Goal: Task Accomplishment & Management: Manage account settings

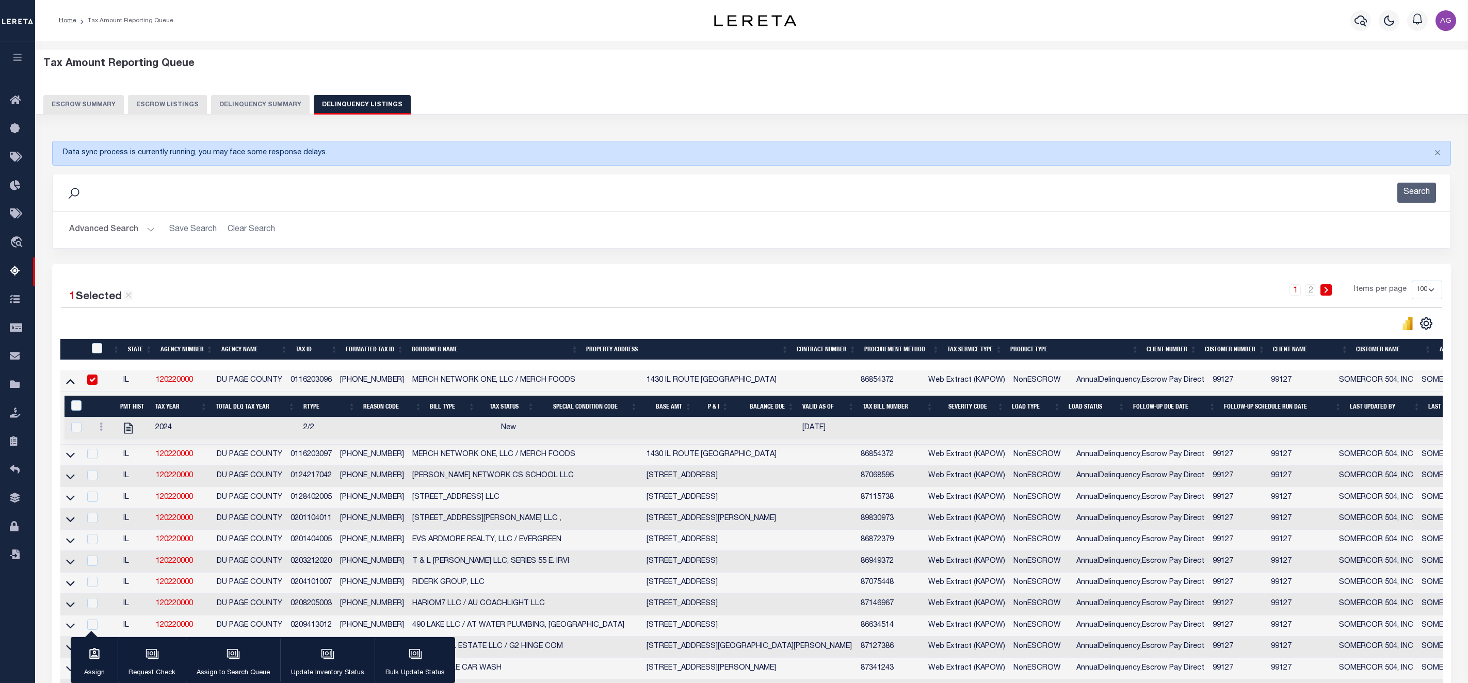
select select
click at [239, 95] on button "Delinquency Summary" at bounding box center [260, 105] width 99 height 20
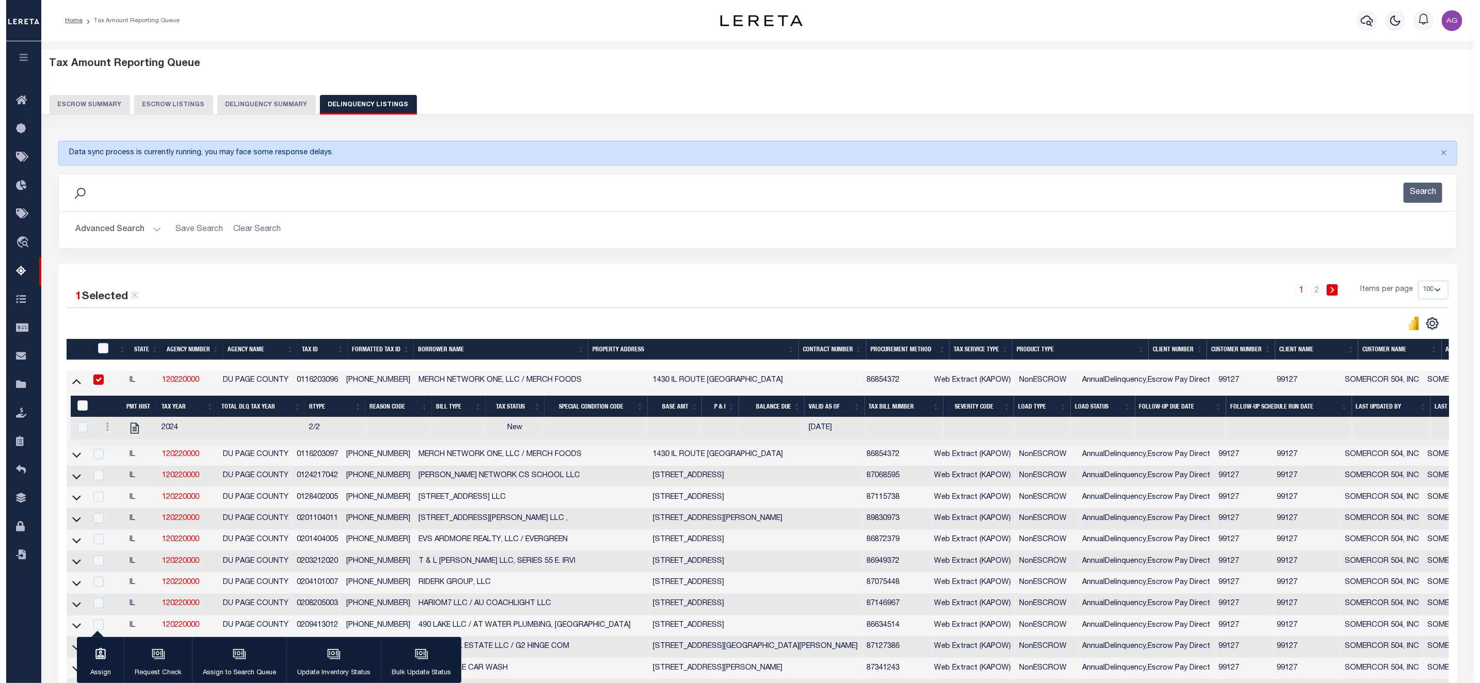
scroll to position [0, 770]
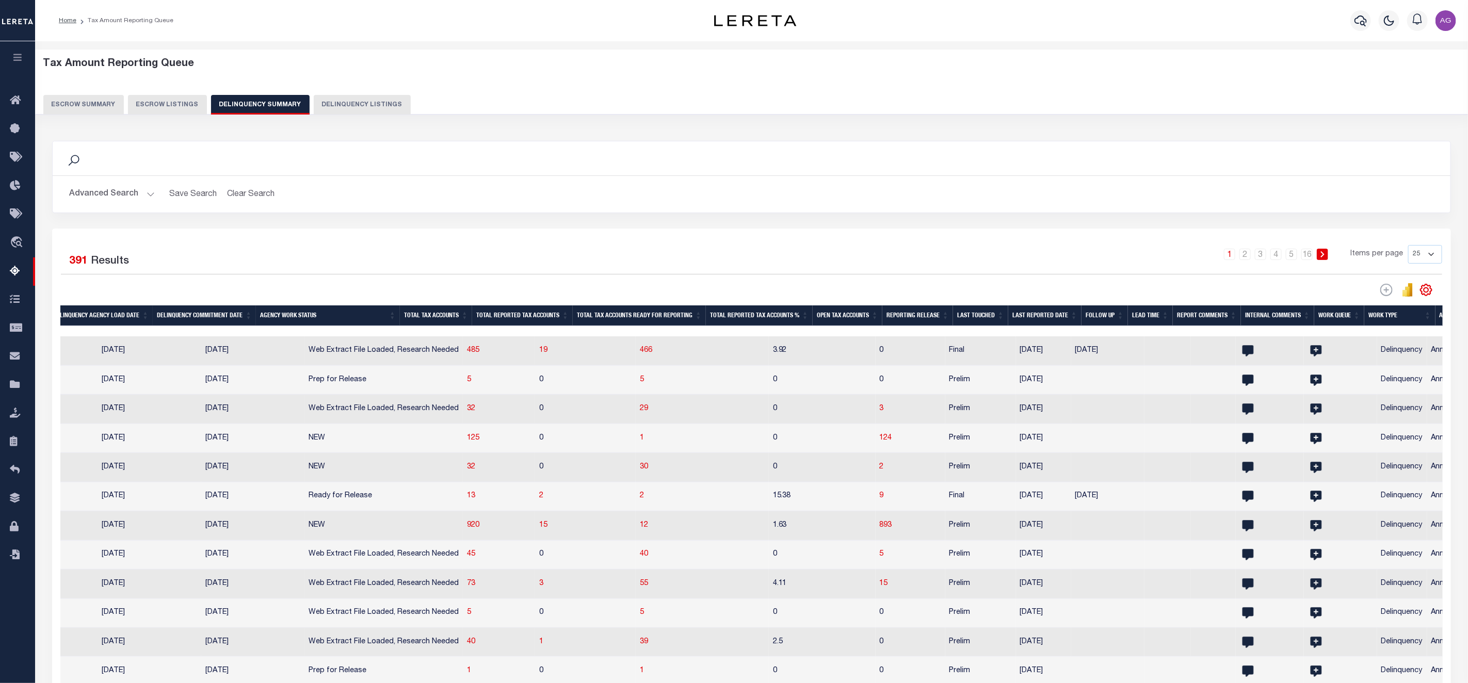
click at [109, 192] on button "Advanced Search" at bounding box center [112, 194] width 86 height 20
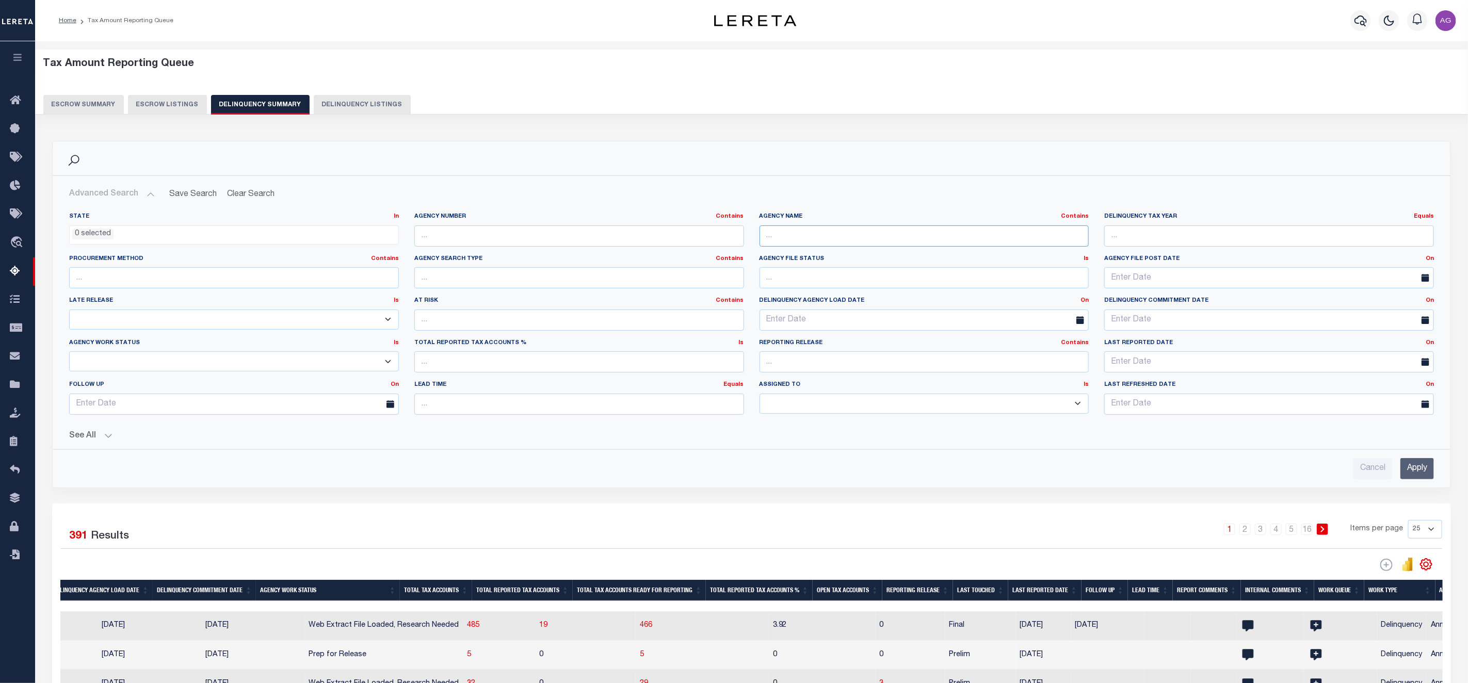
click at [800, 243] on input "text" at bounding box center [925, 236] width 330 height 21
type input "ST CLAIR"
click at [1415, 461] on input "Apply" at bounding box center [1418, 468] width 34 height 21
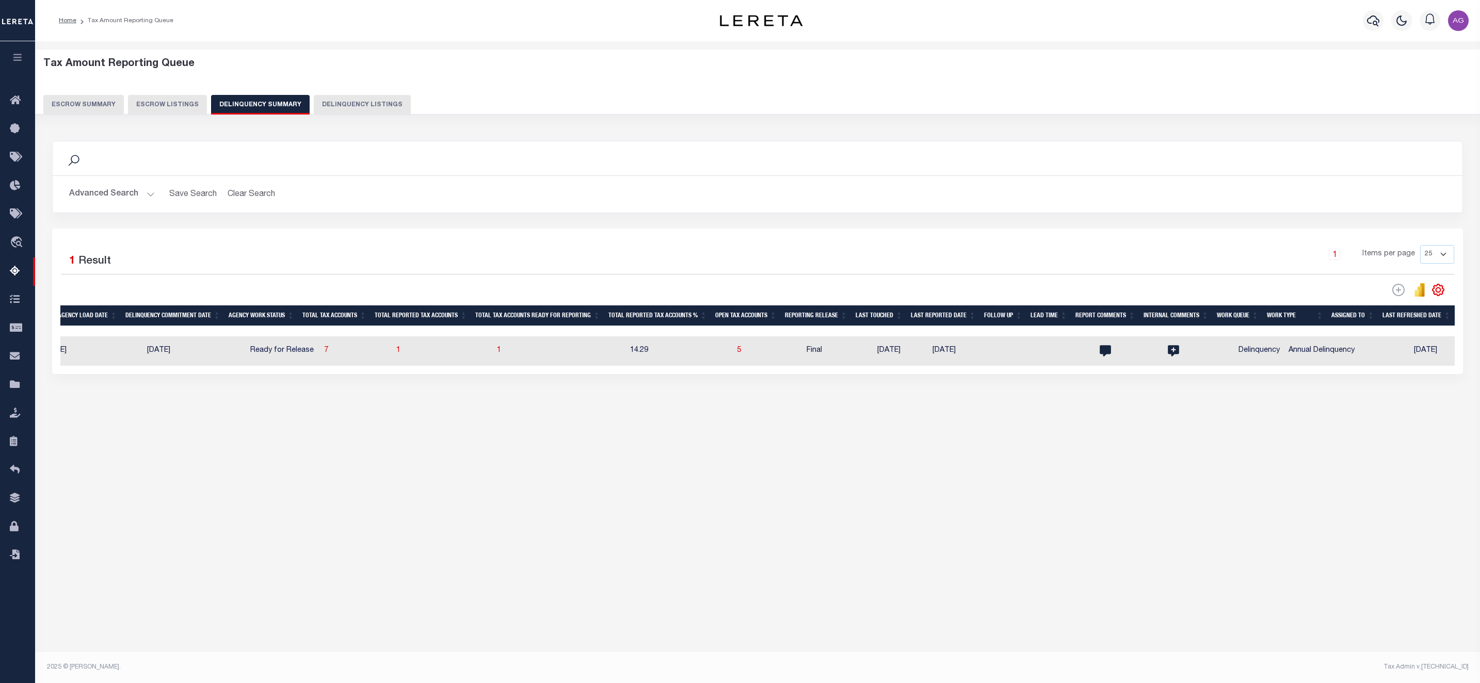
scroll to position [0, 751]
click at [324, 354] on span "7" at bounding box center [326, 350] width 4 height 7
select select "100"
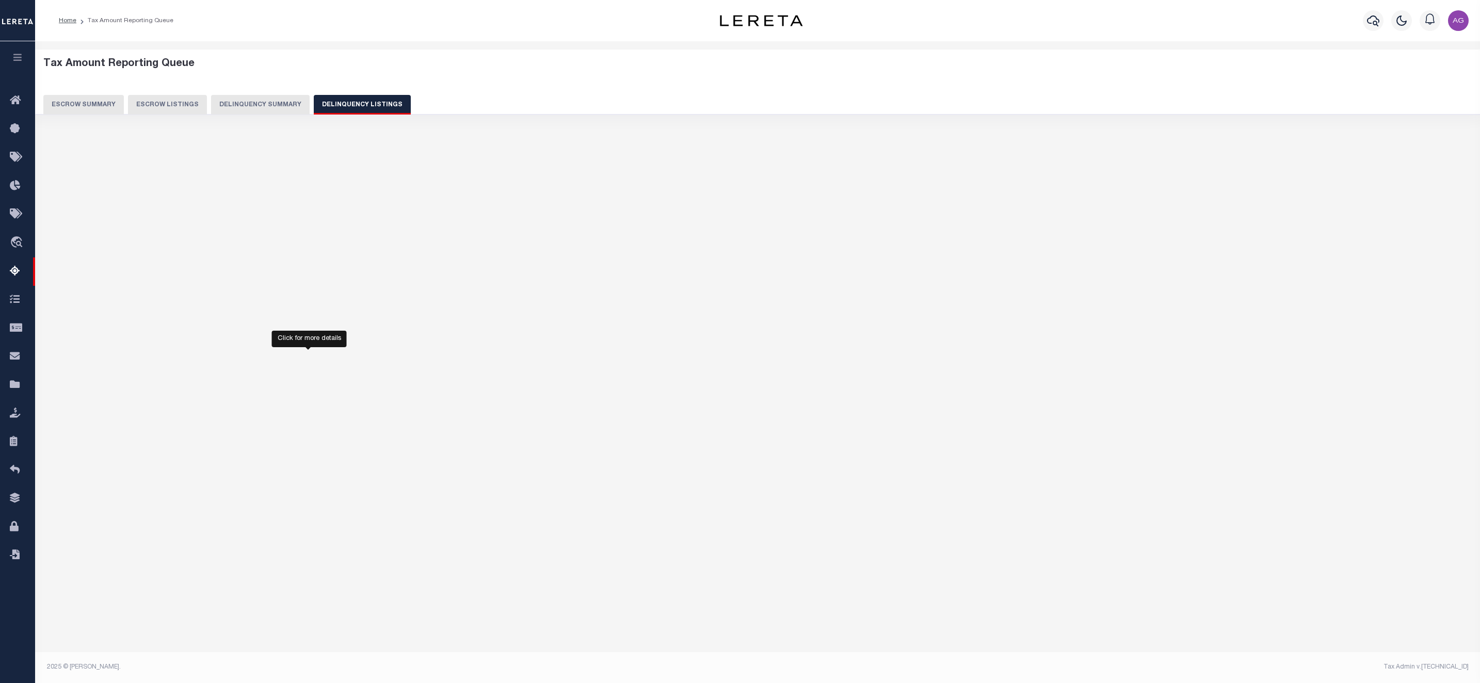
select select "100"
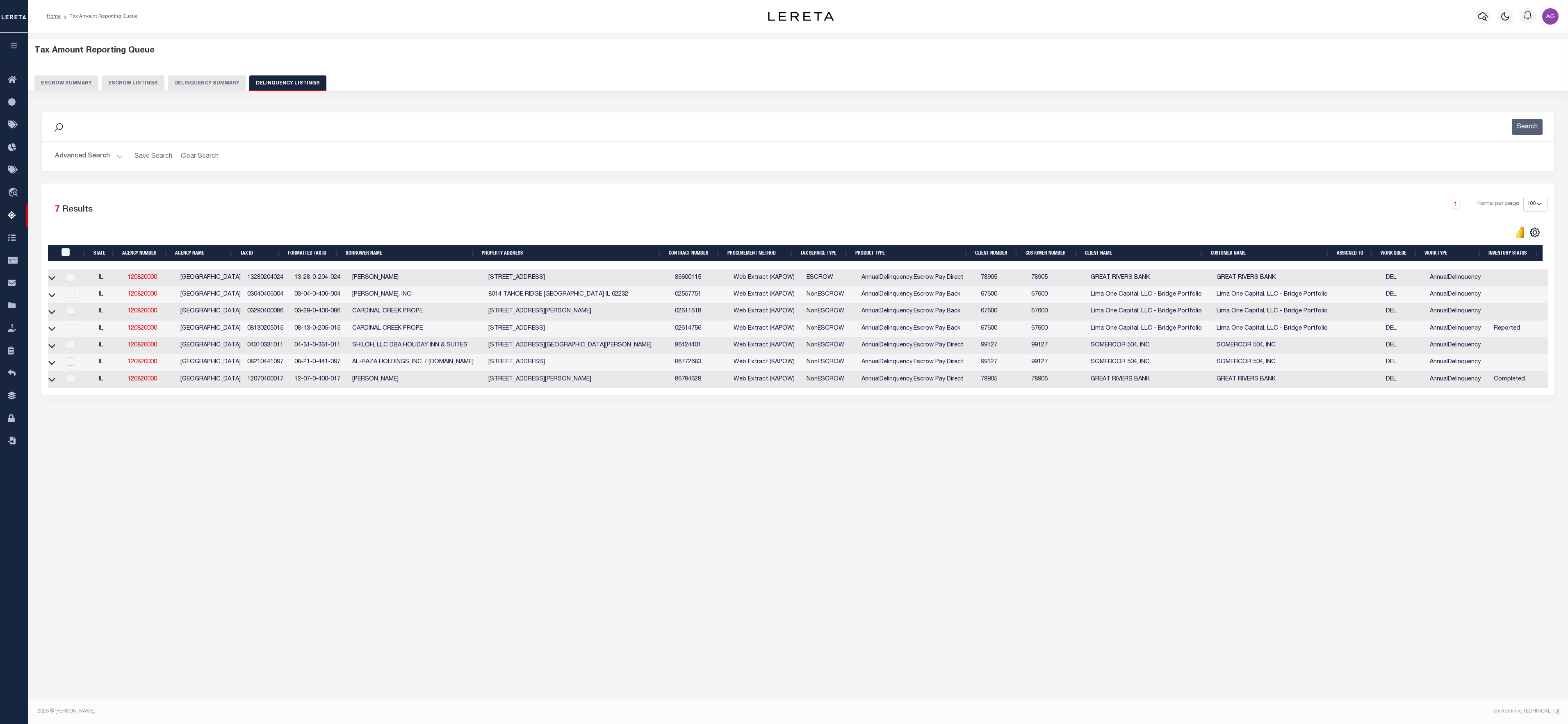
scroll to position [0, 0]
drag, startPoint x: 165, startPoint y: 284, endPoint x: 127, endPoint y: 284, distance: 38.0
click at [127, 284] on tr "IL 120820000 [GEOGRAPHIC_DATA] 13280204024 13-28-0-204-024 [PERSON_NAME] 517 WH…" at bounding box center [799, 277] width 1504 height 17
copy tr "120820000"
click at [213, 84] on button "Delinquency Summary" at bounding box center [207, 83] width 79 height 16
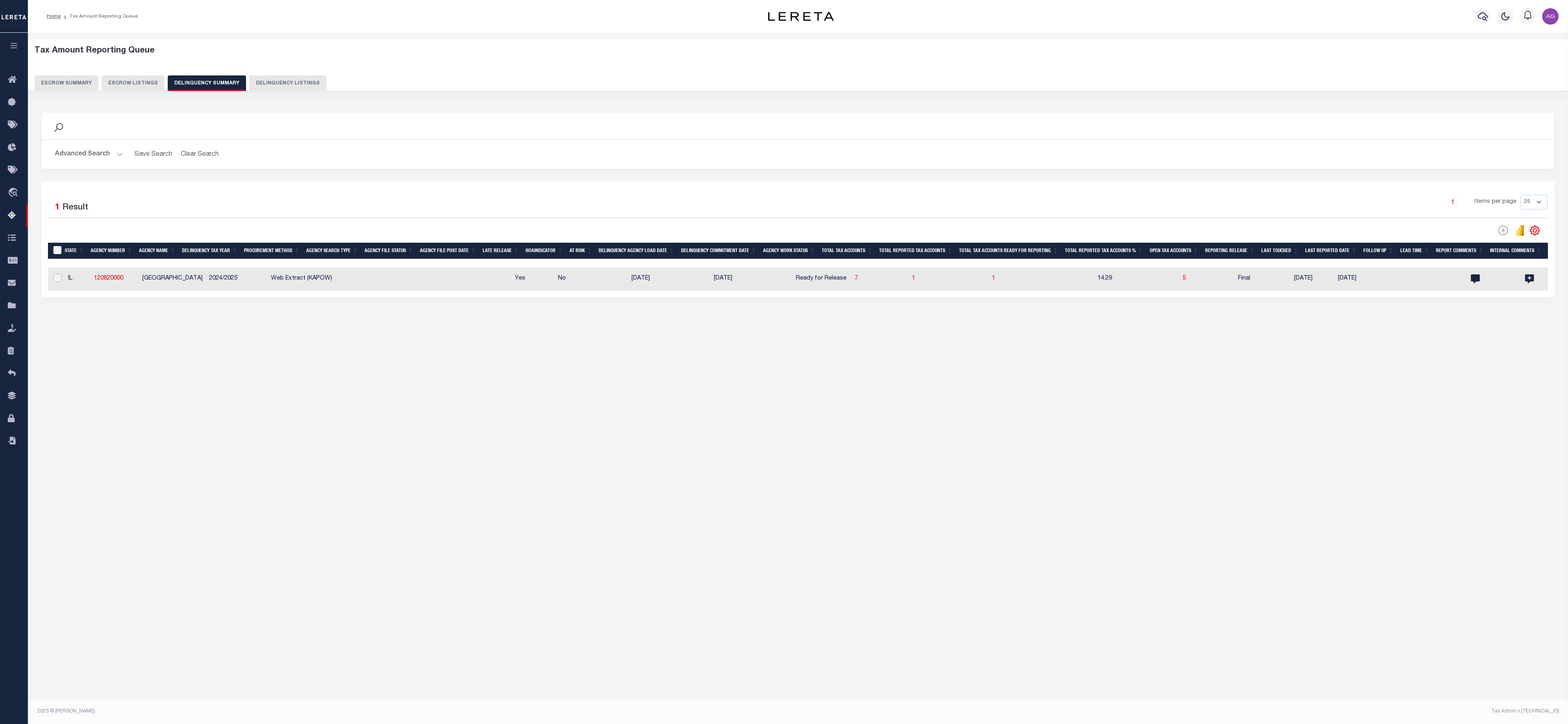
click at [55, 282] on input "checkbox" at bounding box center [57, 278] width 8 height 8
checkbox input "true"
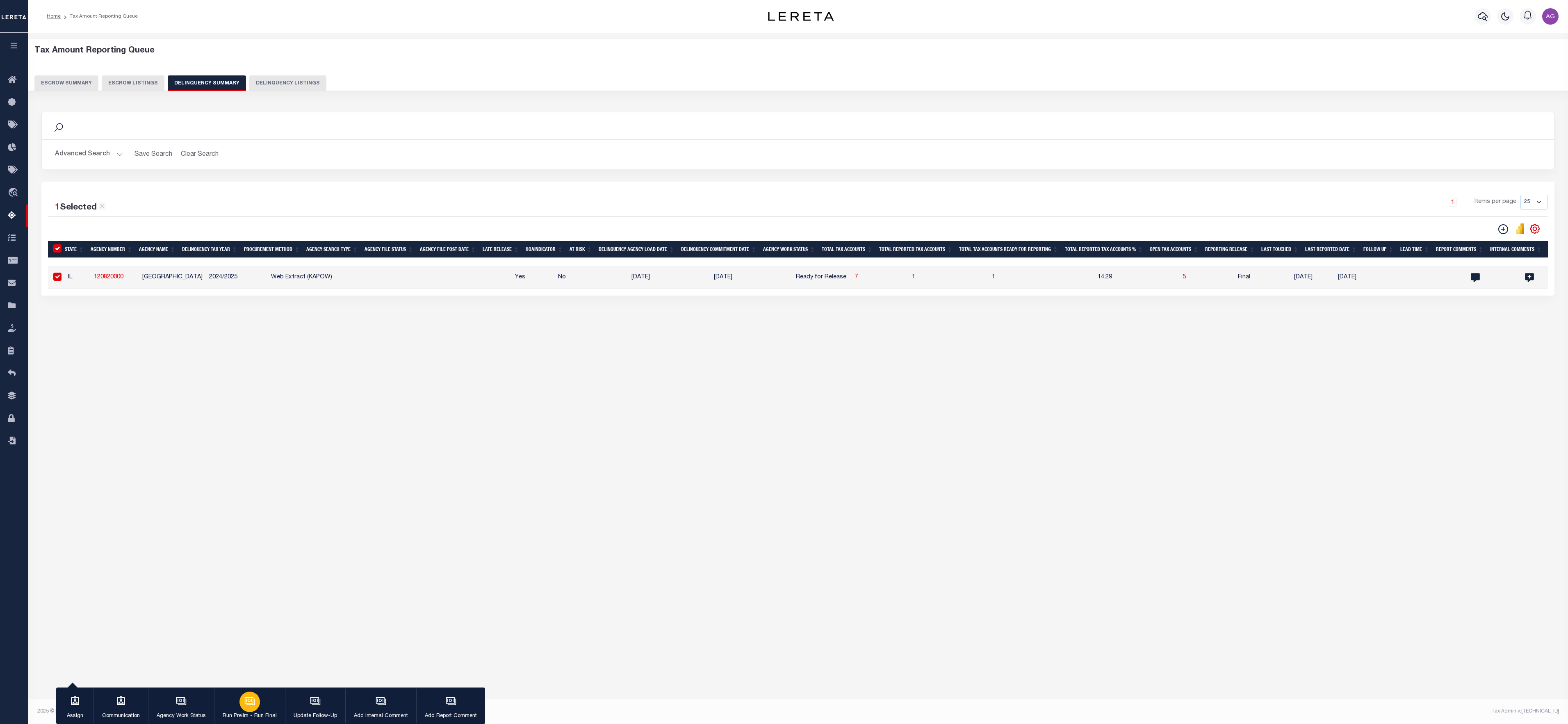
click at [245, 543] on icon "button" at bounding box center [250, 701] width 10 height 10
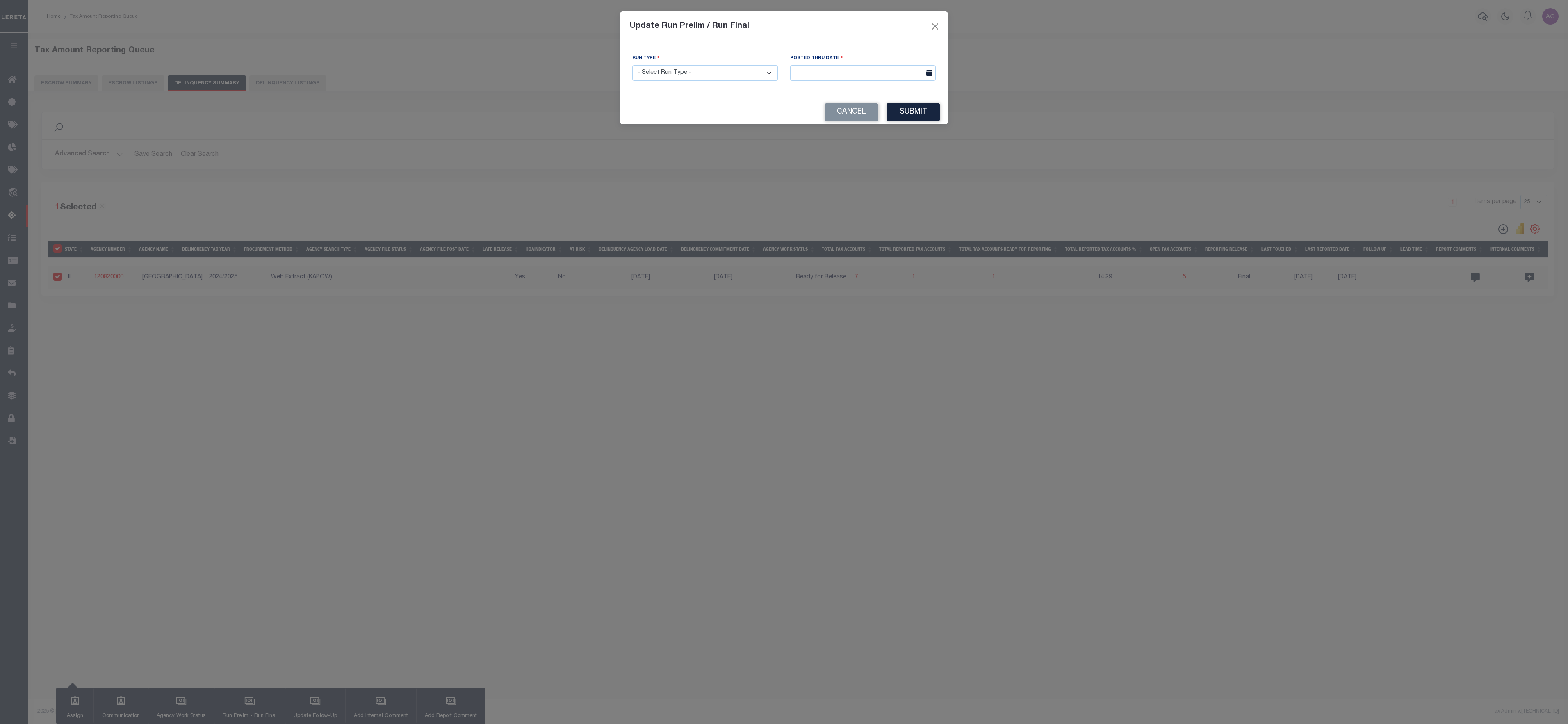
click at [741, 67] on select "- Select Run Type - Prelim Run Final Run" at bounding box center [705, 73] width 145 height 16
select select "F"
click at [633, 65] on select "- Select Run Type - Prelim Run Final Run" at bounding box center [705, 73] width 145 height 16
click at [877, 71] on input "text" at bounding box center [862, 73] width 145 height 16
click at [869, 122] on span "2" at bounding box center [871, 119] width 16 height 16
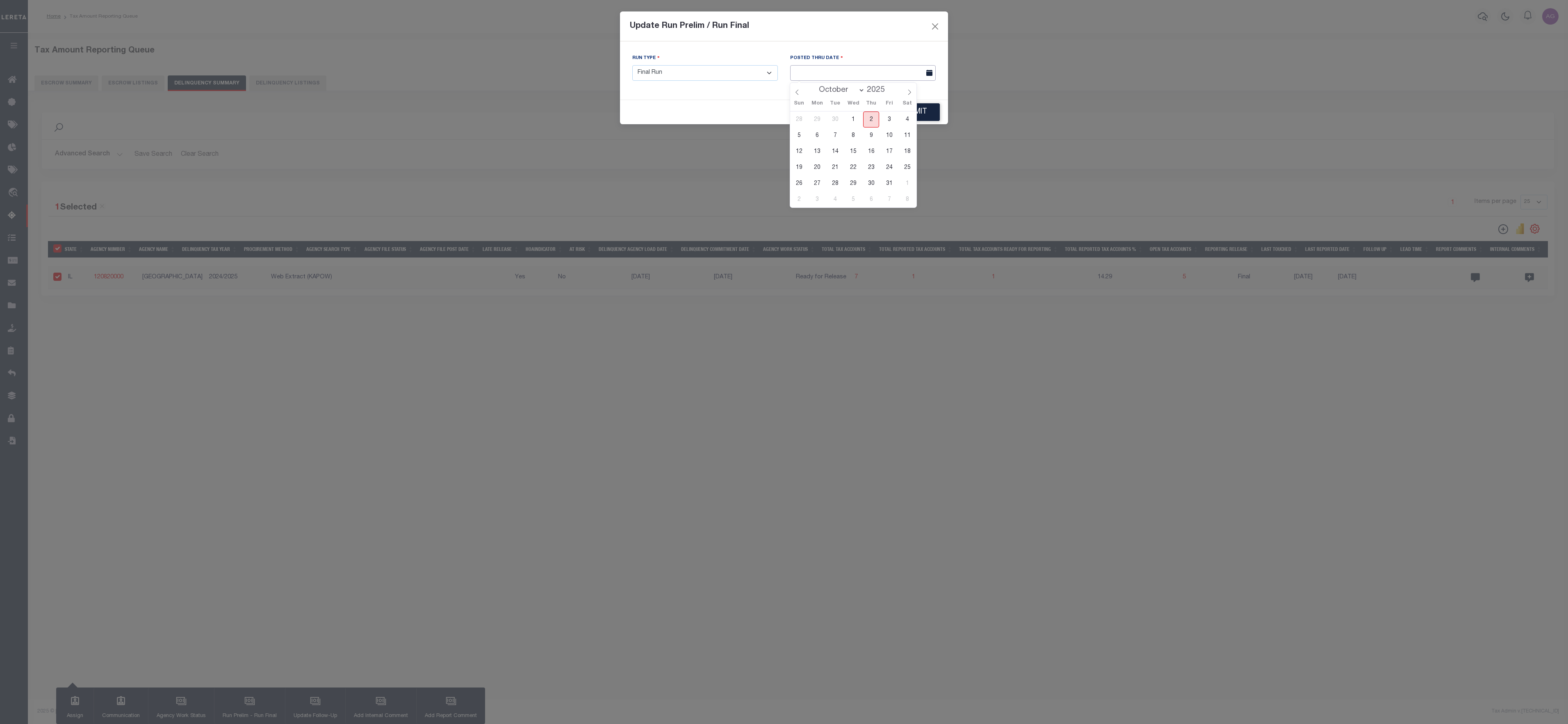
type input "[DATE]"
click at [923, 110] on button "Submit" at bounding box center [913, 112] width 53 height 17
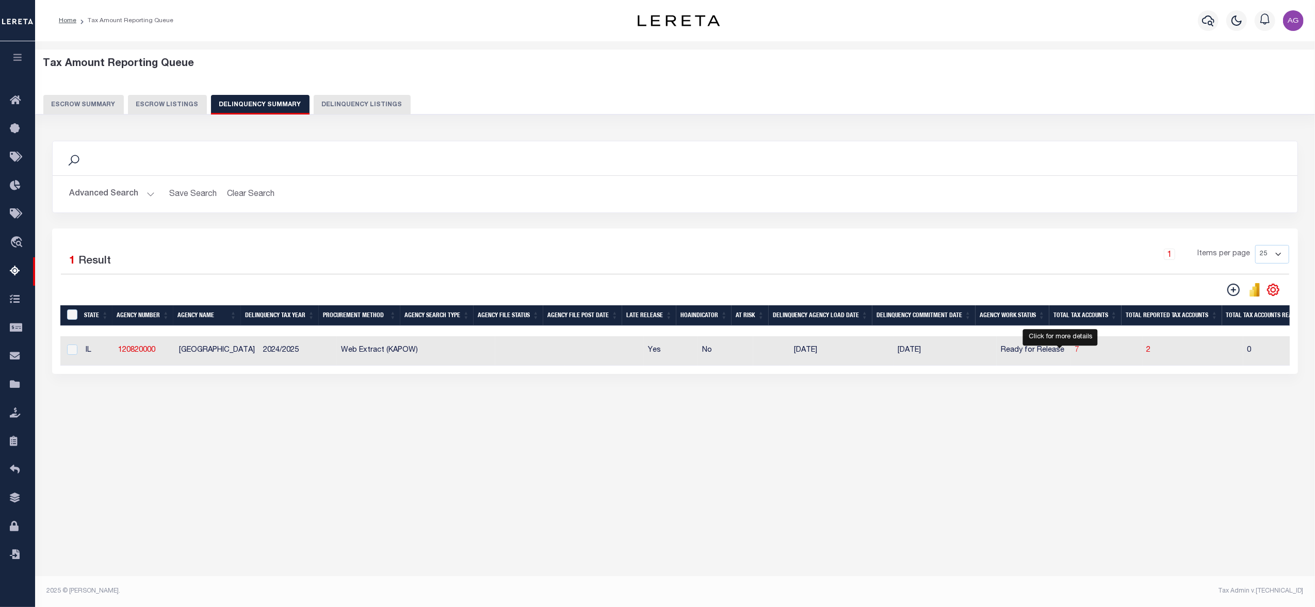
click at [1075, 354] on span "7" at bounding box center [1077, 350] width 4 height 7
select select "100"
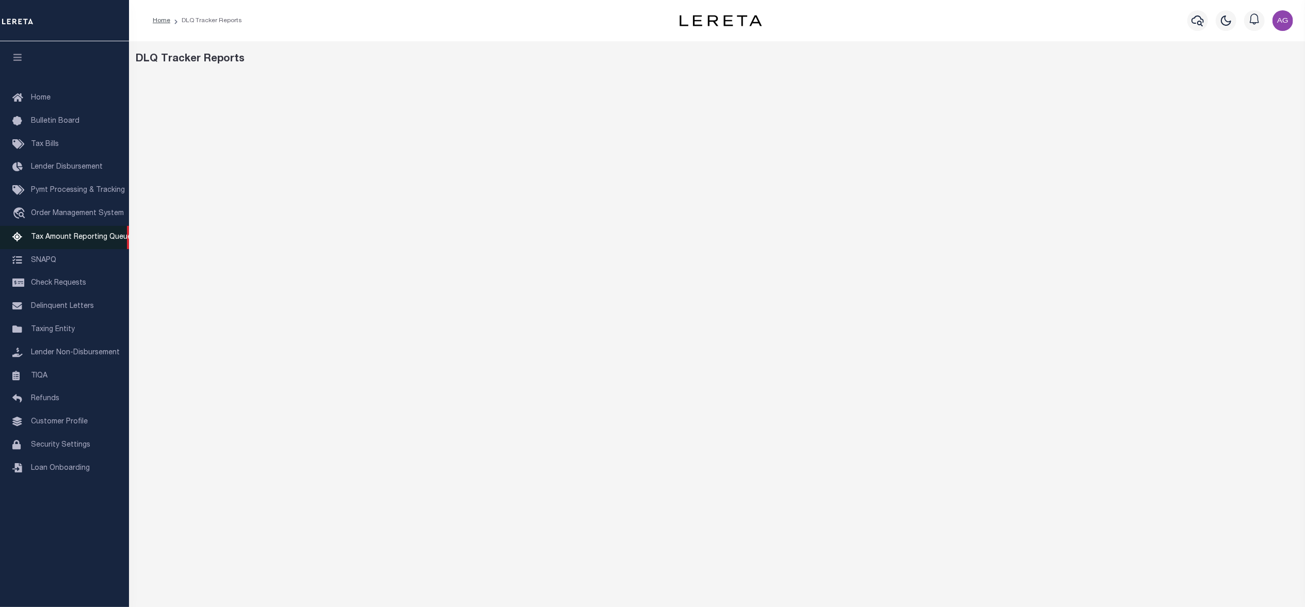
click at [84, 241] on span "Tax Amount Reporting Queue" at bounding box center [81, 237] width 101 height 7
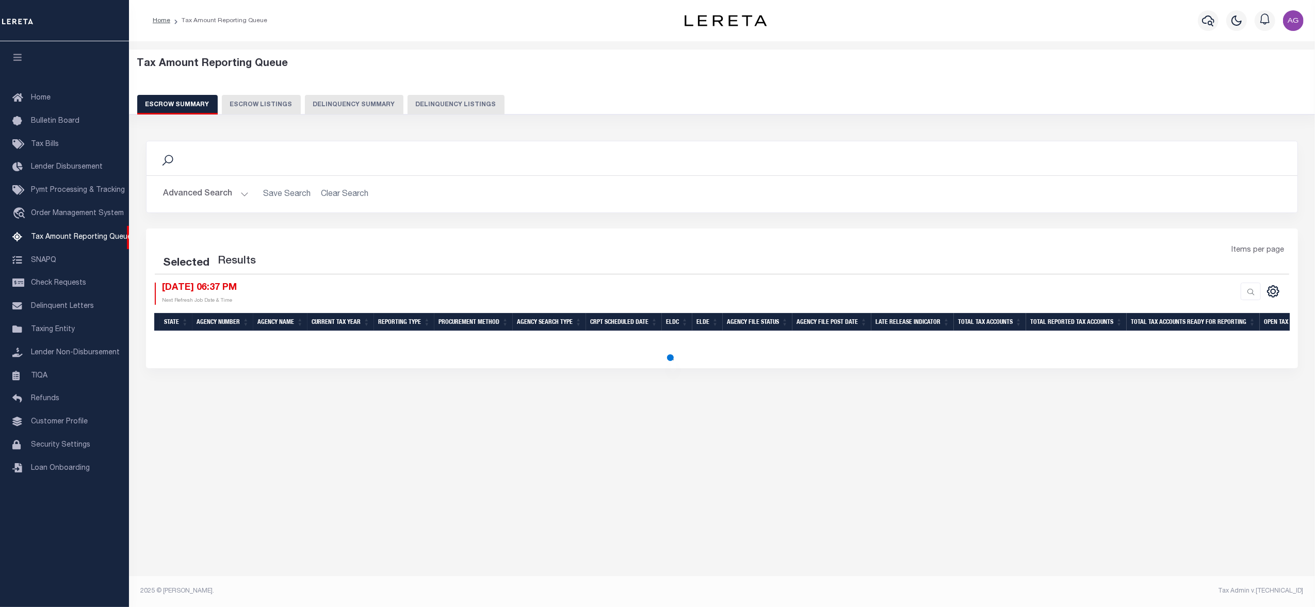
click at [345, 100] on button "Delinquency Summary" at bounding box center [354, 105] width 99 height 20
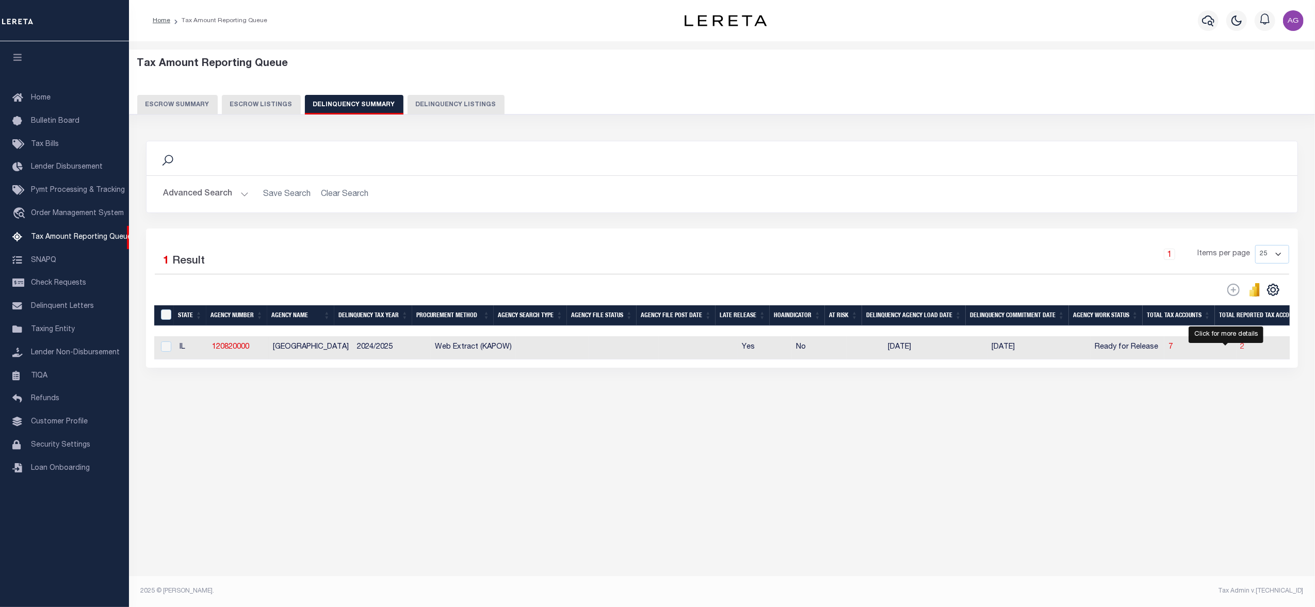
click at [1241, 350] on span "2" at bounding box center [1243, 347] width 4 height 7
select select "100"
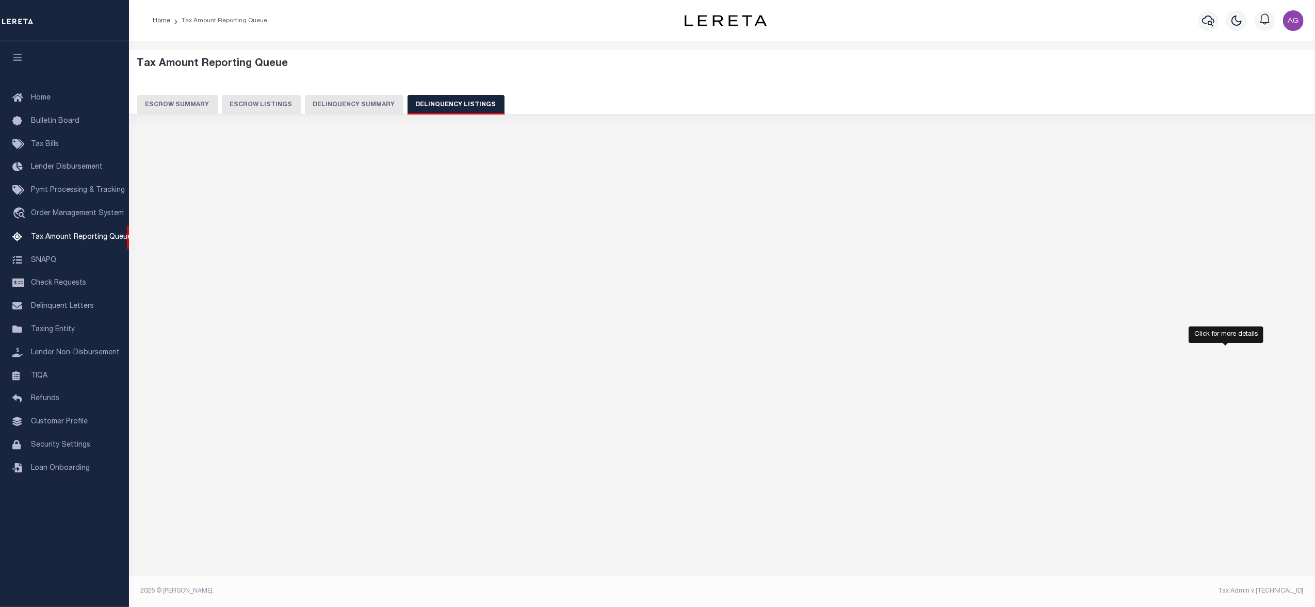
select select "100"
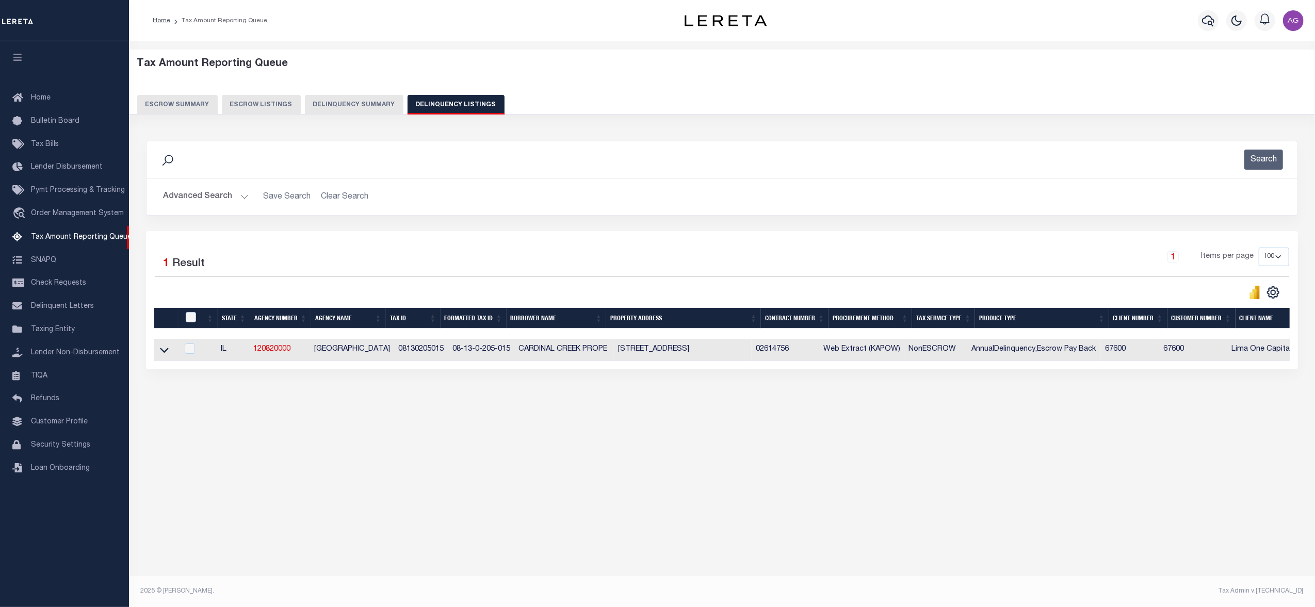
click at [360, 101] on button "Delinquency Summary" at bounding box center [354, 105] width 99 height 20
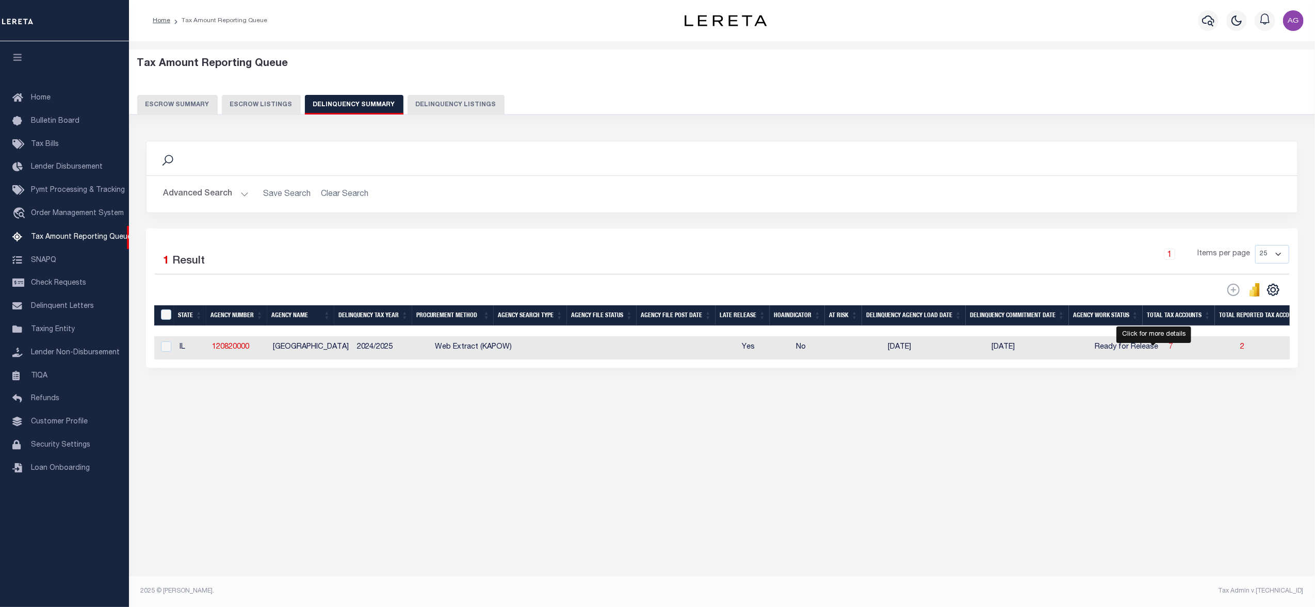
click at [1169, 351] on span "7" at bounding box center [1171, 347] width 4 height 7
select select "100"
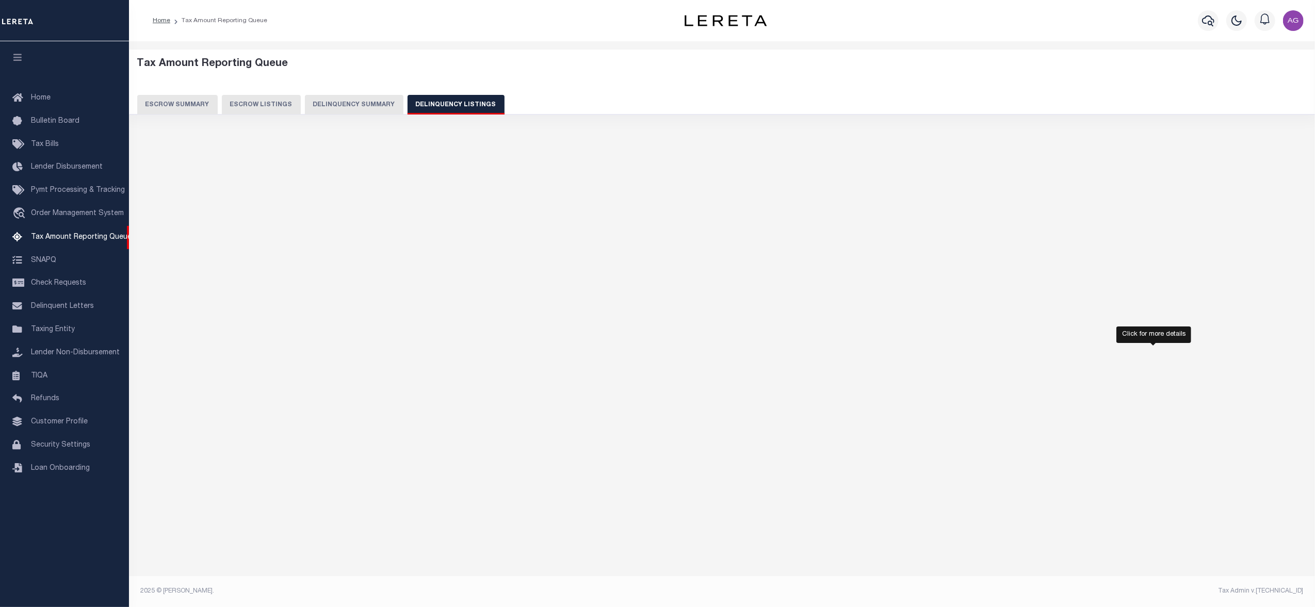
select select "100"
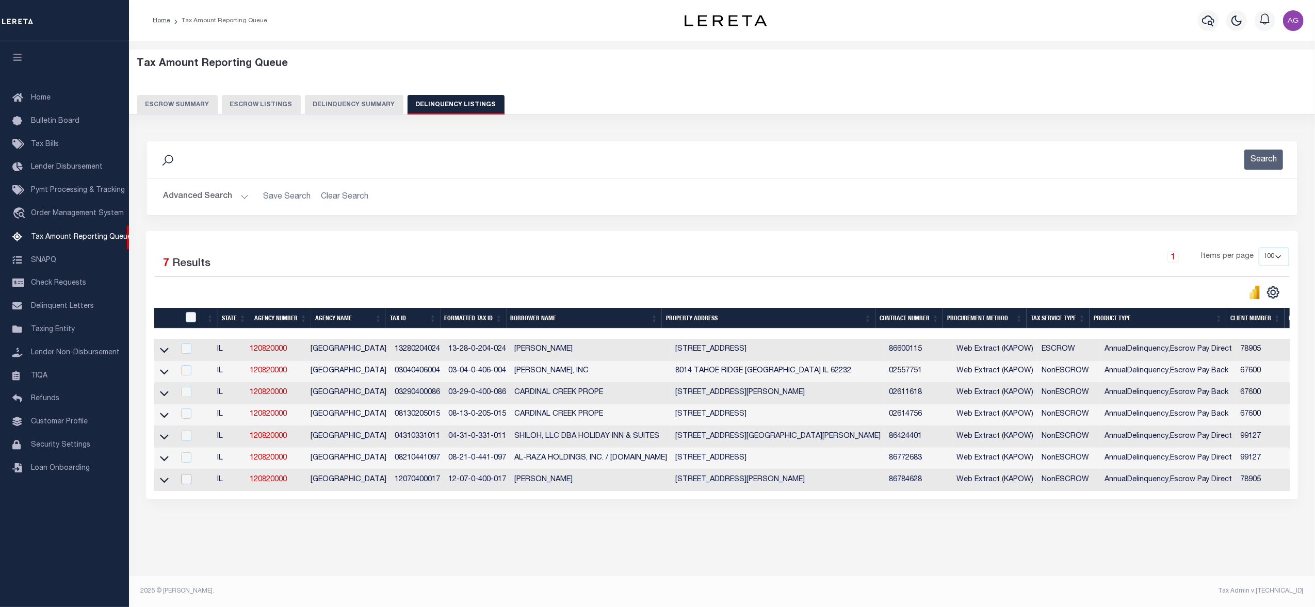
click at [191, 481] on input "checkbox" at bounding box center [186, 479] width 10 height 10
checkbox input "true"
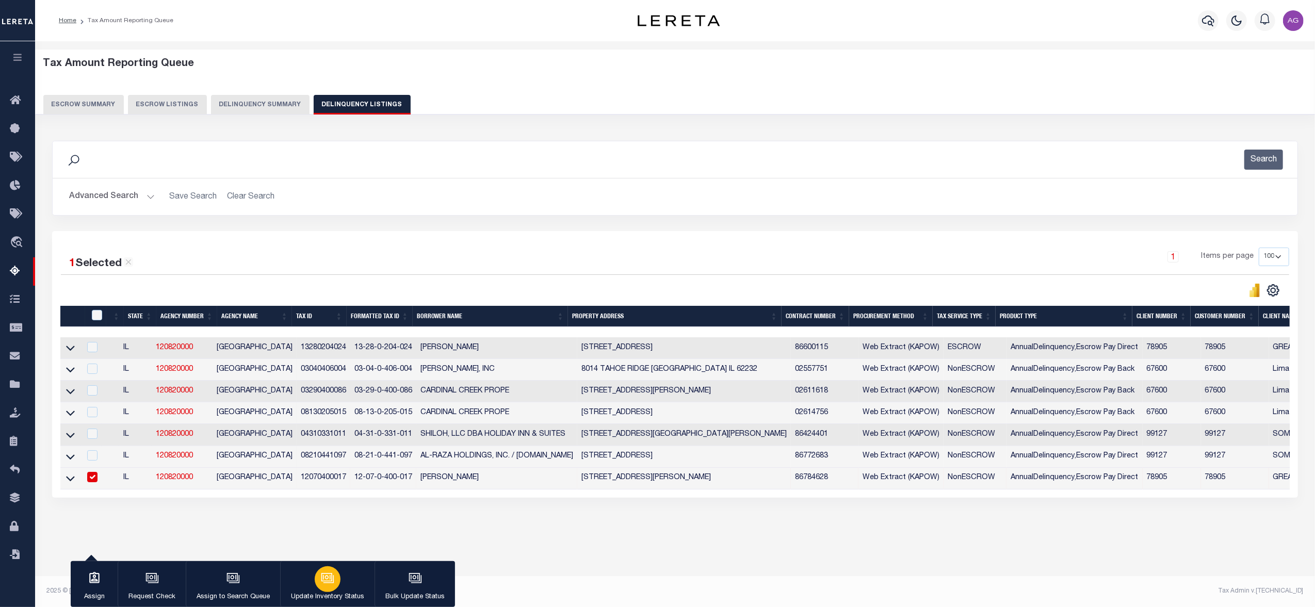
click at [323, 583] on icon "button" at bounding box center [327, 578] width 13 height 13
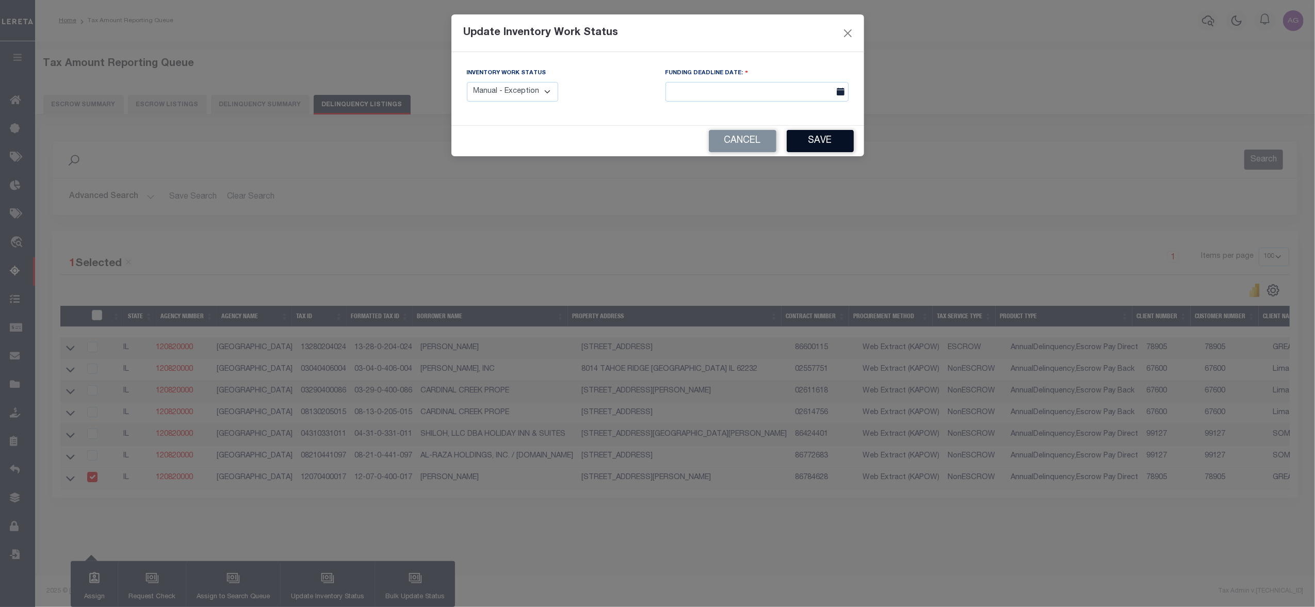
click at [836, 143] on button "Save" at bounding box center [820, 141] width 67 height 22
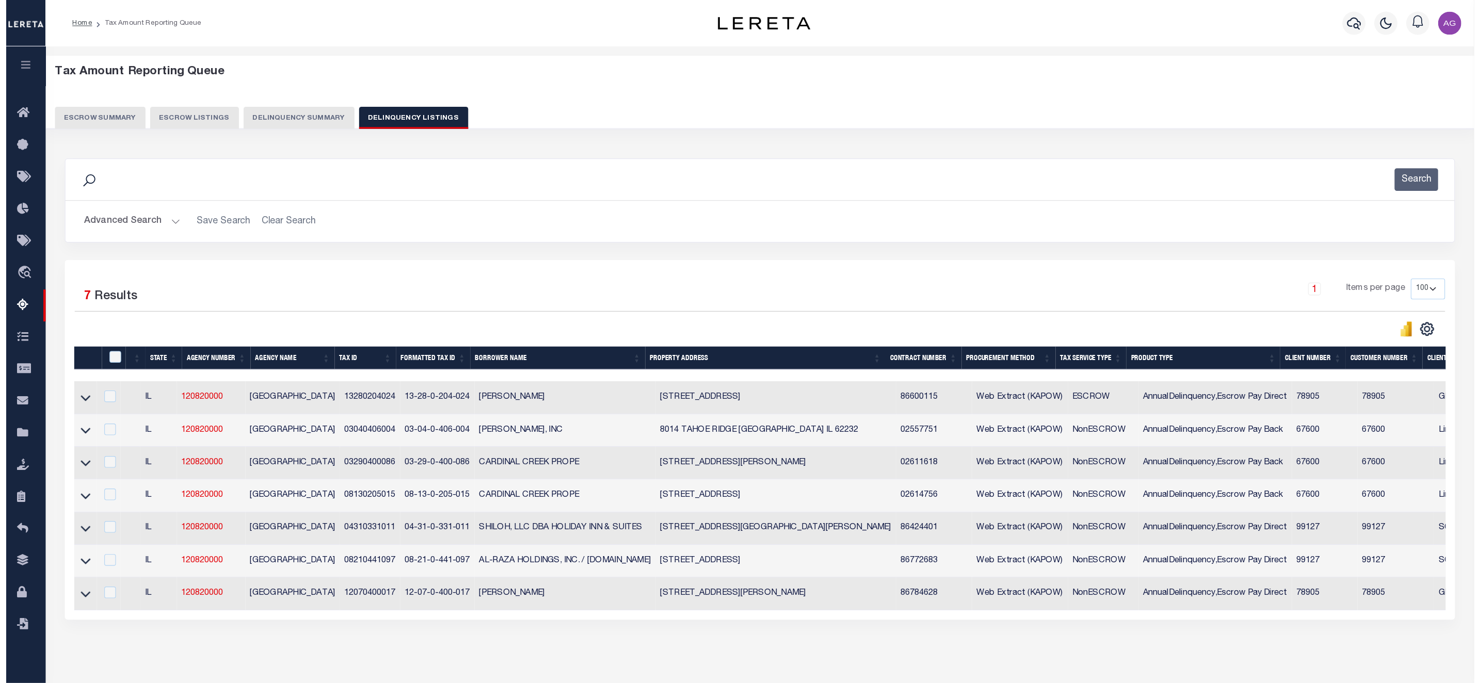
scroll to position [0, 515]
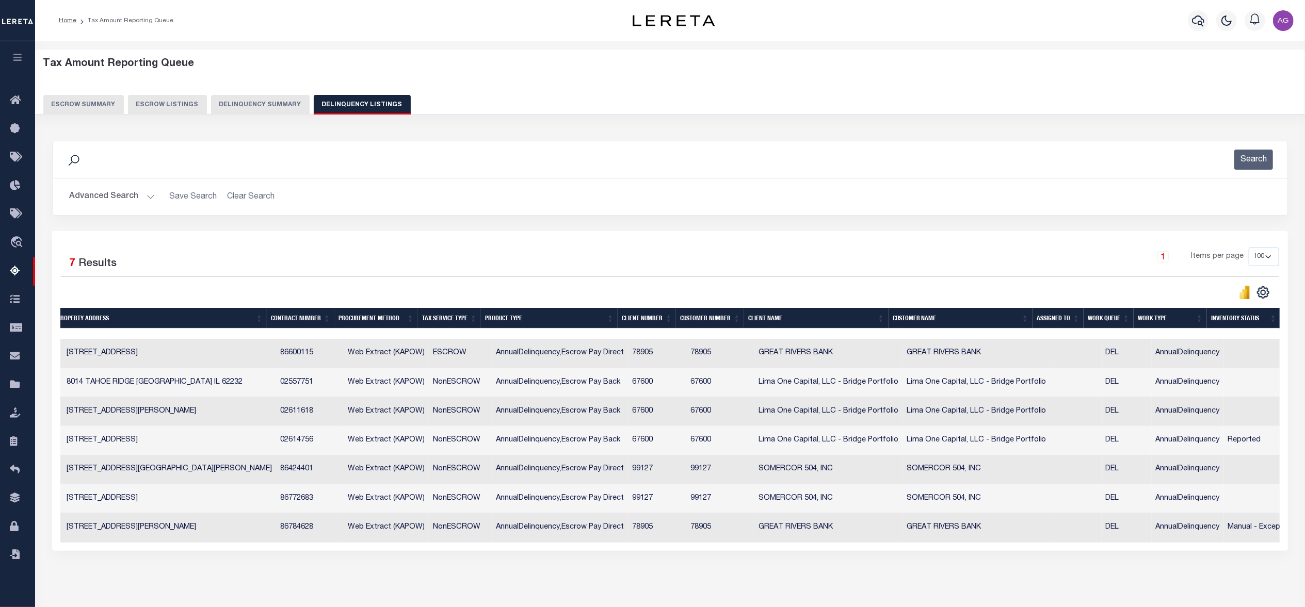
click at [267, 105] on button "Delinquency Summary" at bounding box center [260, 105] width 99 height 20
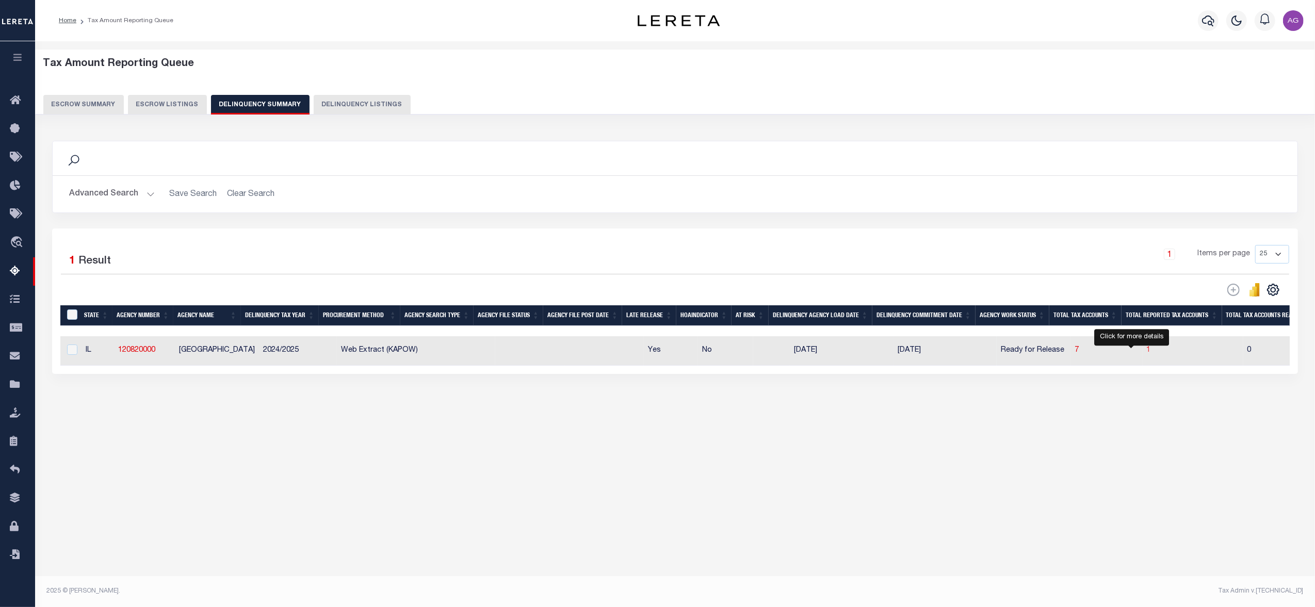
click at [1147, 354] on span "1" at bounding box center [1149, 350] width 4 height 7
select select "100"
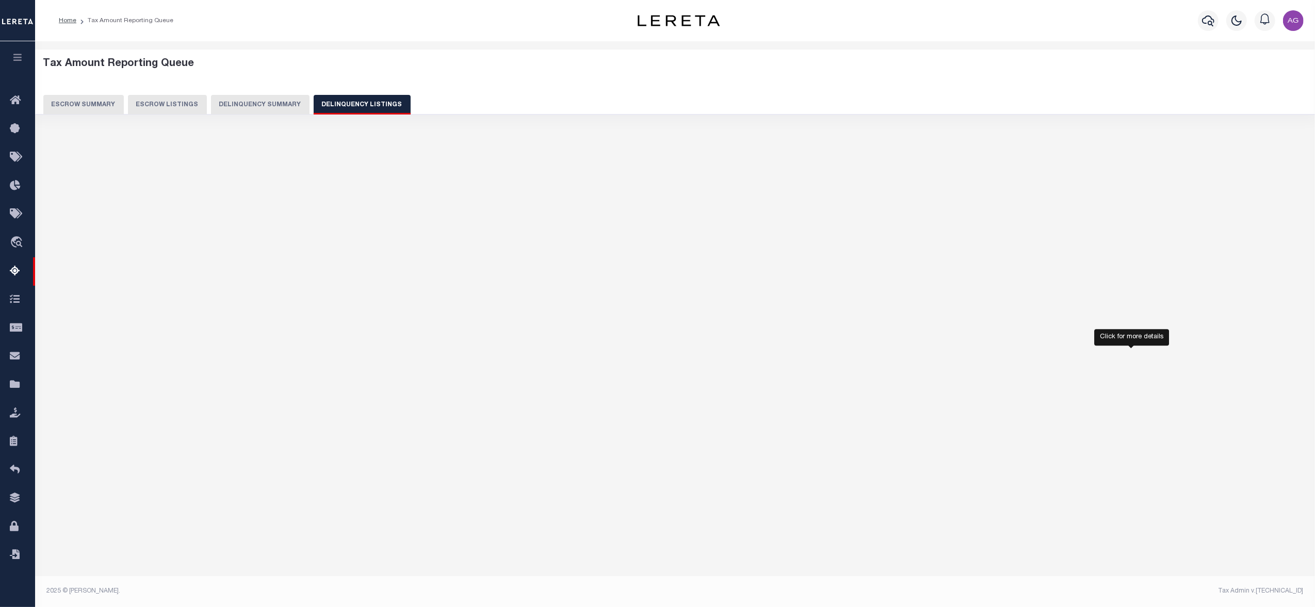
select select "100"
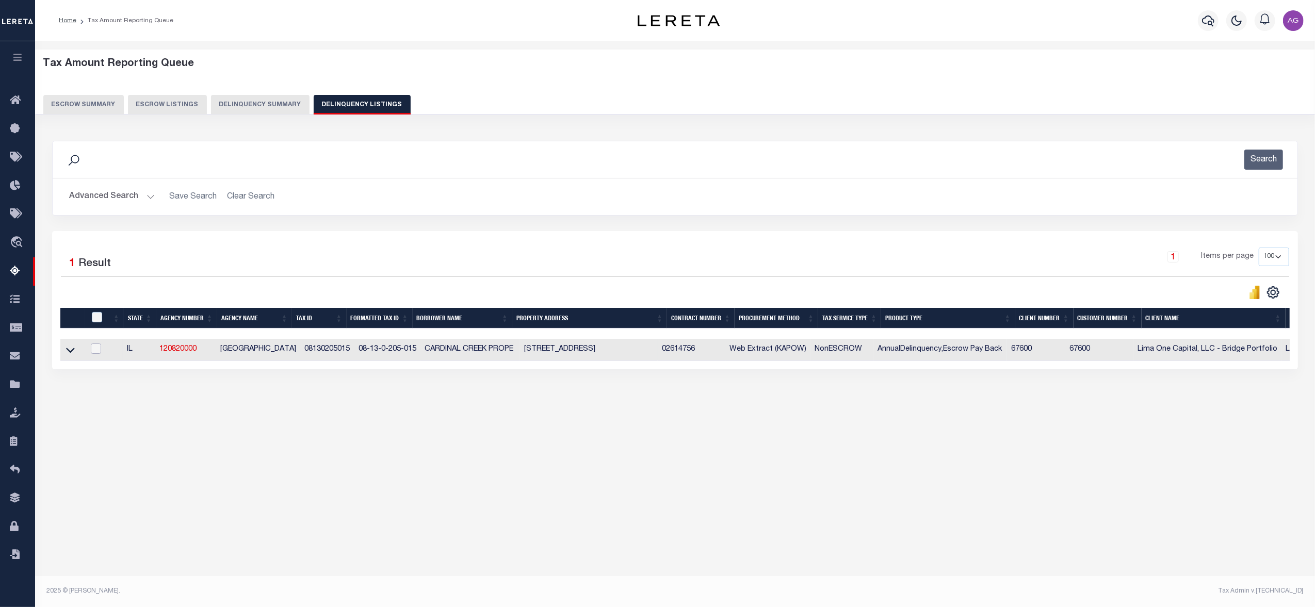
click at [95, 350] on input "checkbox" at bounding box center [96, 349] width 10 height 10
checkbox input "true"
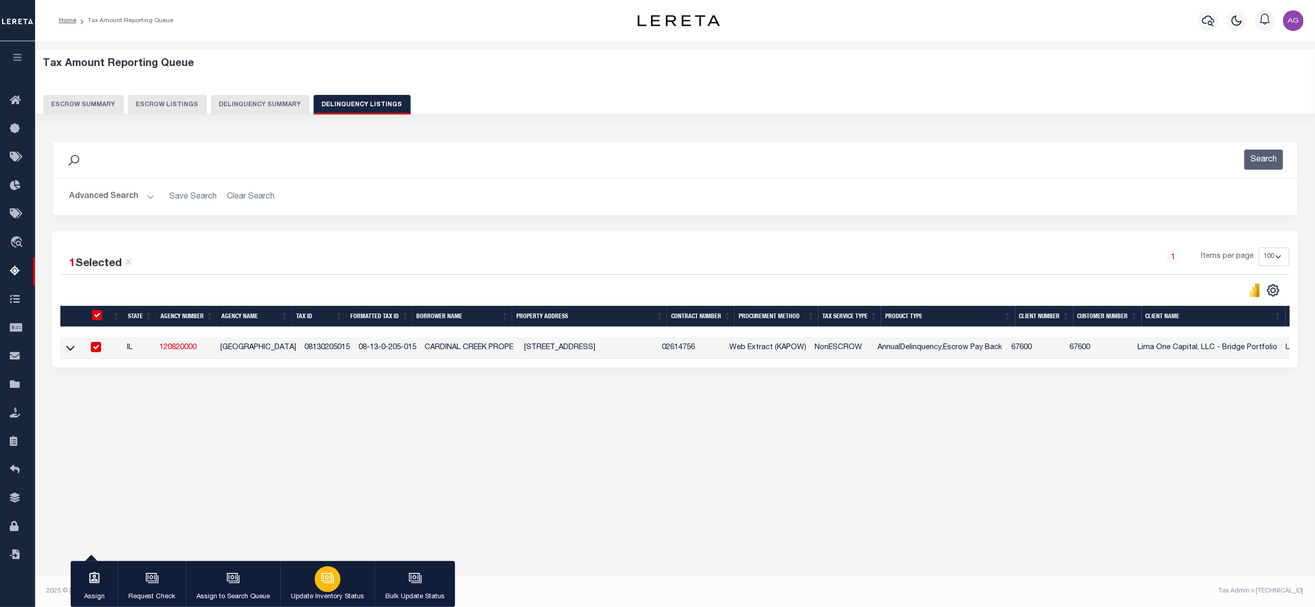
click at [329, 576] on icon "button" at bounding box center [327, 577] width 8 height 5
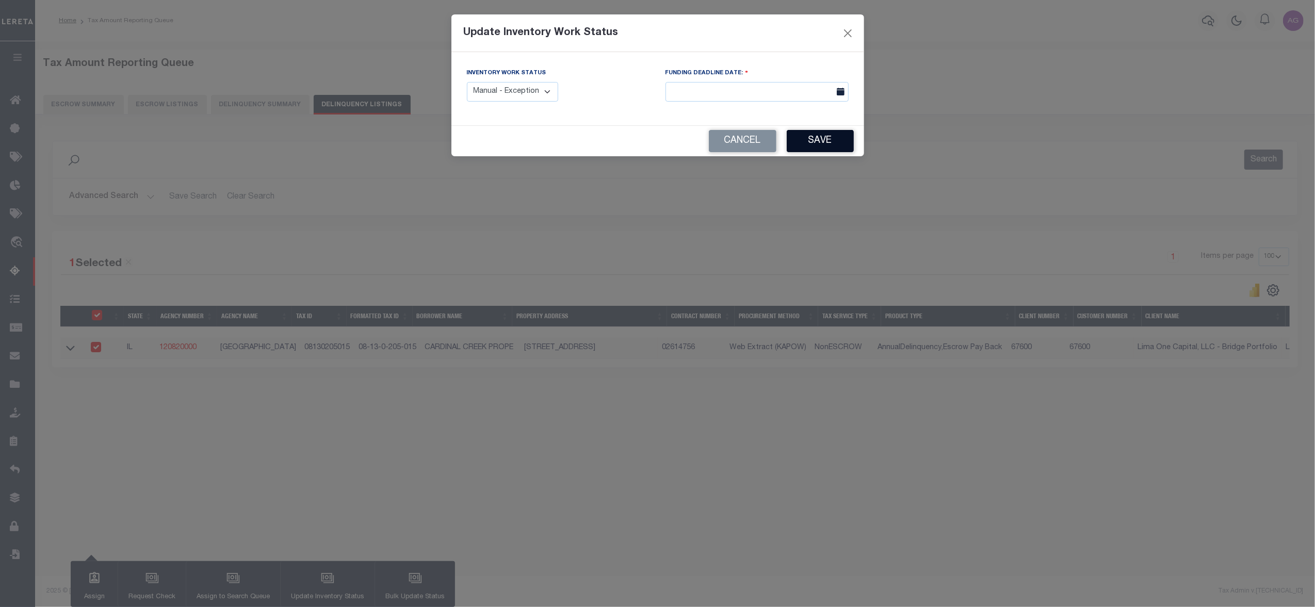
click at [818, 145] on button "Save" at bounding box center [820, 141] width 67 height 22
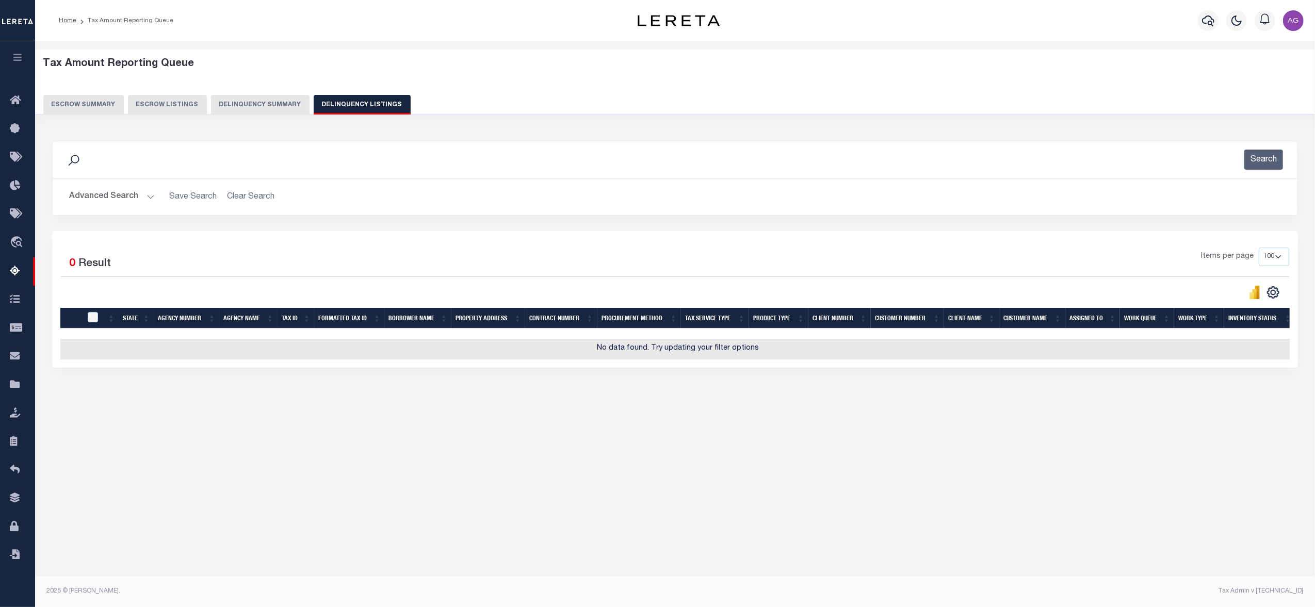
click at [276, 97] on button "Delinquency Summary" at bounding box center [260, 105] width 99 height 20
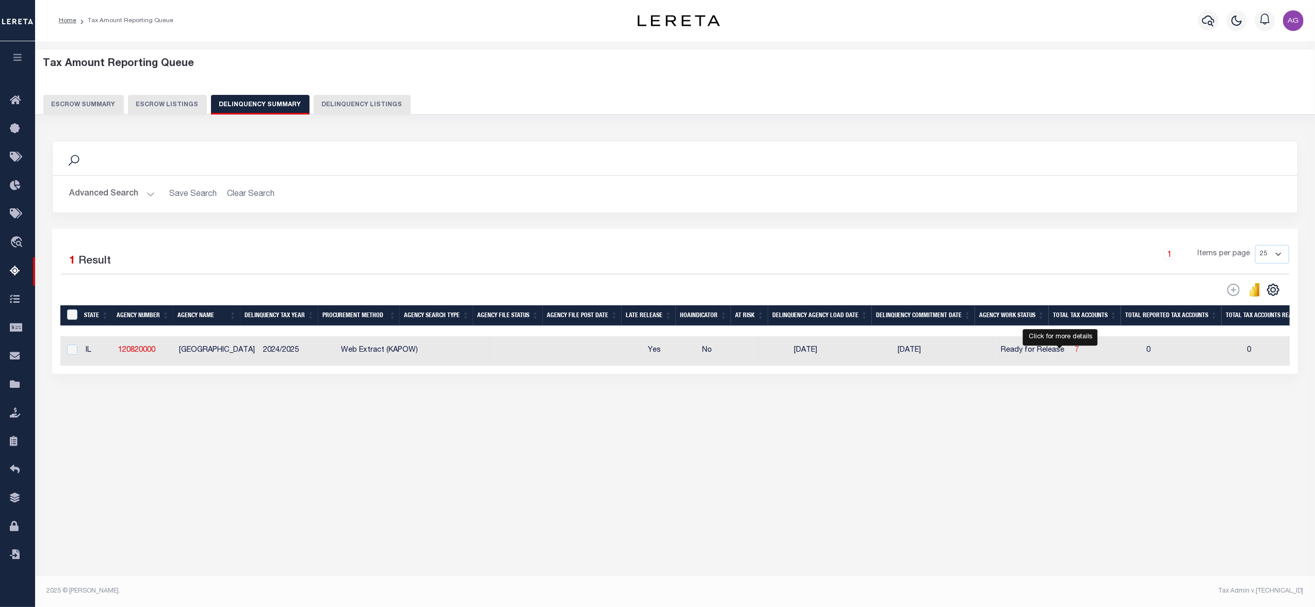
click at [1075, 353] on span "7" at bounding box center [1077, 350] width 4 height 7
select select "100"
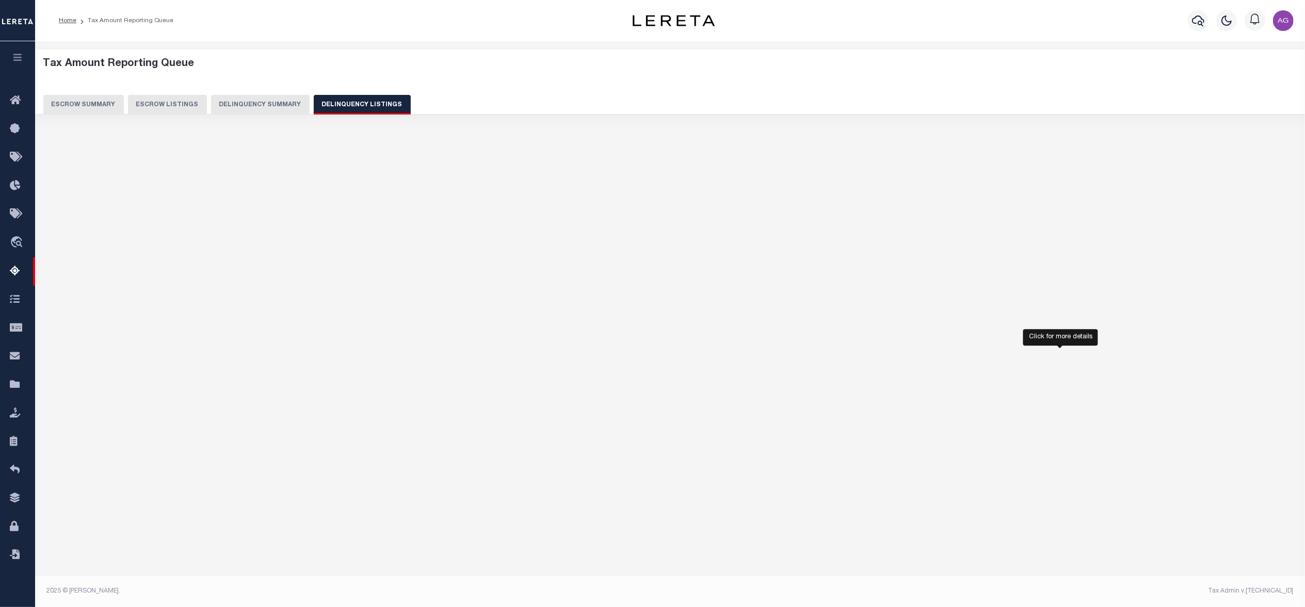
select select "100"
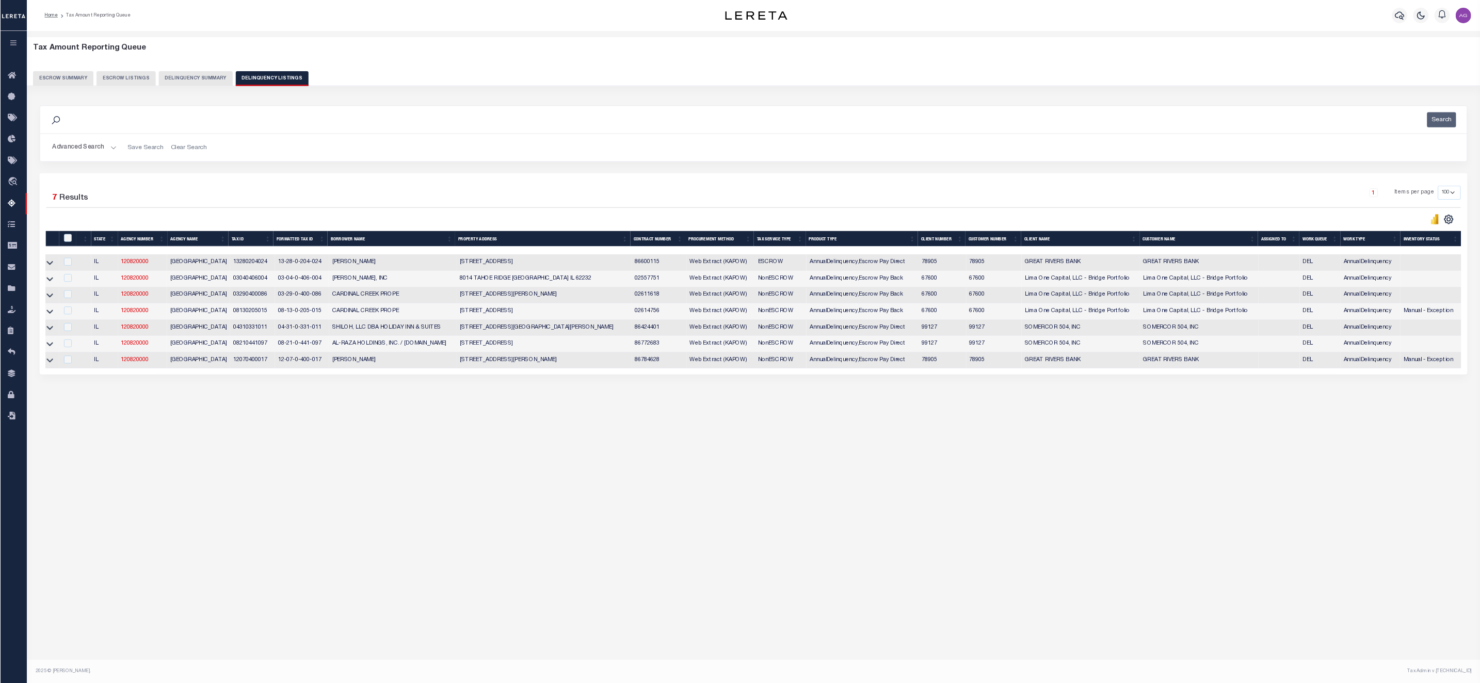
scroll to position [0, 0]
click at [92, 481] on input "checkbox" at bounding box center [94, 479] width 10 height 10
checkbox input "true"
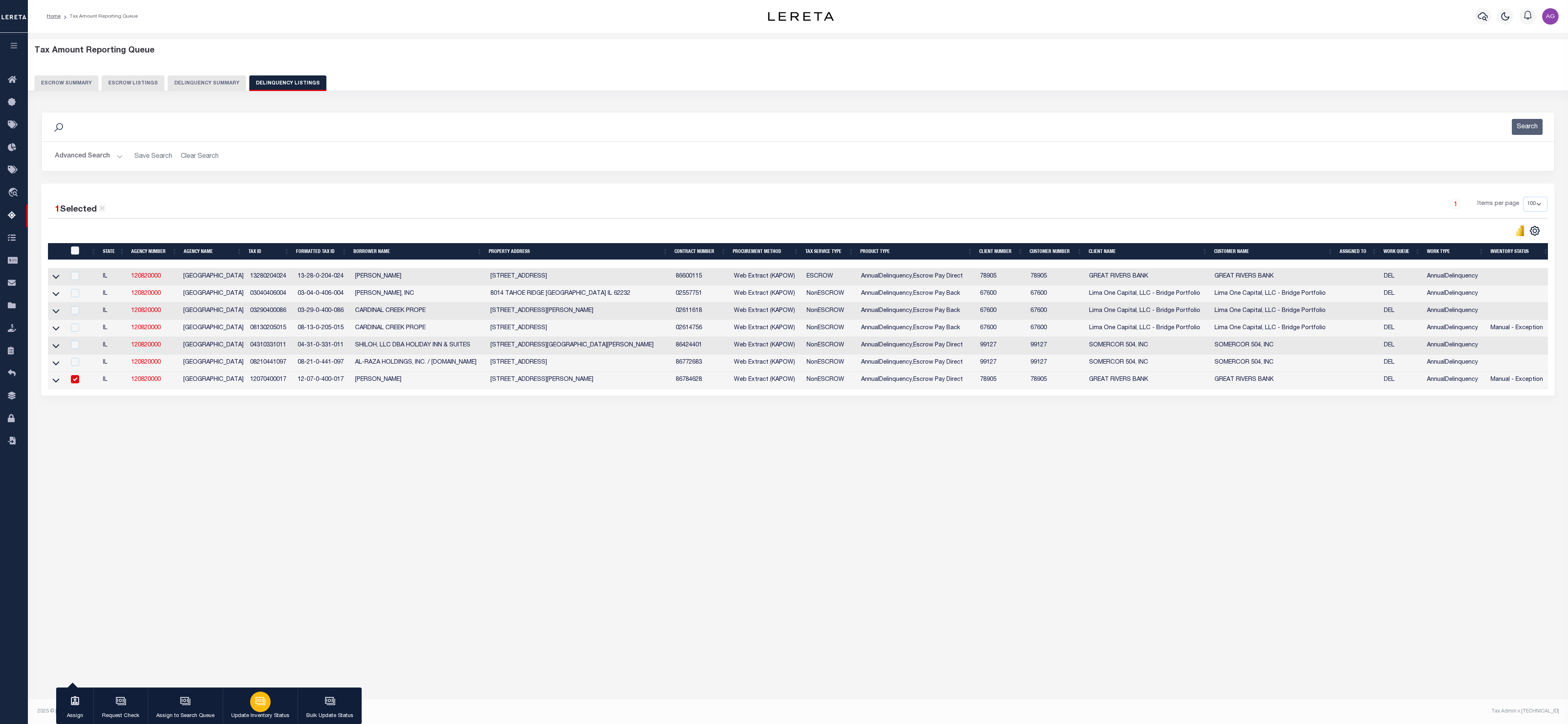
click at [252, 482] on button "Update Inventory Status" at bounding box center [260, 706] width 75 height 37
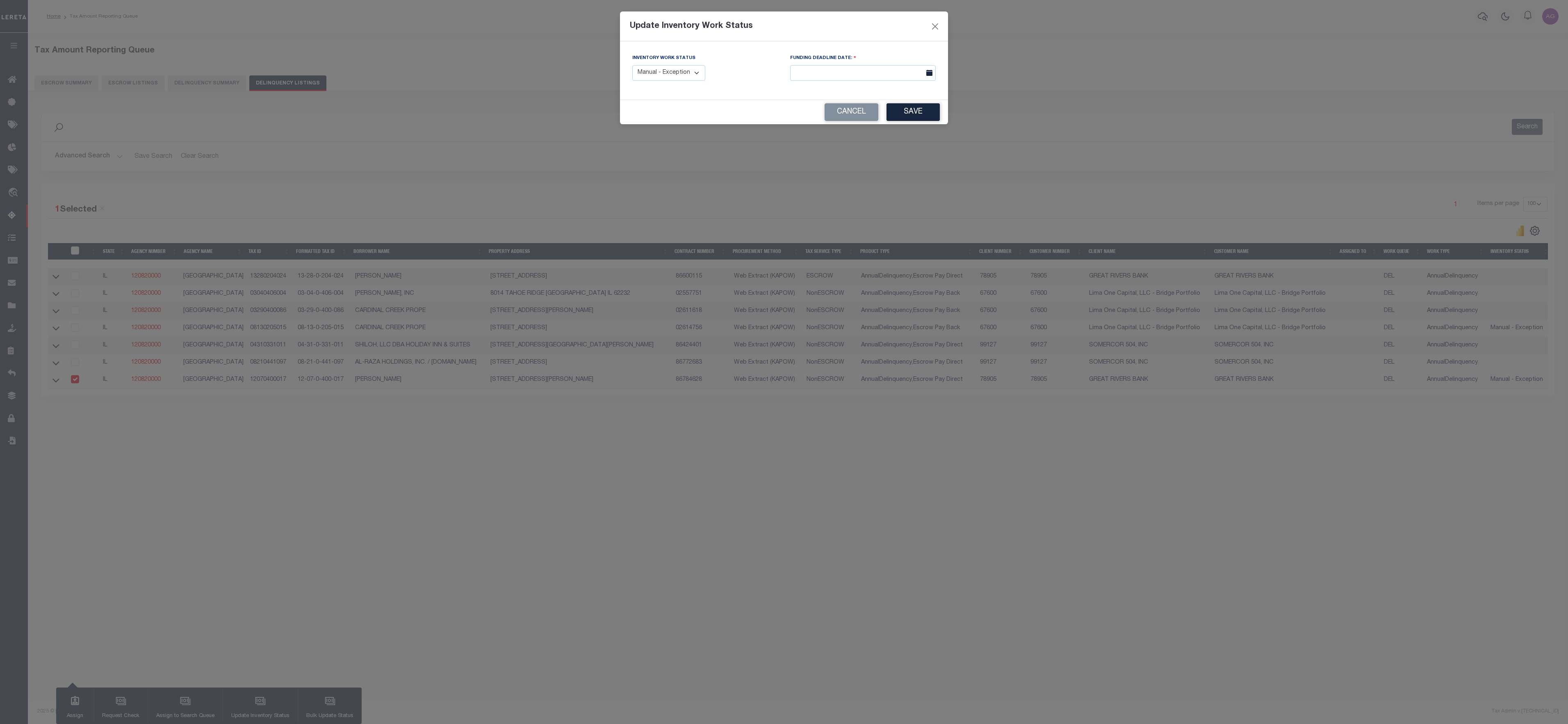
click at [644, 70] on select "Manual - Exception Pended - Awaiting Search Late Add Exception Completed" at bounding box center [669, 73] width 73 height 16
select select "4"
click at [633, 65] on select "Manual - Exception Pended - Awaiting Search Late Add Exception Completed" at bounding box center [669, 73] width 73 height 16
click at [926, 118] on button "Save" at bounding box center [913, 112] width 53 height 17
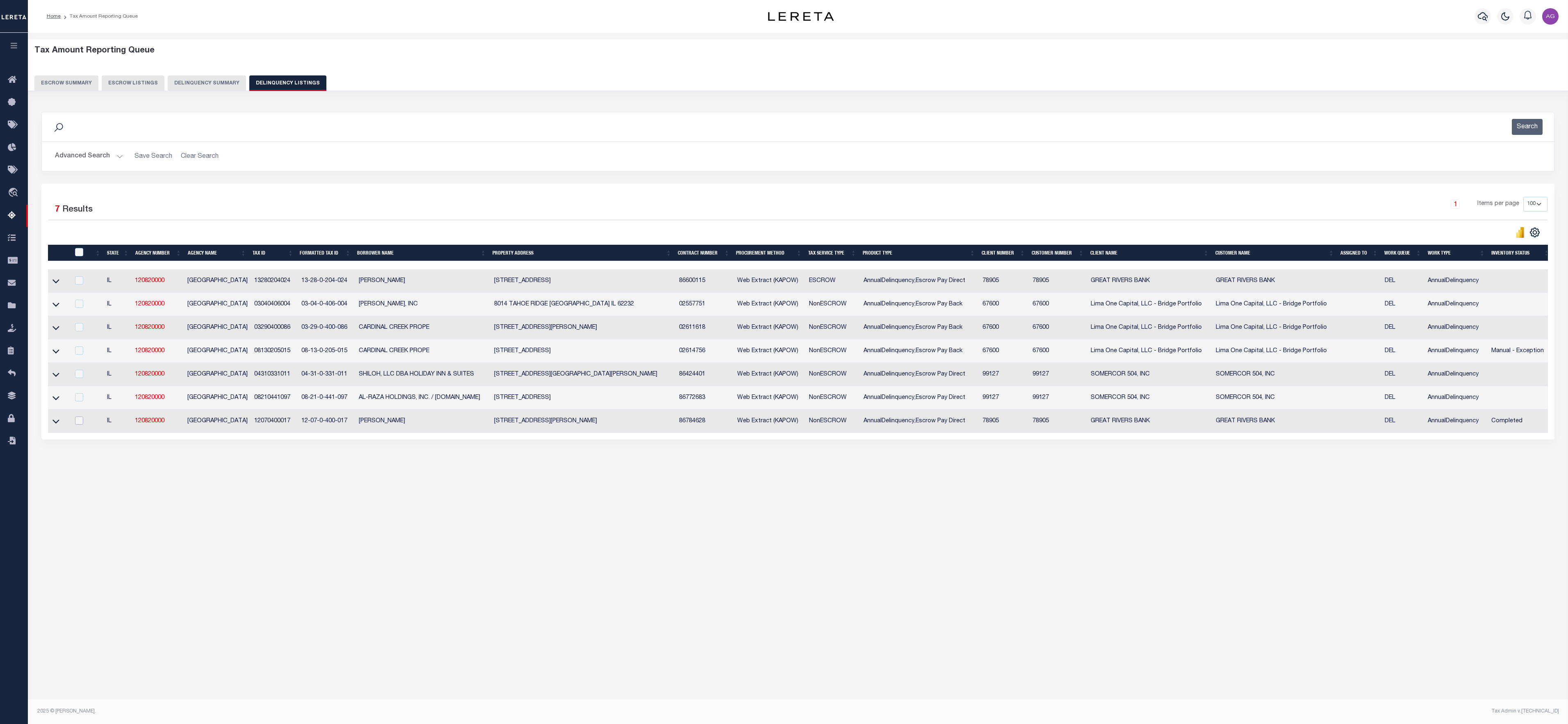
click at [79, 425] on input "checkbox" at bounding box center [79, 420] width 8 height 8
checkbox input "true"
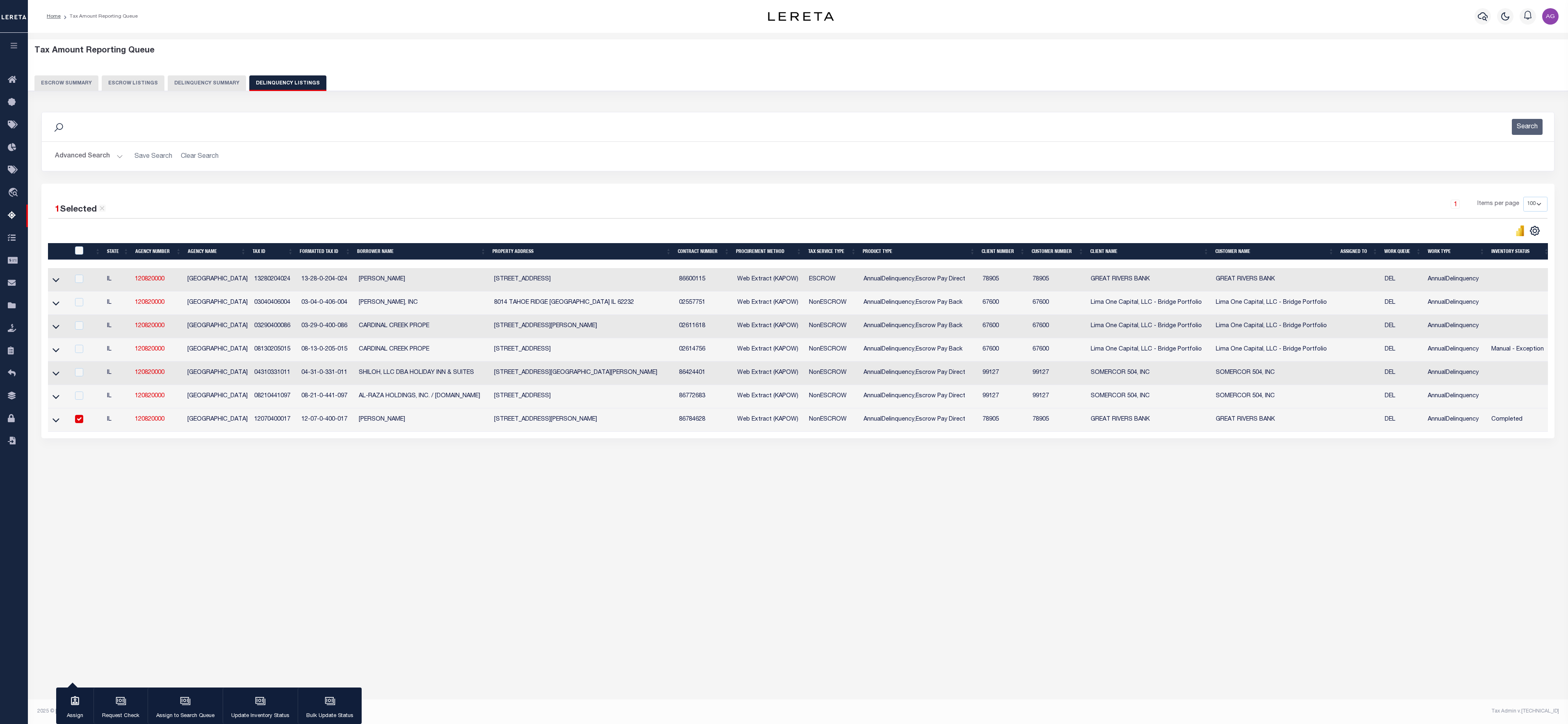
click at [212, 79] on button "Delinquency Summary" at bounding box center [207, 83] width 79 height 16
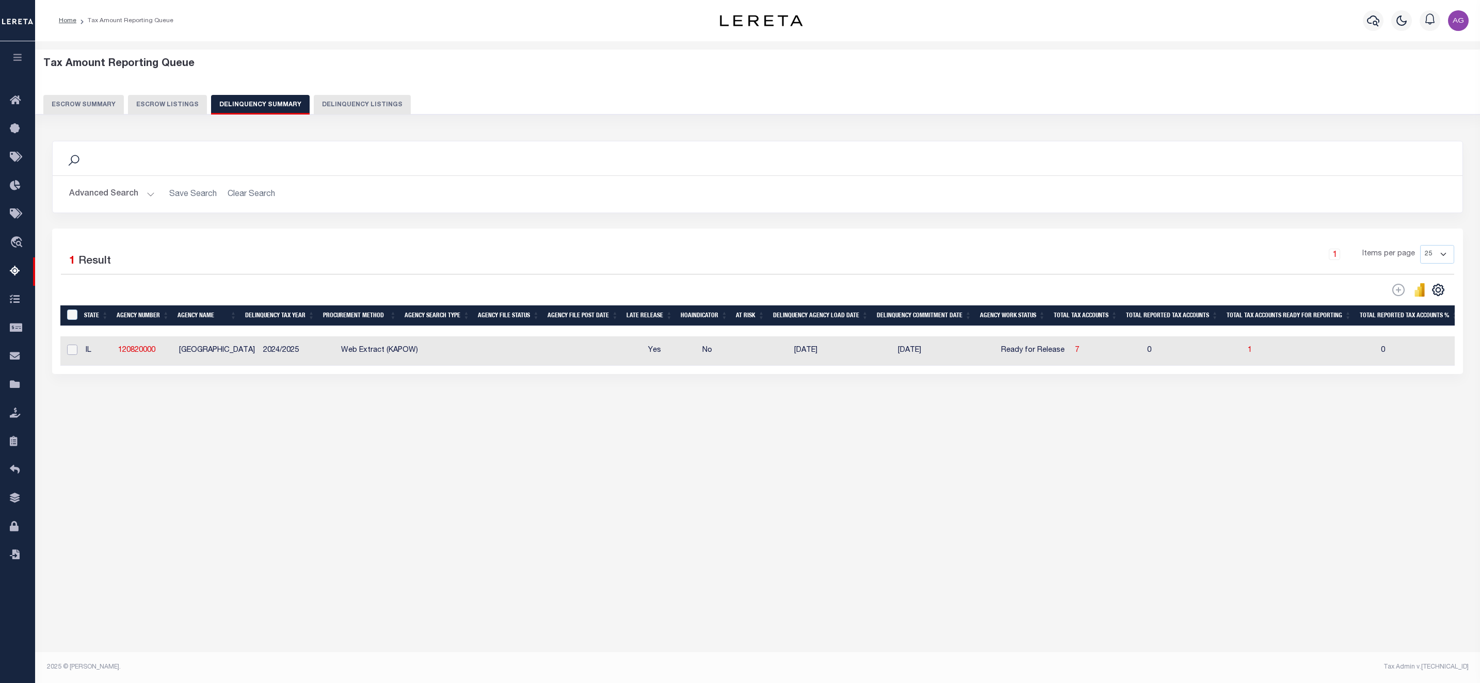
click at [73, 353] on input "checkbox" at bounding box center [72, 350] width 10 height 10
checkbox input "true"
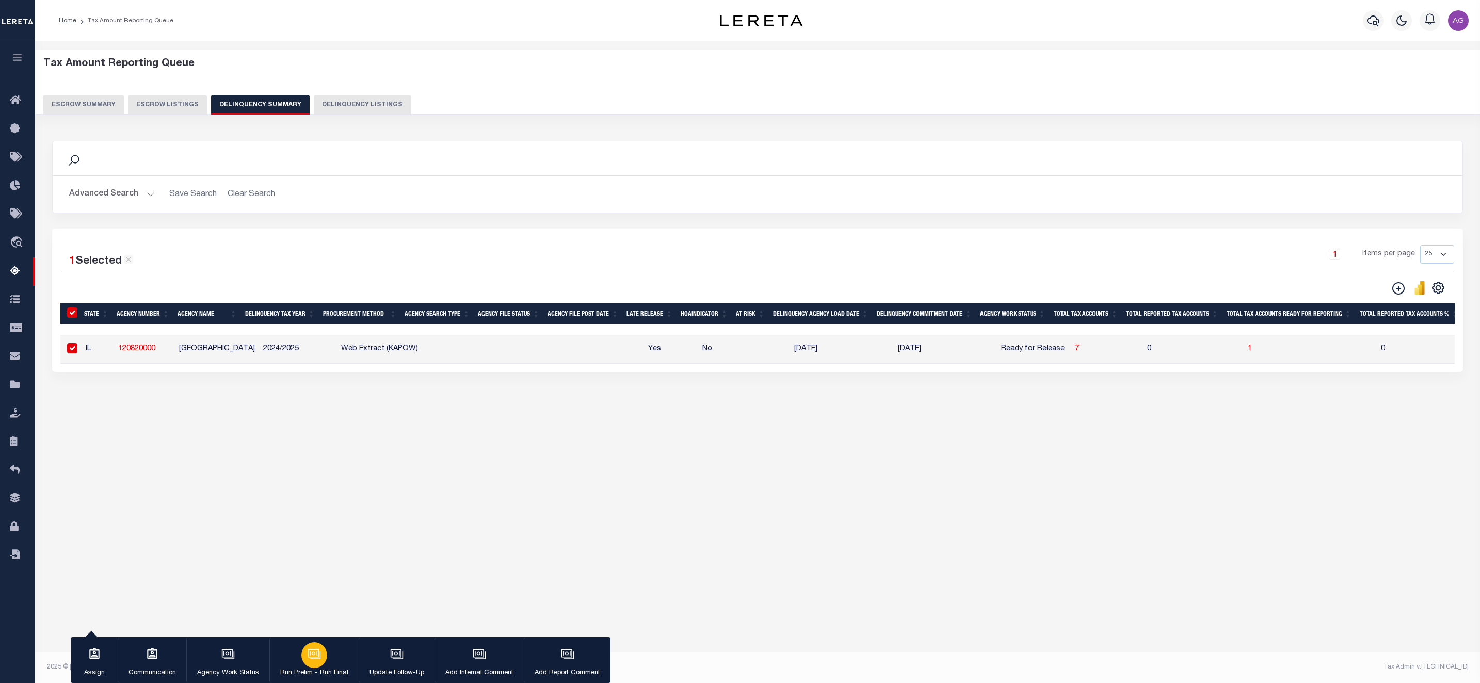
click at [316, 607] on icon "button" at bounding box center [313, 653] width 11 height 8
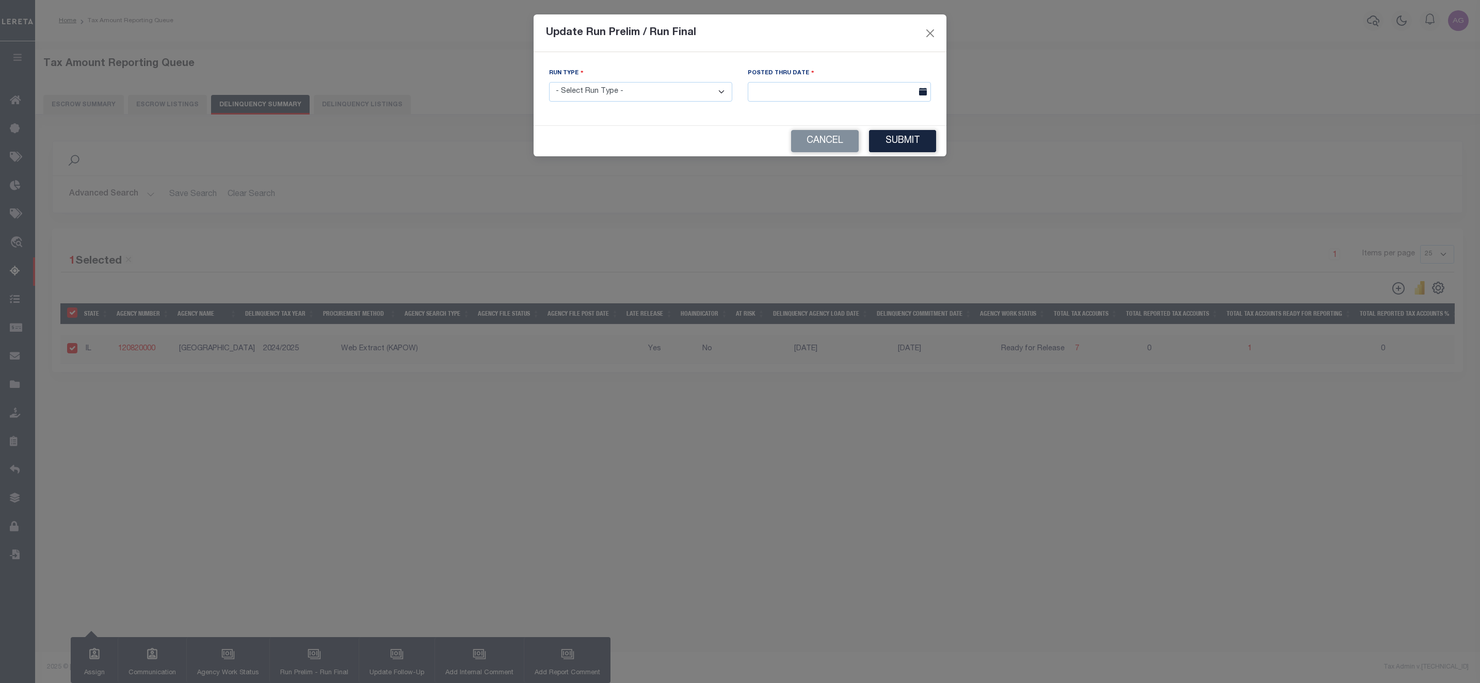
click at [672, 97] on select "- Select Run Type - Prelim Run Final Run" at bounding box center [640, 92] width 183 height 20
select select "F"
click at [549, 83] on select "- Select Run Type - Prelim Run Final Run" at bounding box center [640, 92] width 183 height 20
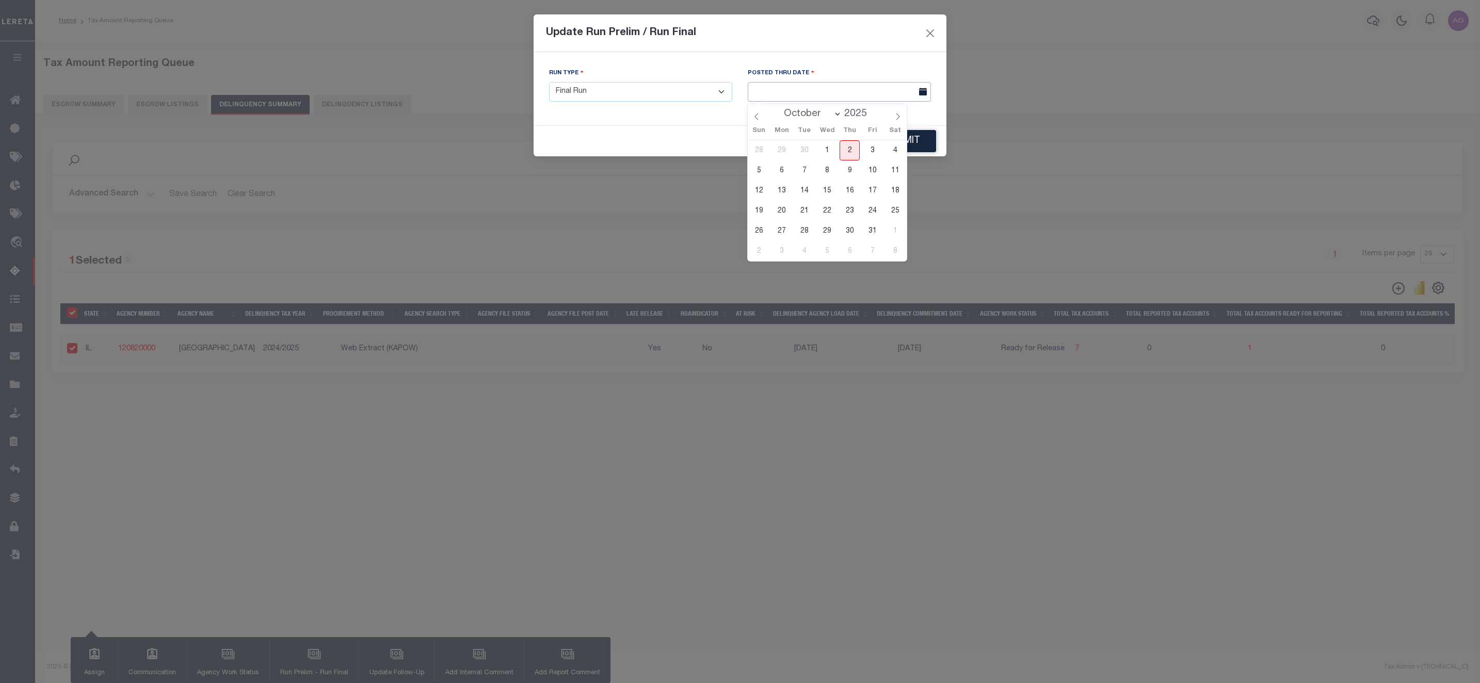
click at [838, 87] on input "text" at bounding box center [839, 92] width 183 height 20
click at [845, 150] on span "2" at bounding box center [850, 150] width 20 height 20
type input "[DATE]"
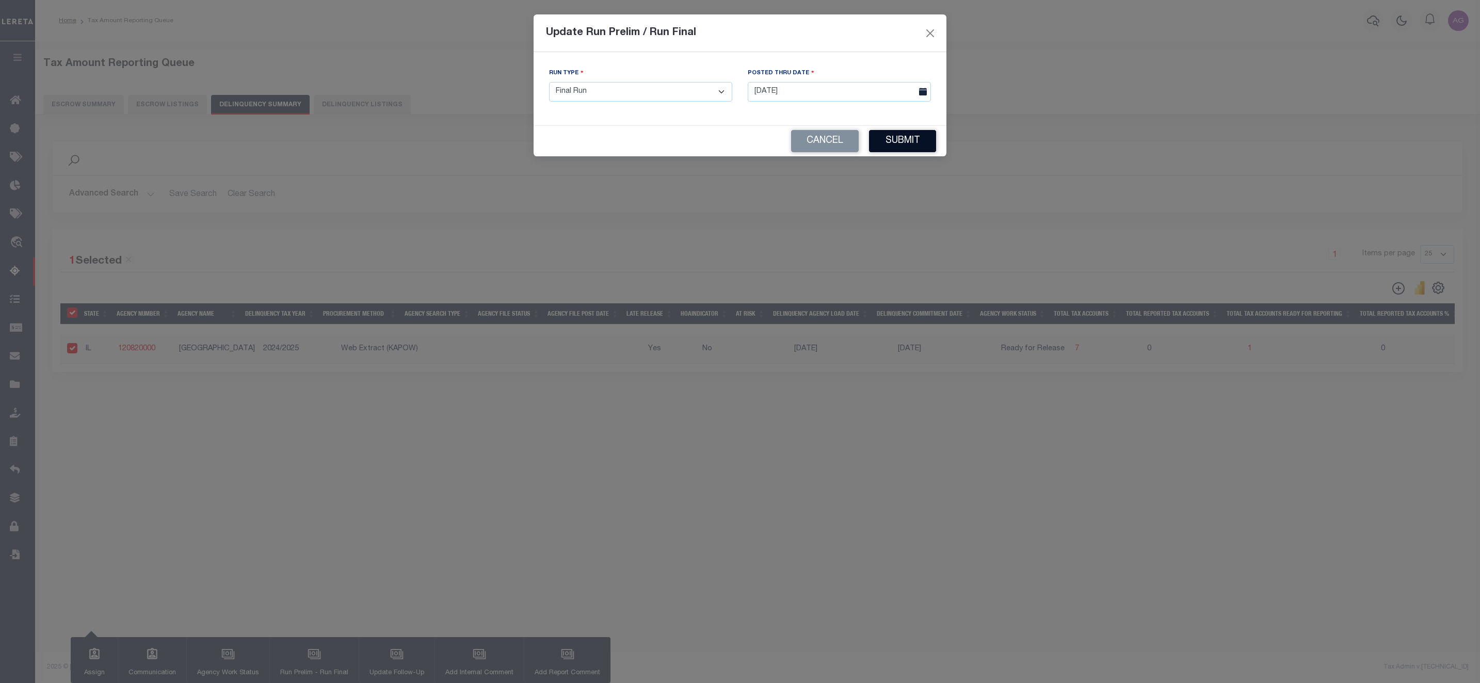
click at [923, 144] on button "Submit" at bounding box center [902, 141] width 67 height 22
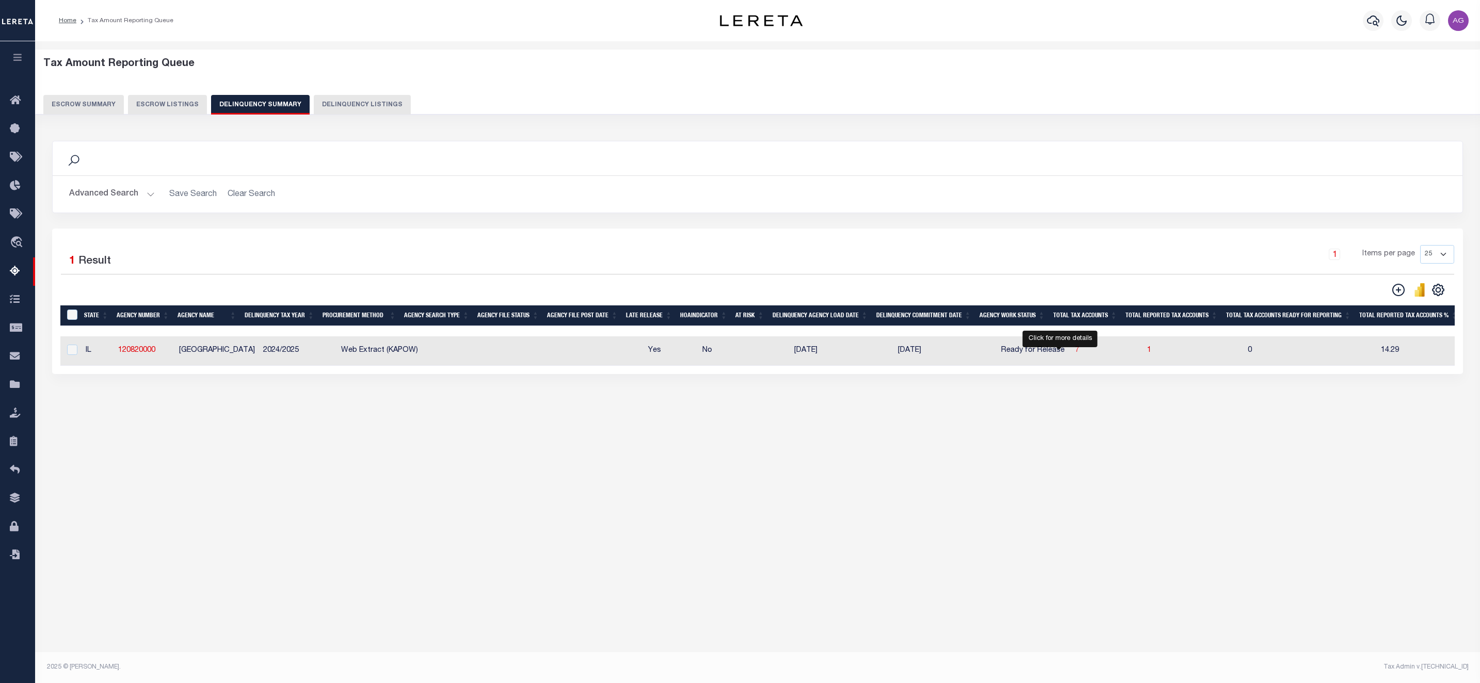
click at [1075, 354] on span "7" at bounding box center [1077, 350] width 4 height 7
select select "100"
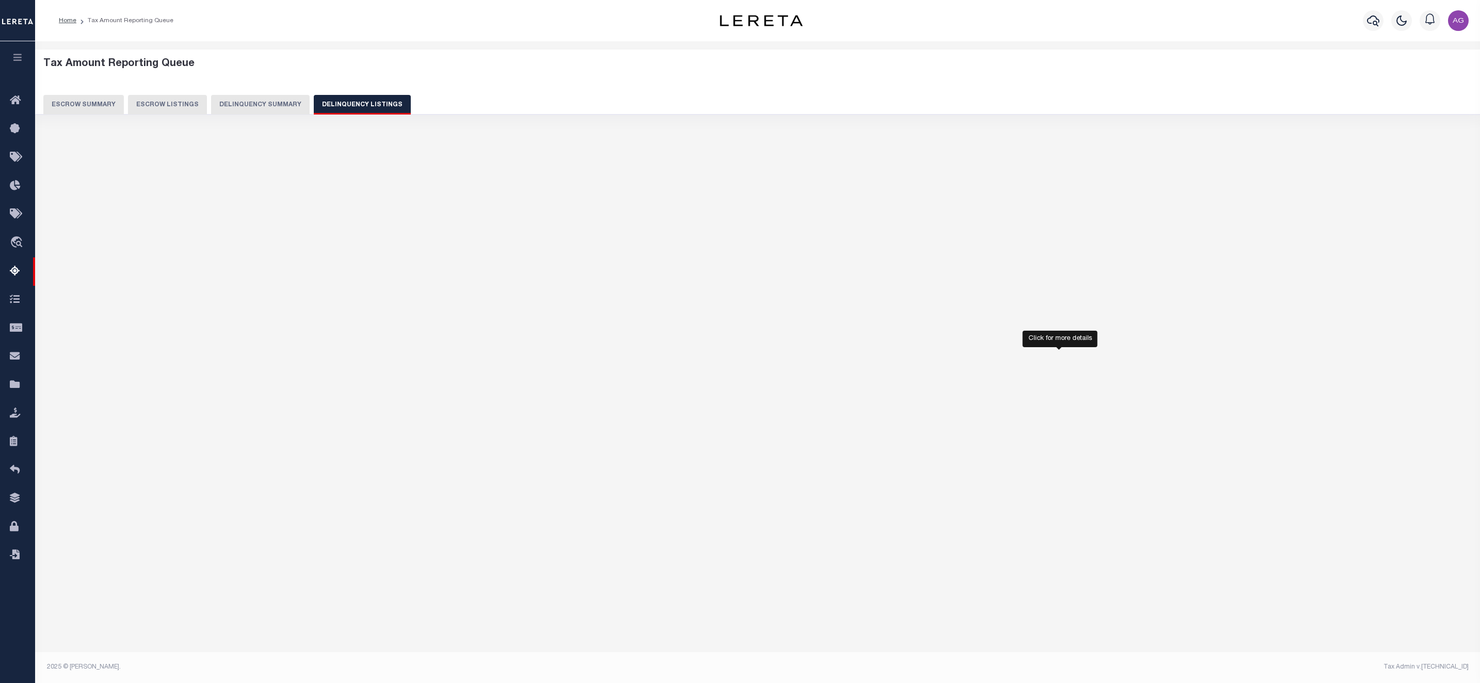
select select "100"
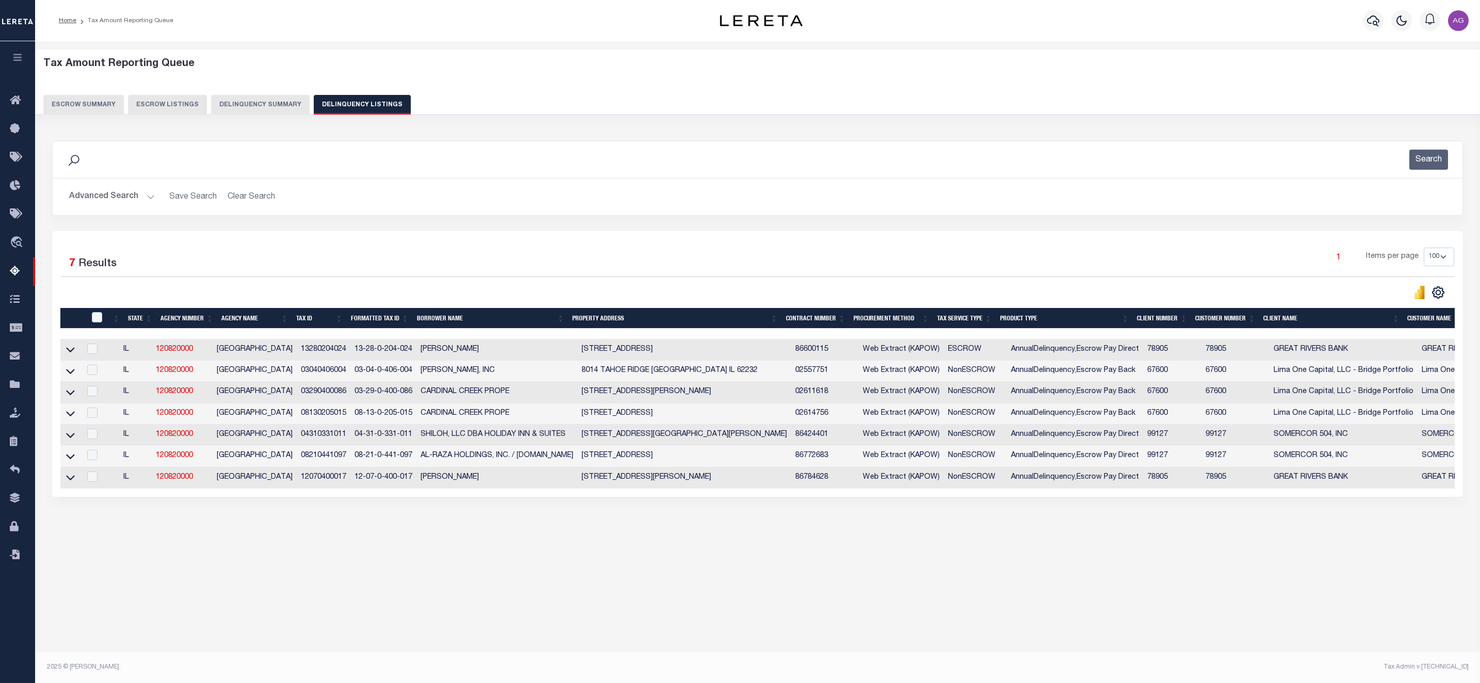
click at [90, 417] on div at bounding box center [91, 413] width 13 height 11
checkbox input "true"
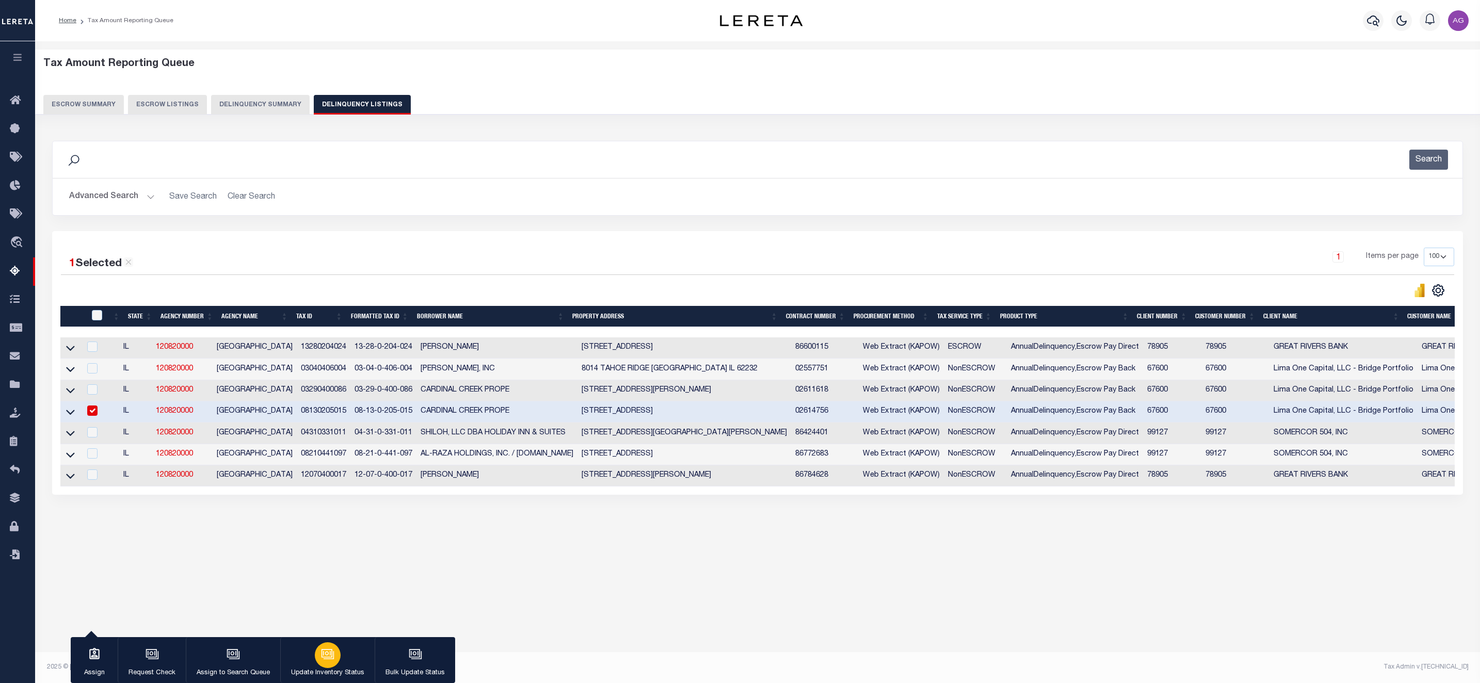
click at [326, 607] on icon "button" at bounding box center [327, 654] width 13 height 13
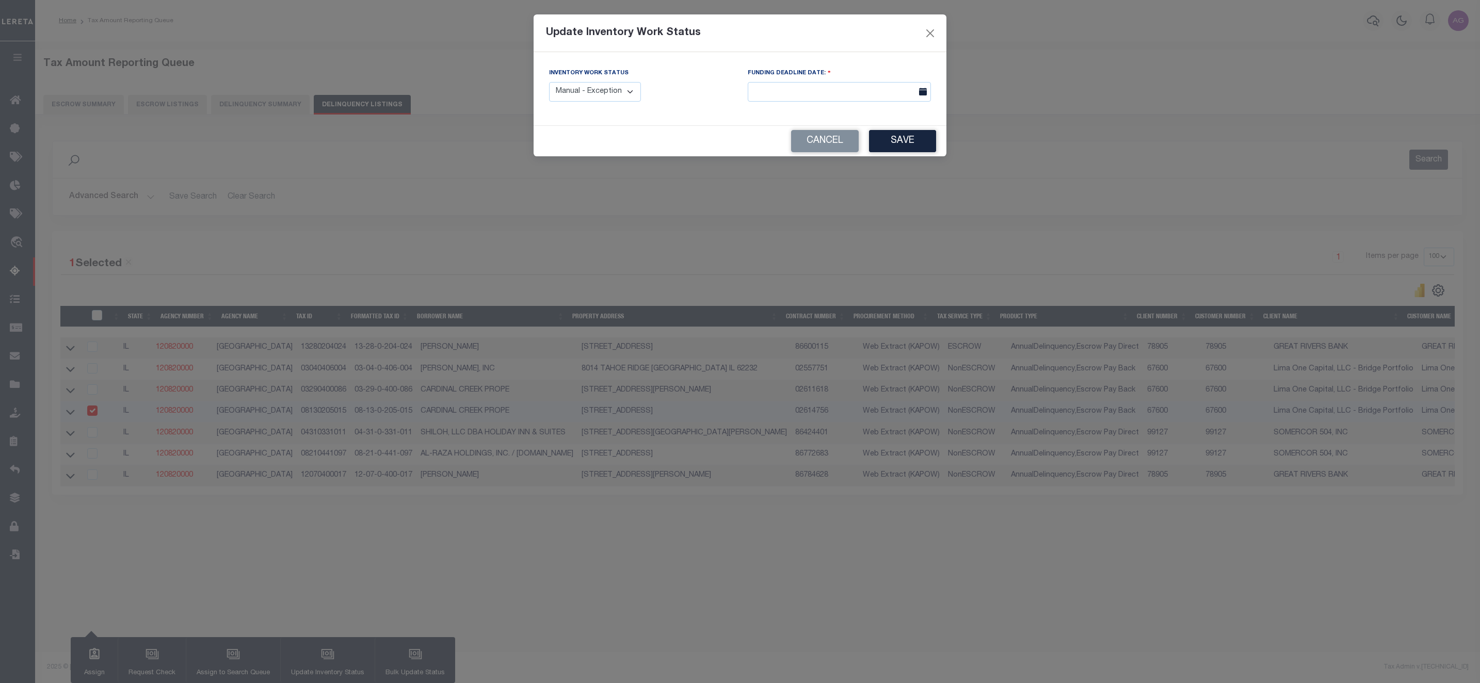
click at [626, 100] on select "Manual - Exception Pended - Awaiting Search Late Add Exception Completed" at bounding box center [595, 92] width 92 height 20
select select "4"
click at [549, 83] on select "Manual - Exception Pended - Awaiting Search Late Add Exception Completed" at bounding box center [595, 92] width 92 height 20
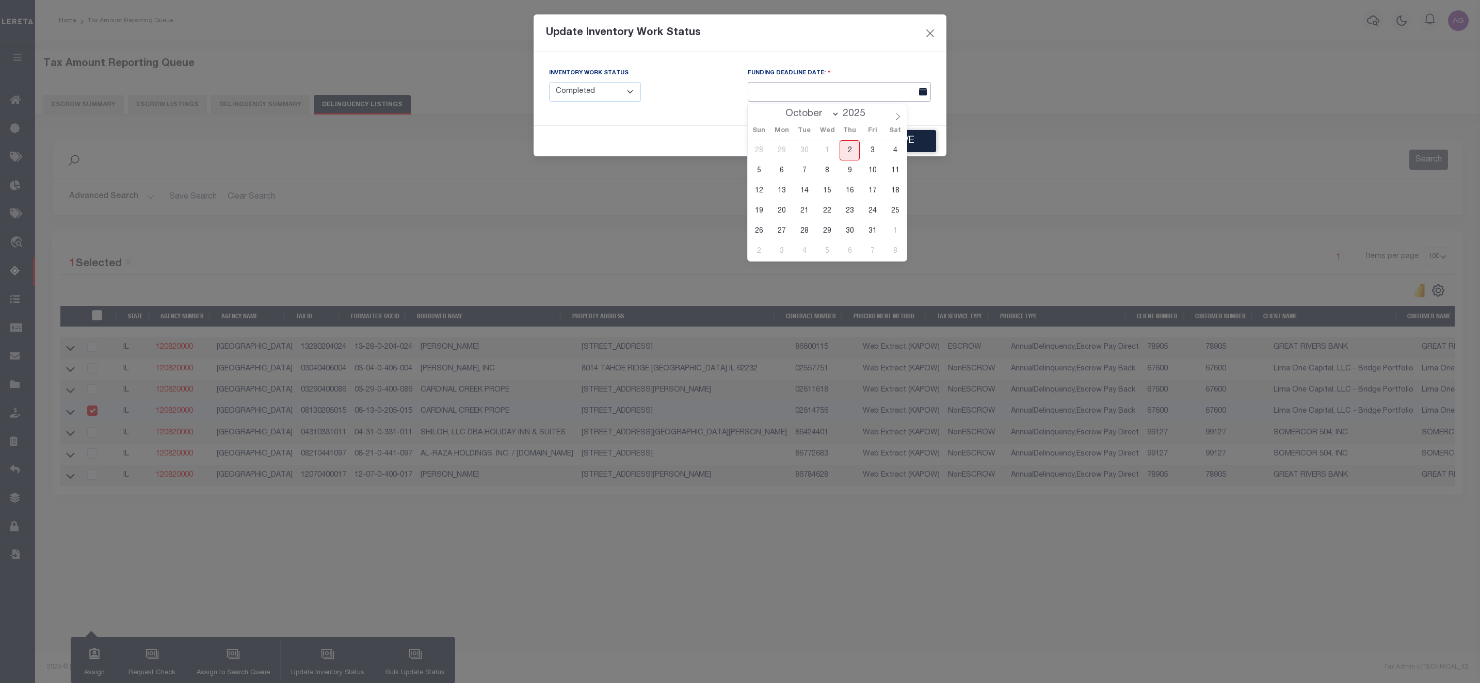
click at [847, 86] on input "text" at bounding box center [839, 92] width 183 height 20
click at [847, 148] on span "2" at bounding box center [850, 150] width 20 height 20
type input "[DATE]"
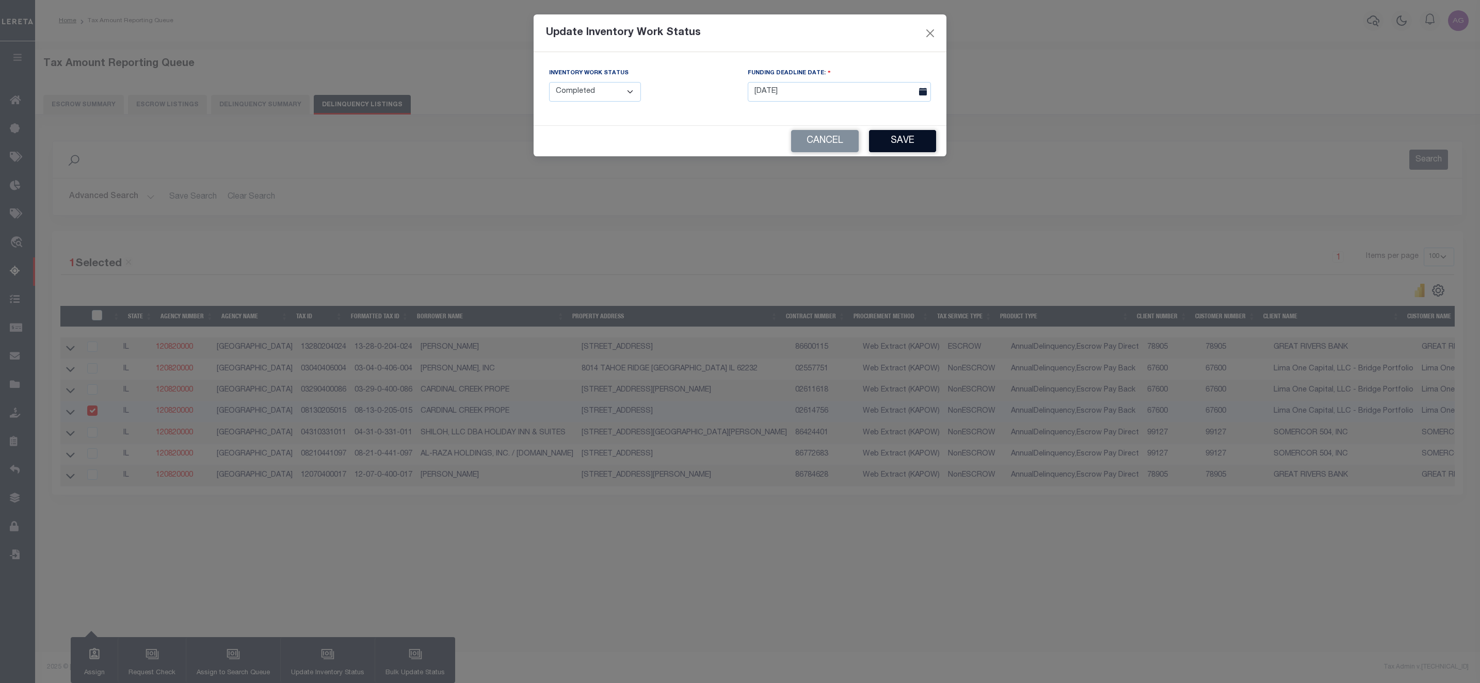
click at [912, 142] on button "Save" at bounding box center [902, 141] width 67 height 22
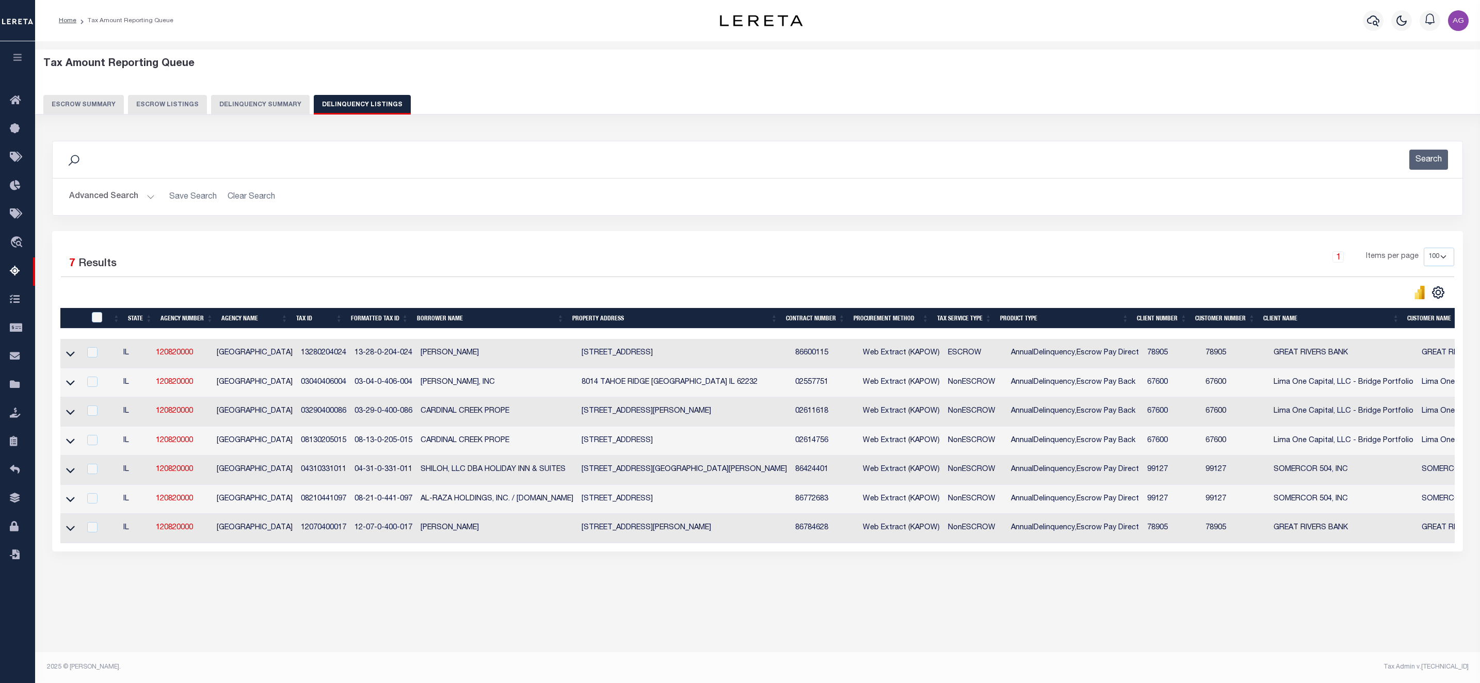
drag, startPoint x: 720, startPoint y: 553, endPoint x: 1298, endPoint y: 556, distance: 577.5
click at [1298, 552] on div "1 Selected 7 Results 1 Items per page 10 25 50 100 500" at bounding box center [757, 391] width 1411 height 320
click at [1290, 581] on div "Data sync process is currently running, you may face some response delays. Sear…" at bounding box center [757, 357] width 1425 height 452
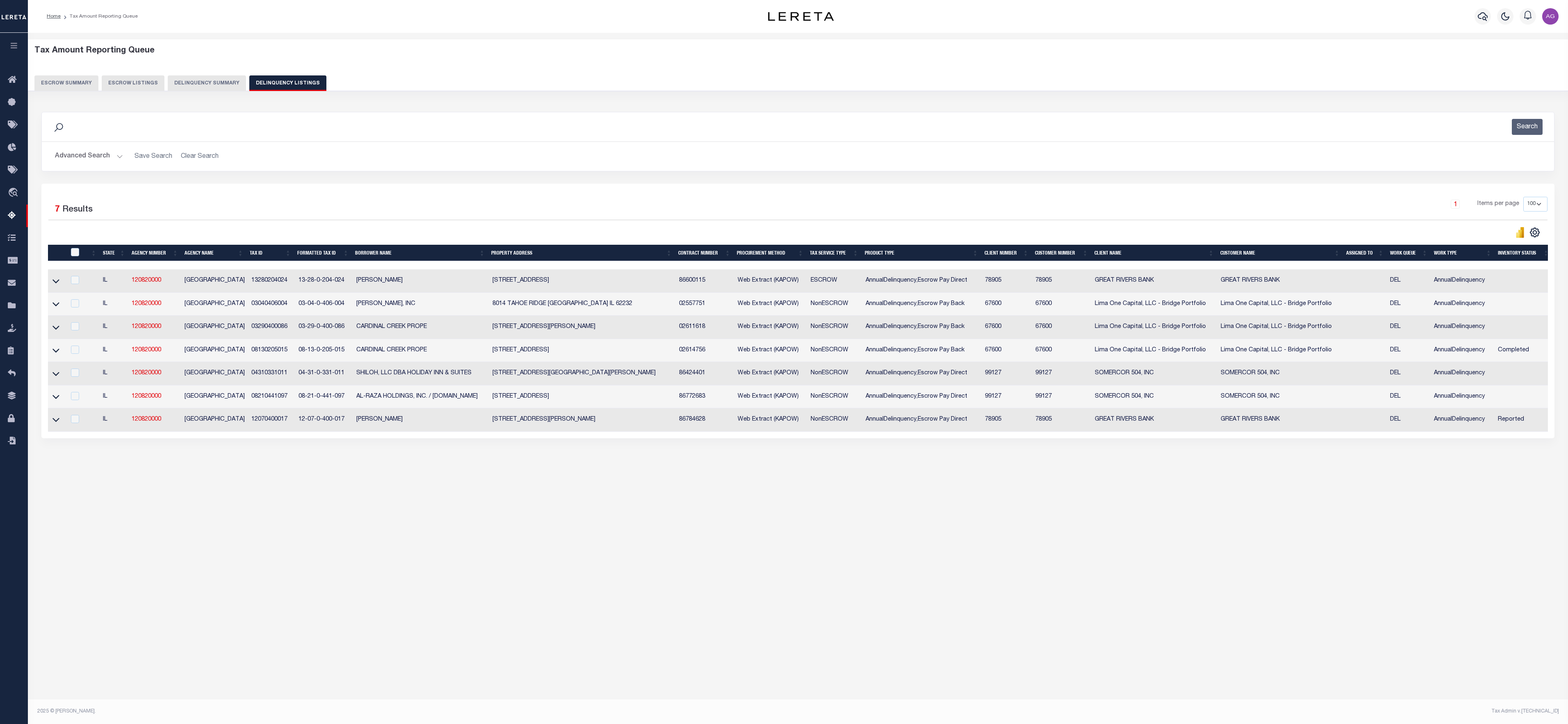
click at [201, 84] on button "Delinquency Summary" at bounding box center [207, 83] width 79 height 16
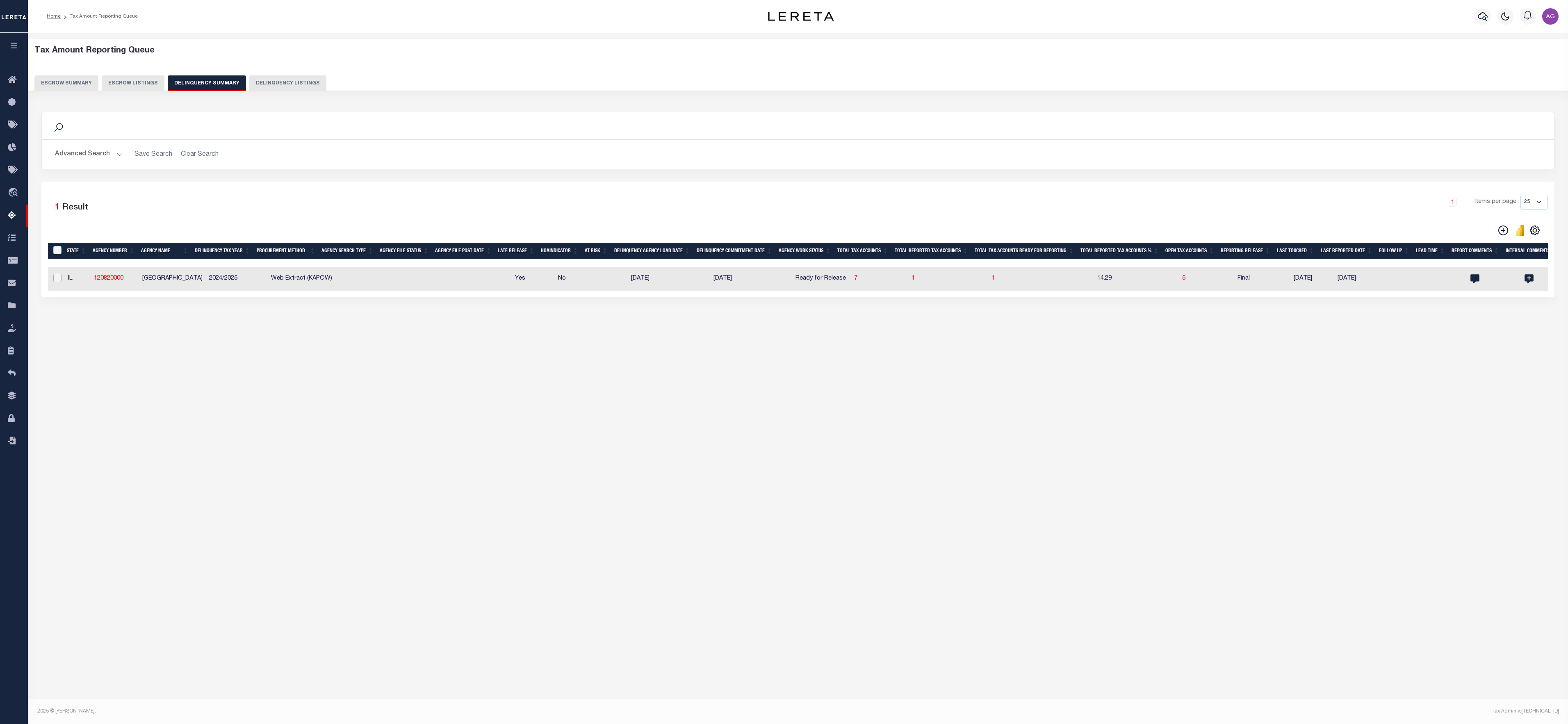
click at [58, 281] on input "checkbox" at bounding box center [57, 278] width 8 height 8
checkbox input "true"
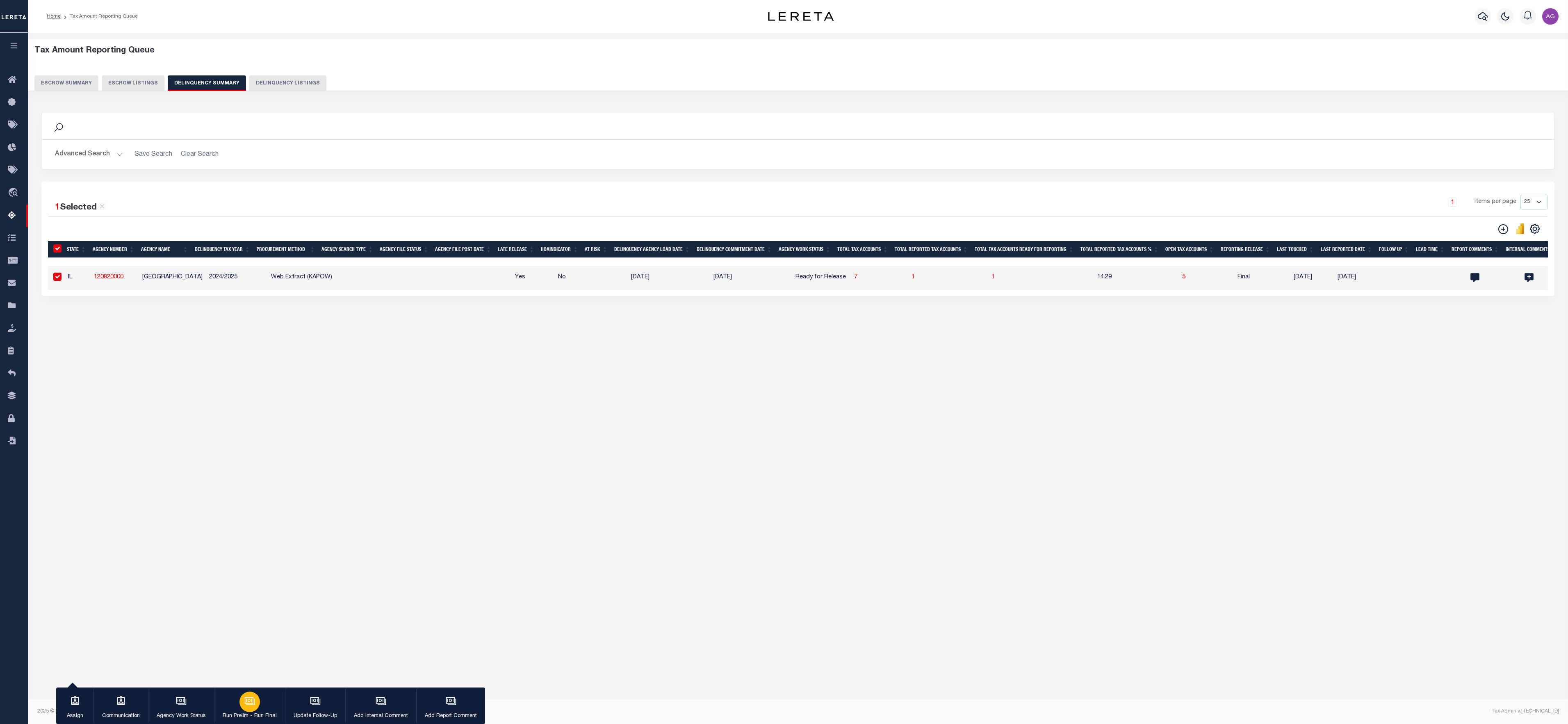
click at [254, 482] on icon "button" at bounding box center [250, 702] width 8 height 6
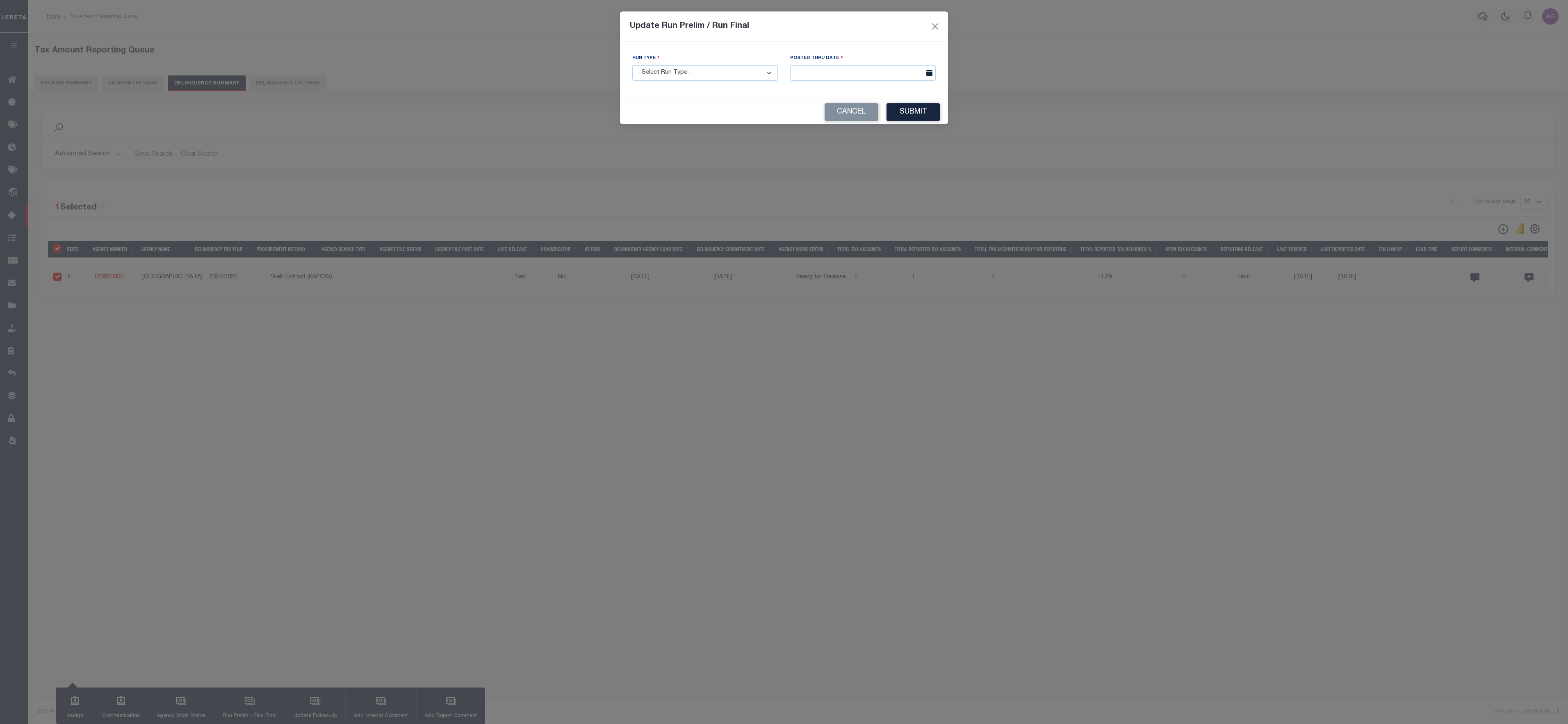
click at [691, 76] on select "- Select Run Type - Prelim Run Final Run" at bounding box center [705, 73] width 145 height 16
select select "F"
click at [633, 65] on select "- Select Run Type - Prelim Run Final Run" at bounding box center [705, 73] width 145 height 16
click at [834, 66] on input "text" at bounding box center [862, 73] width 145 height 16
click at [866, 122] on span "2" at bounding box center [871, 119] width 16 height 16
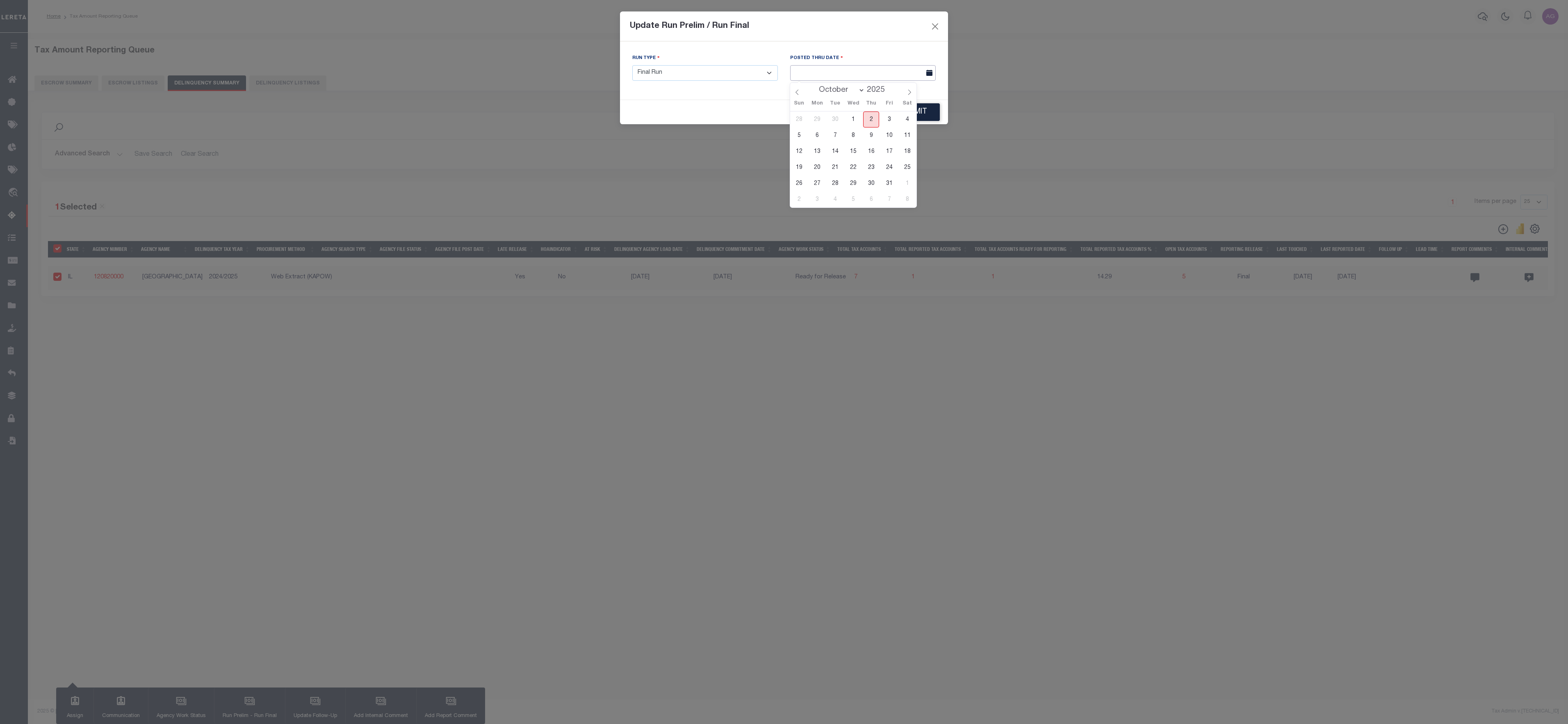
type input "[DATE]"
click at [910, 114] on button "Submit" at bounding box center [913, 112] width 53 height 17
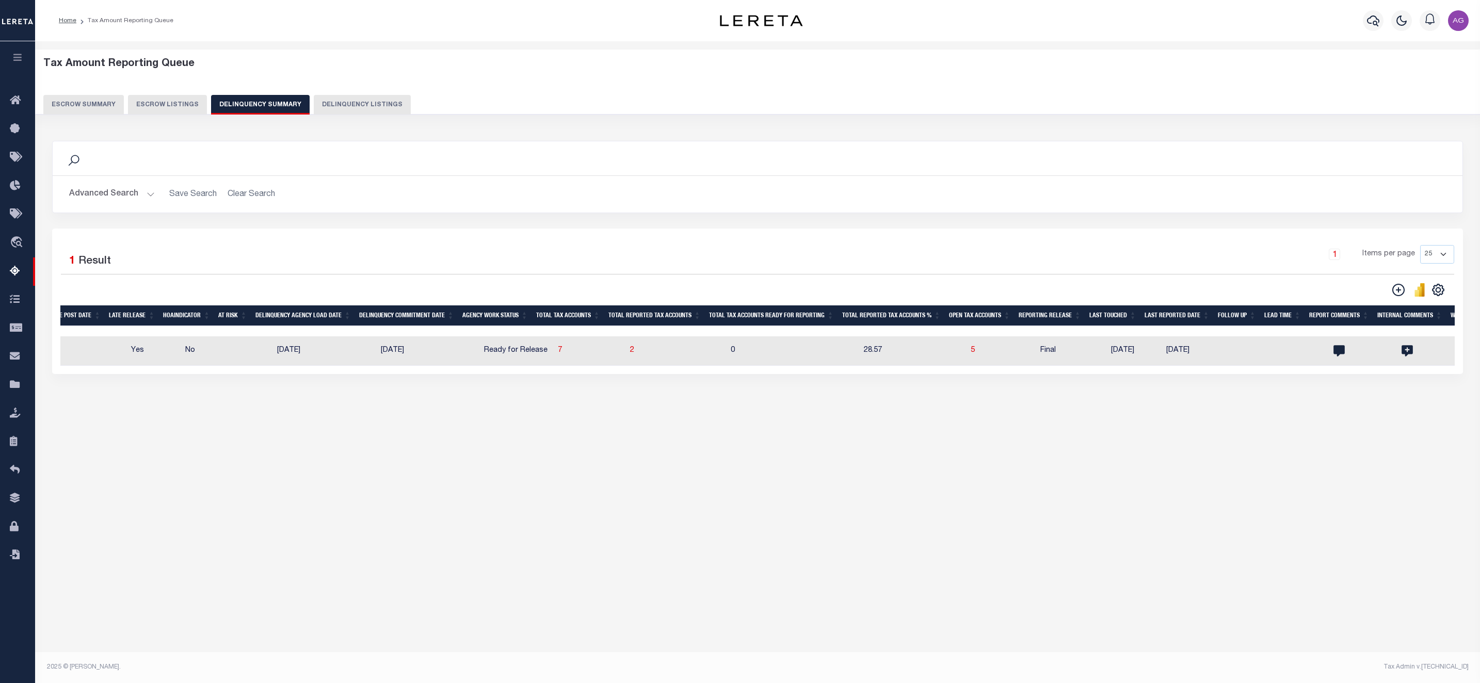
scroll to position [0, 520]
click at [968, 354] on span "5" at bounding box center [970, 350] width 4 height 7
select select "100"
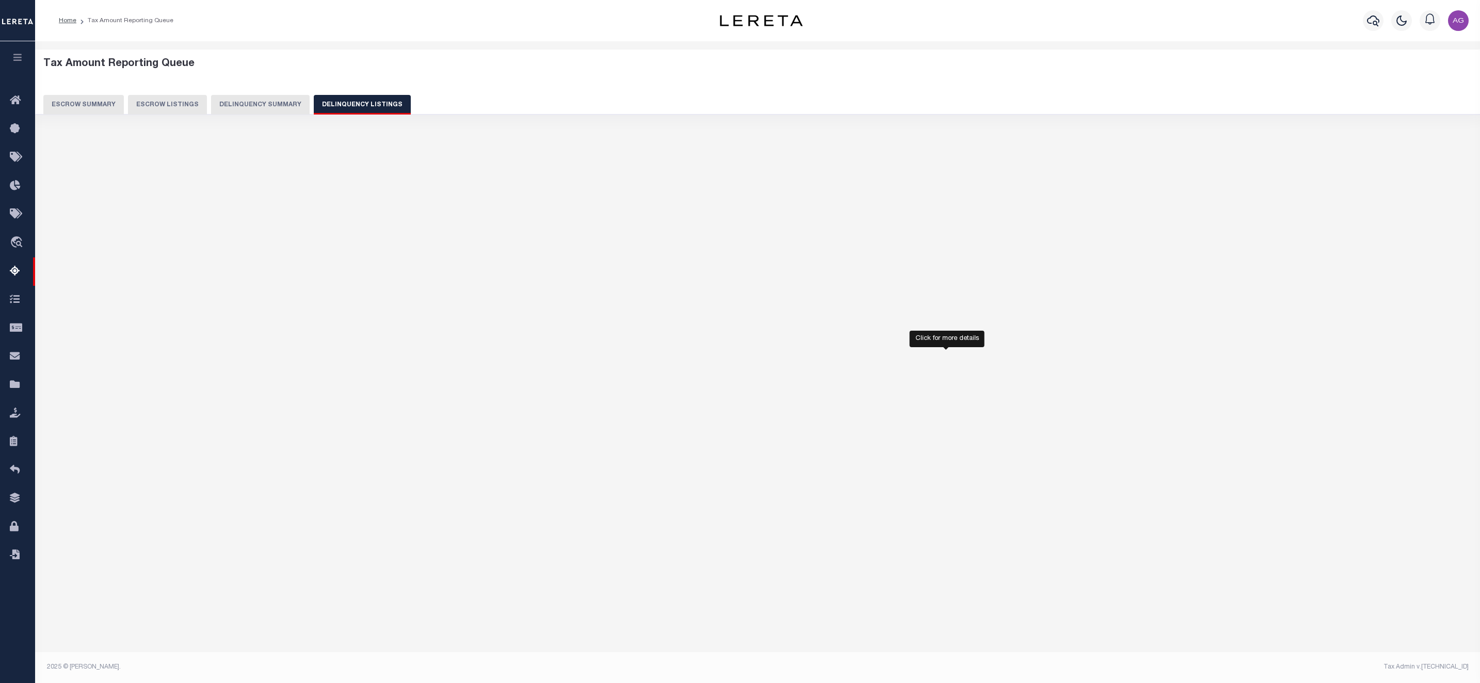
select select "100"
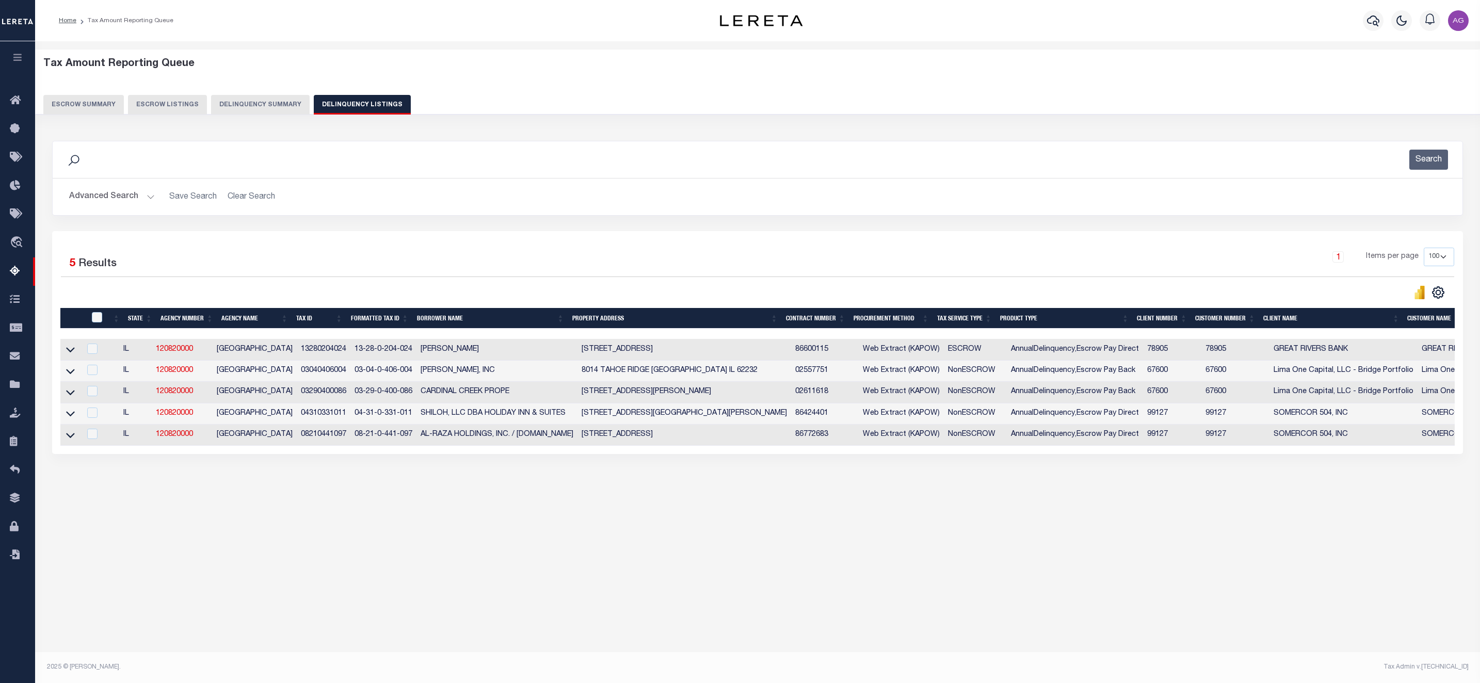
scroll to position [0, 333]
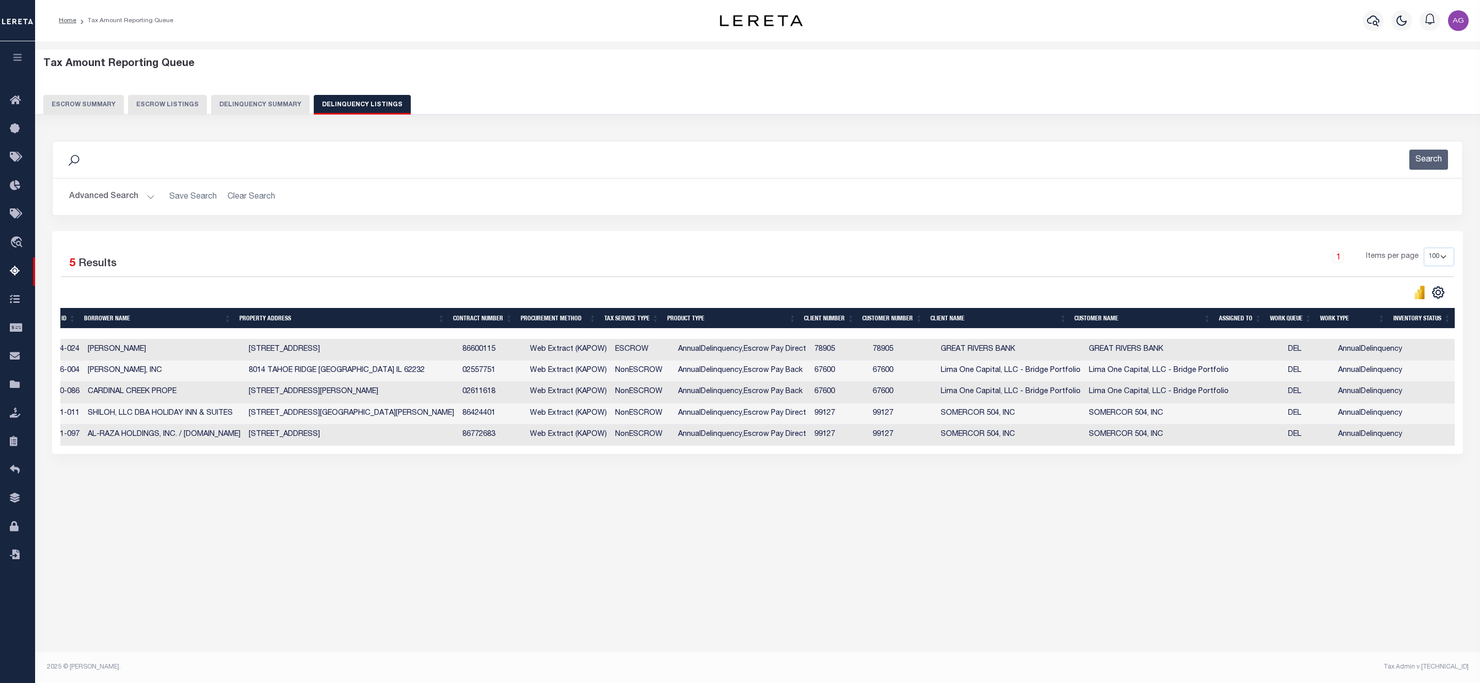
click at [260, 103] on button "Delinquency Summary" at bounding box center [260, 105] width 99 height 20
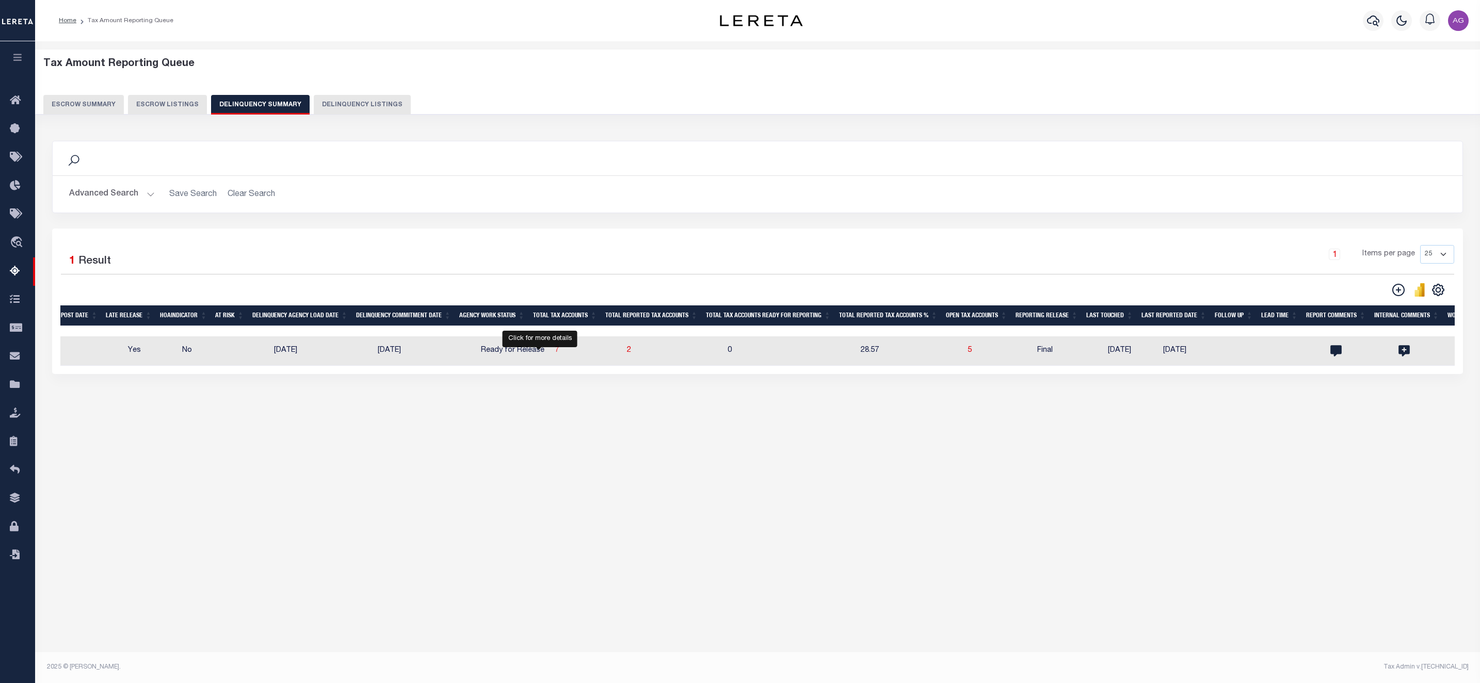
click at [555, 354] on span "7" at bounding box center [557, 350] width 4 height 7
select select "100"
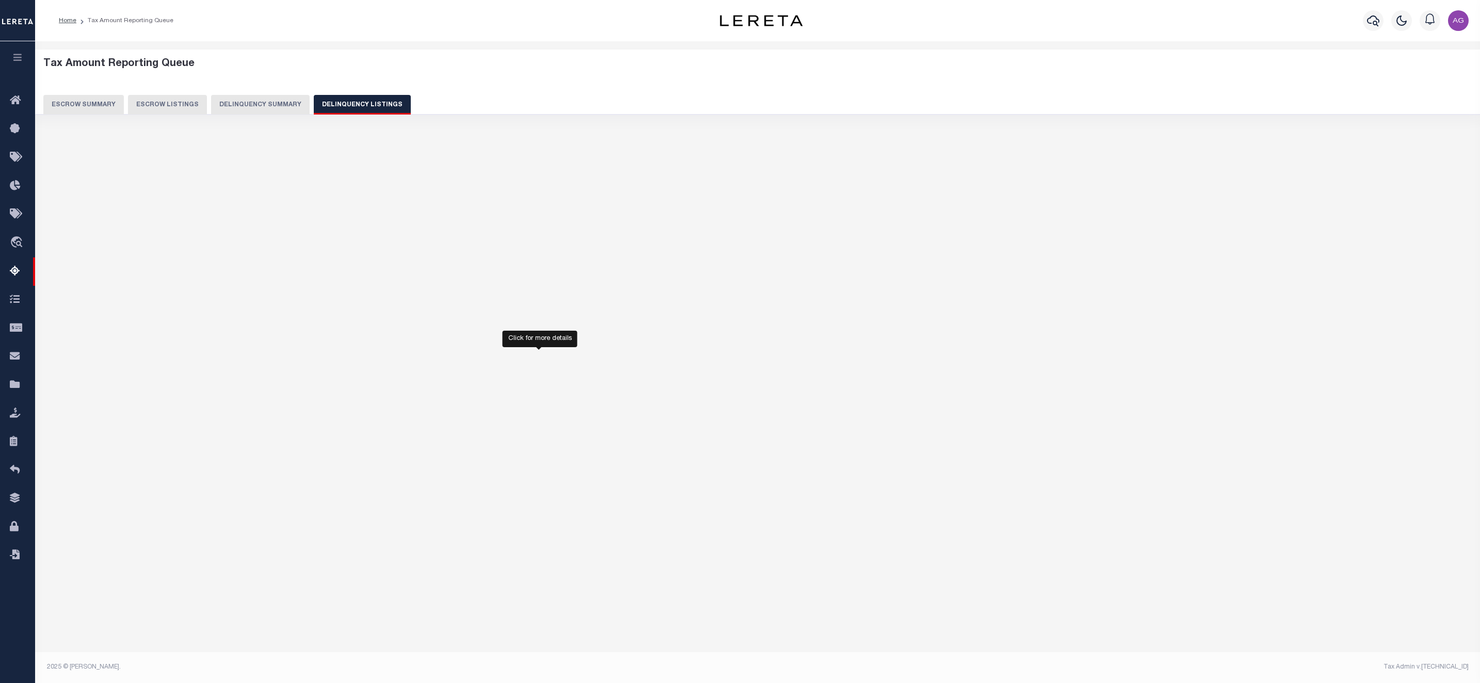
select select "100"
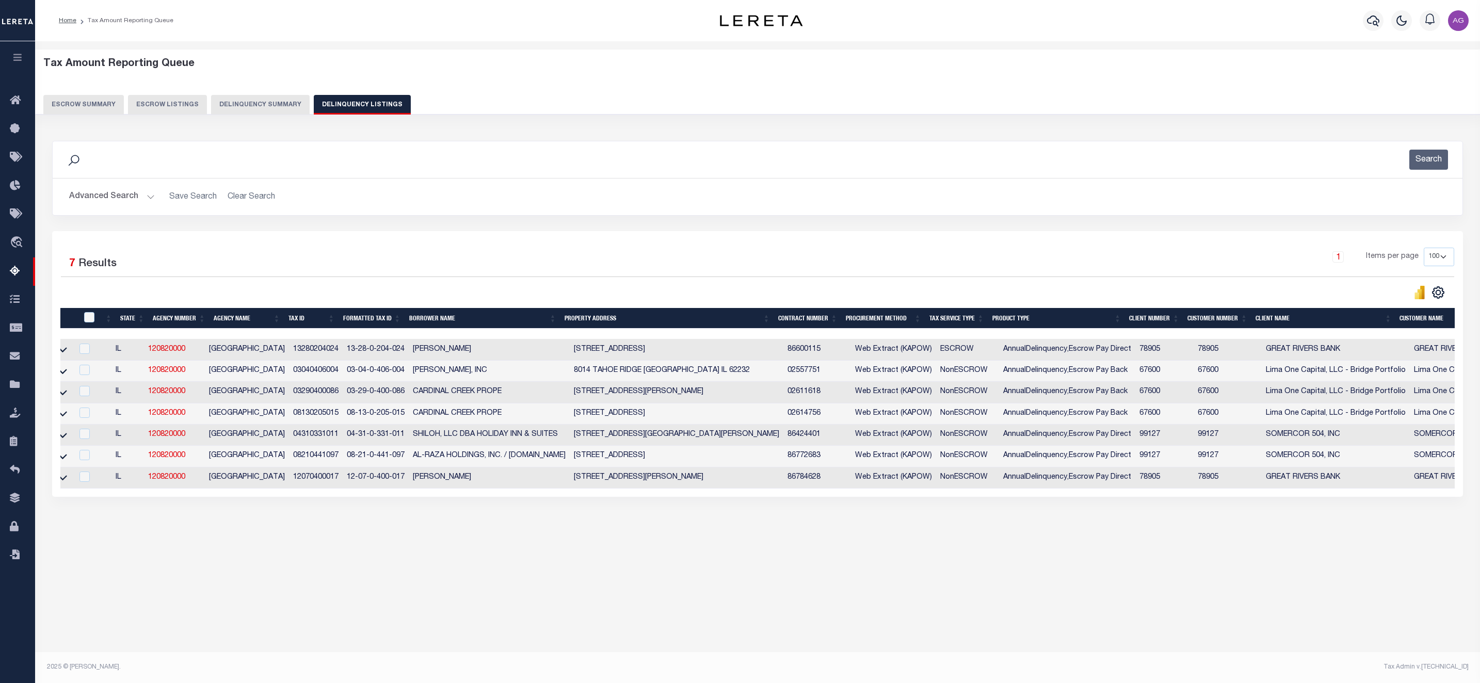
scroll to position [0, 0]
click at [95, 350] on input "checkbox" at bounding box center [92, 349] width 10 height 10
checkbox input "true"
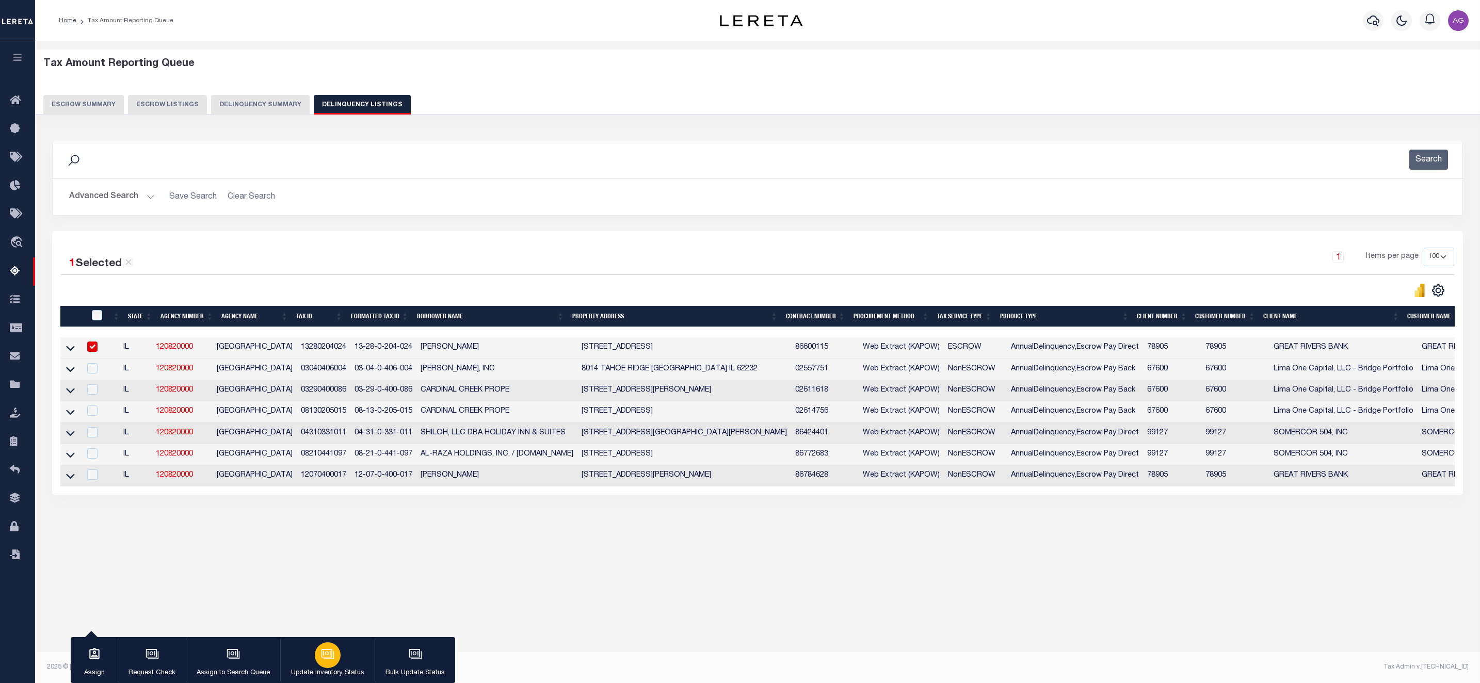
click at [322, 607] on icon "button" at bounding box center [327, 653] width 11 height 8
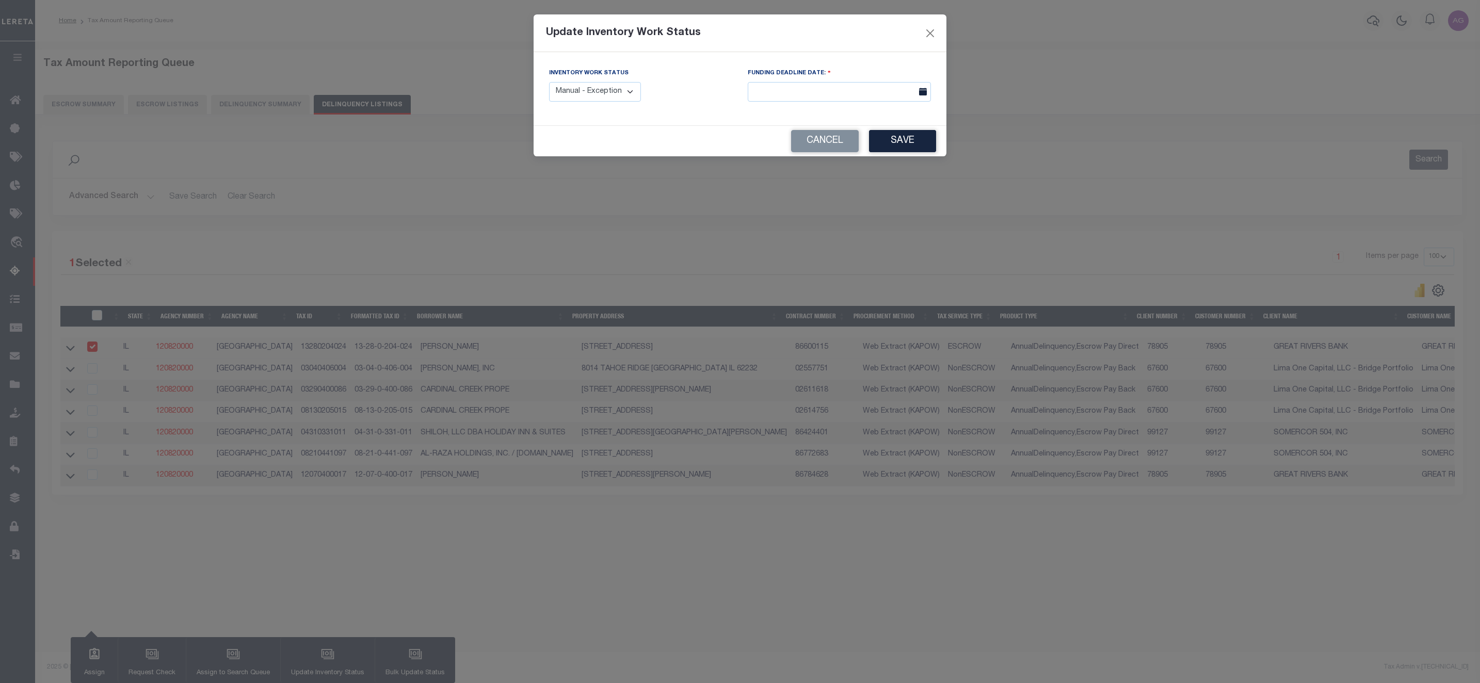
click at [623, 101] on select "Manual - Exception Pended - Awaiting Search Late Add Exception Completed" at bounding box center [595, 92] width 92 height 20
select select "4"
click at [549, 83] on select "Manual - Exception Pended - Awaiting Search Late Add Exception Completed" at bounding box center [595, 92] width 92 height 20
click at [889, 146] on button "Save" at bounding box center [902, 141] width 67 height 22
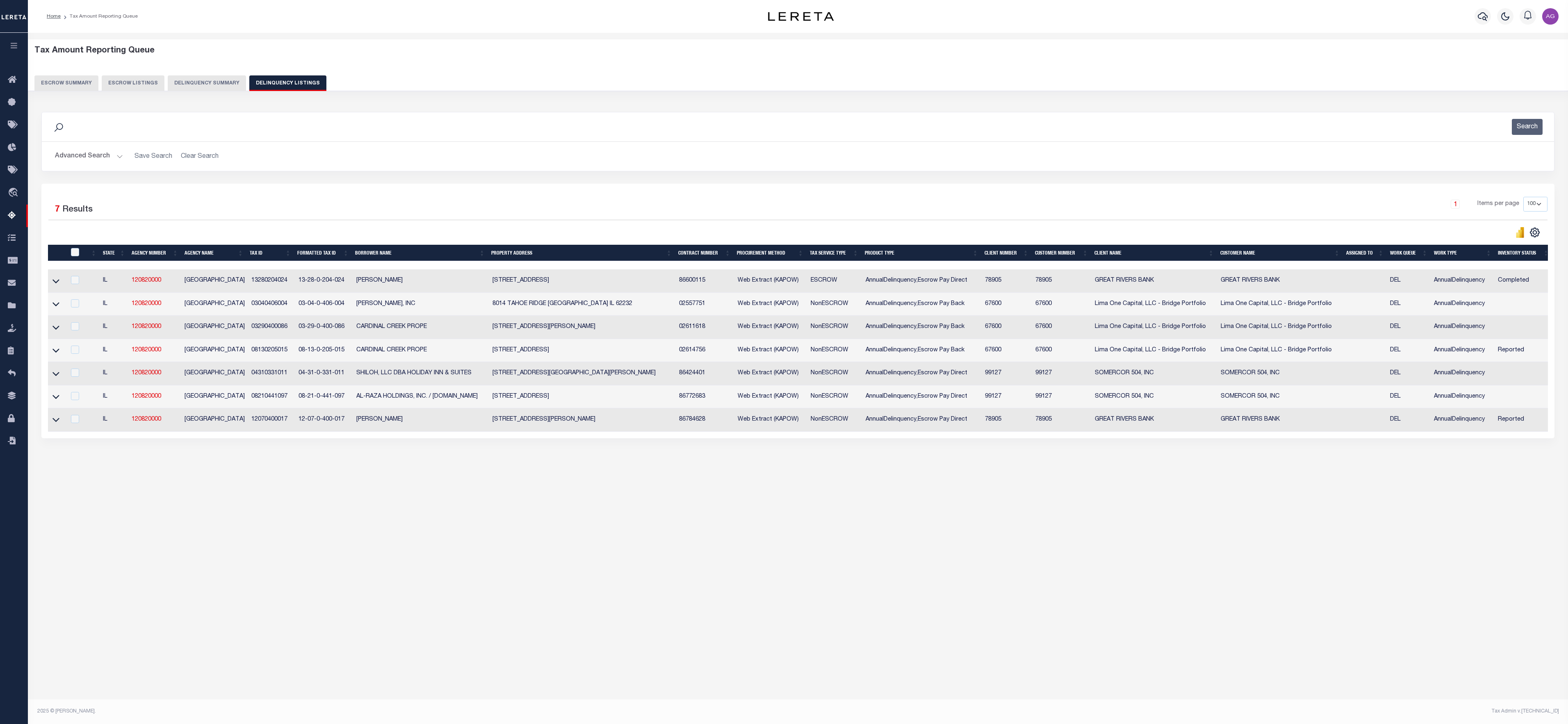
click at [223, 85] on button "Delinquency Summary" at bounding box center [207, 83] width 79 height 16
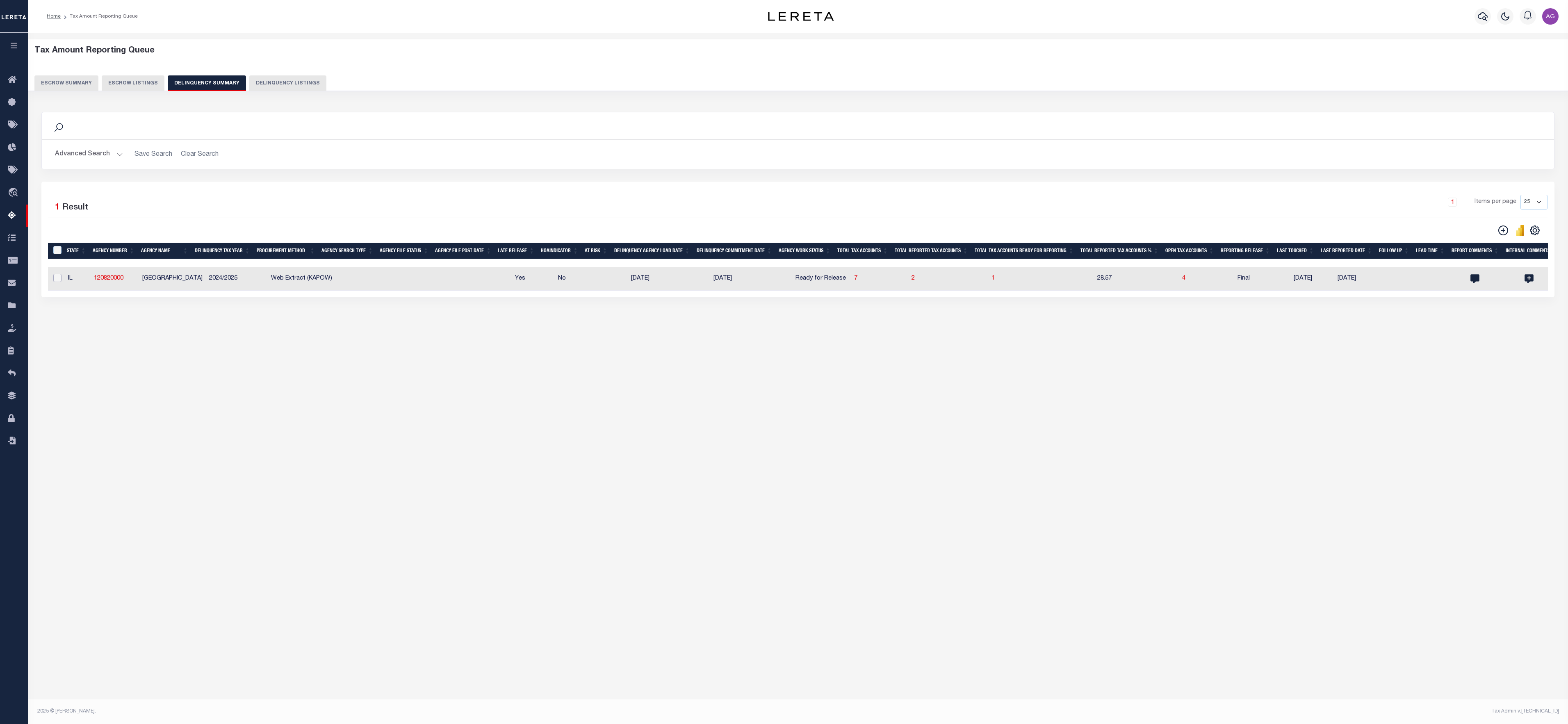
click at [58, 282] on input "checkbox" at bounding box center [57, 278] width 8 height 8
checkbox input "true"
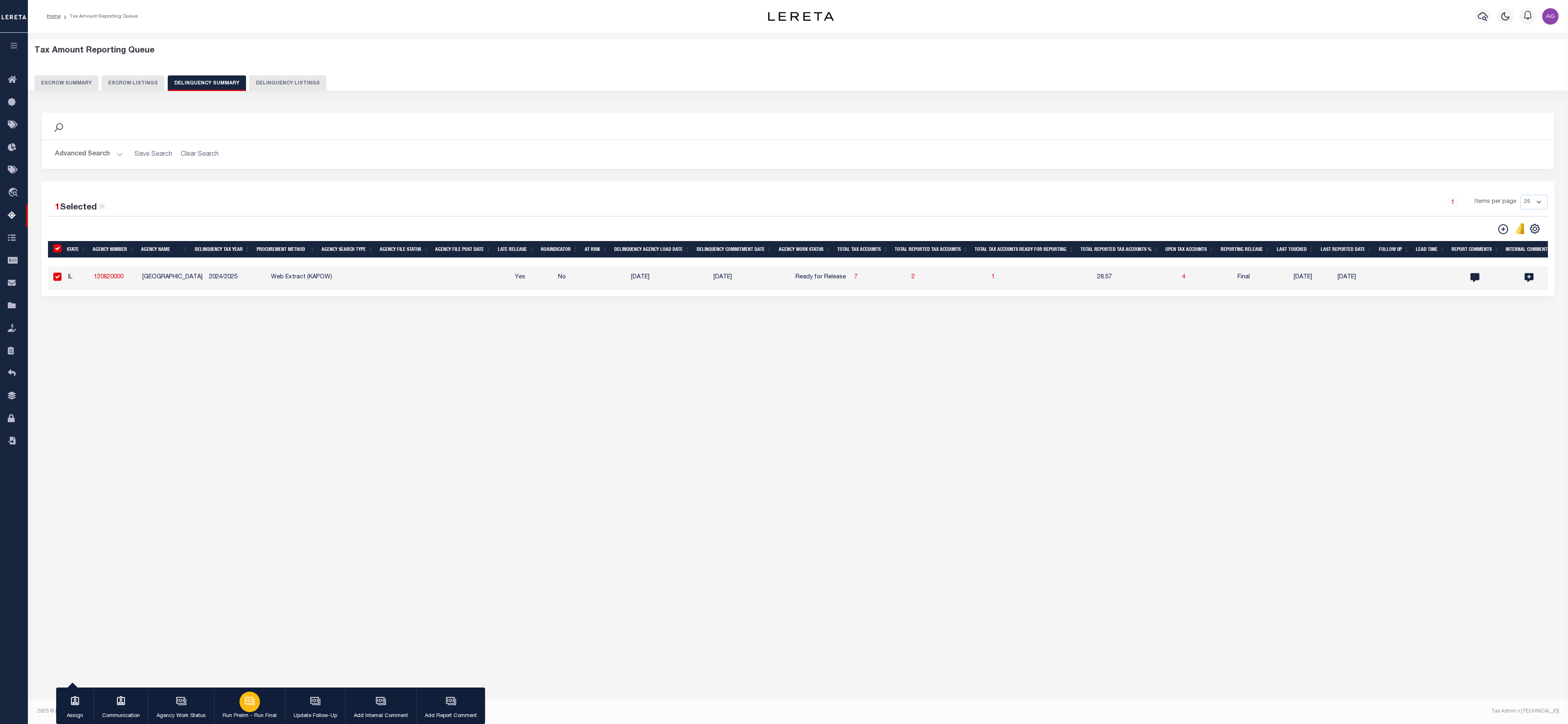
click at [245, 482] on icon "button" at bounding box center [250, 701] width 10 height 10
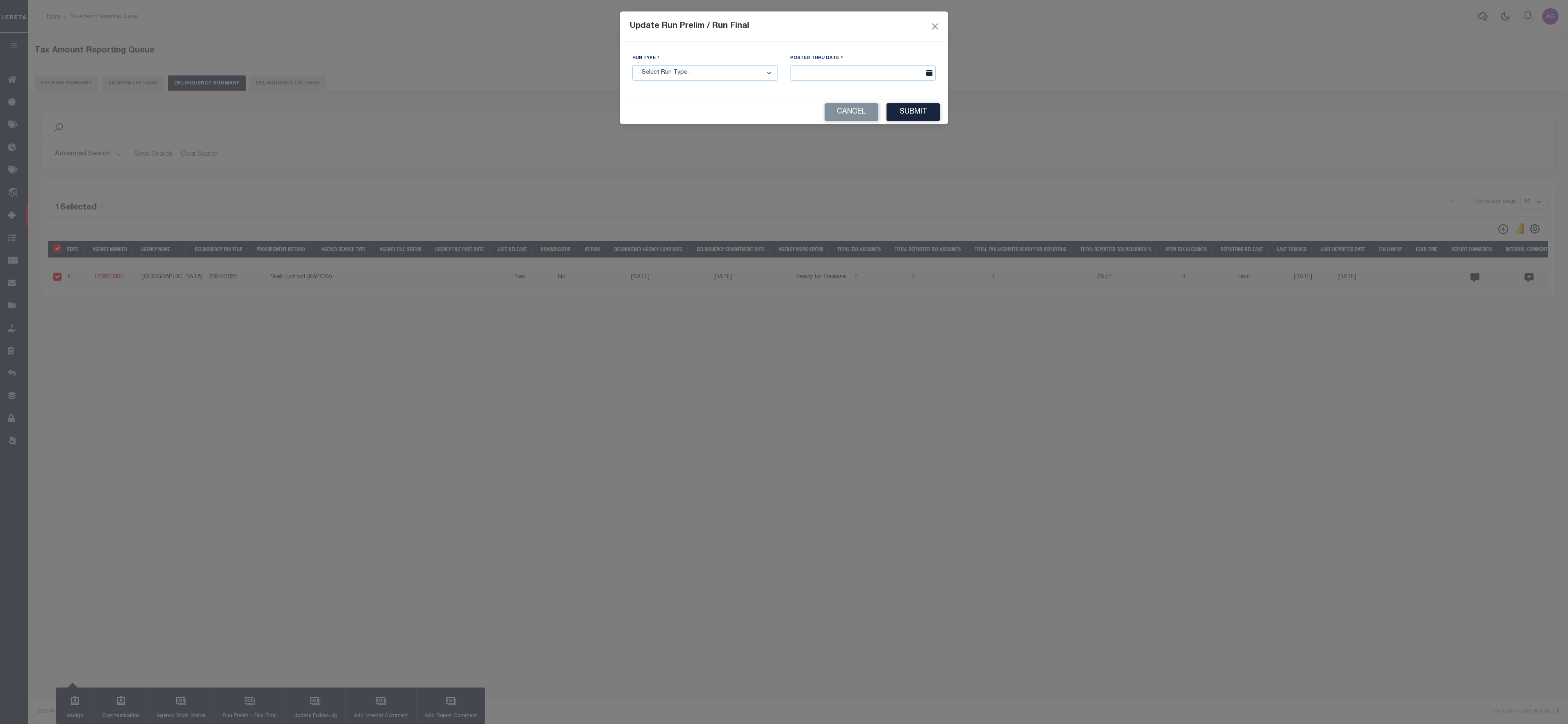
click at [741, 70] on select "- Select Run Type - Prelim Run Final Run" at bounding box center [705, 73] width 145 height 16
select select "F"
click at [633, 65] on select "- Select Run Type - Prelim Run Final Run" at bounding box center [705, 73] width 145 height 16
click at [915, 108] on button "Submit" at bounding box center [913, 112] width 53 height 17
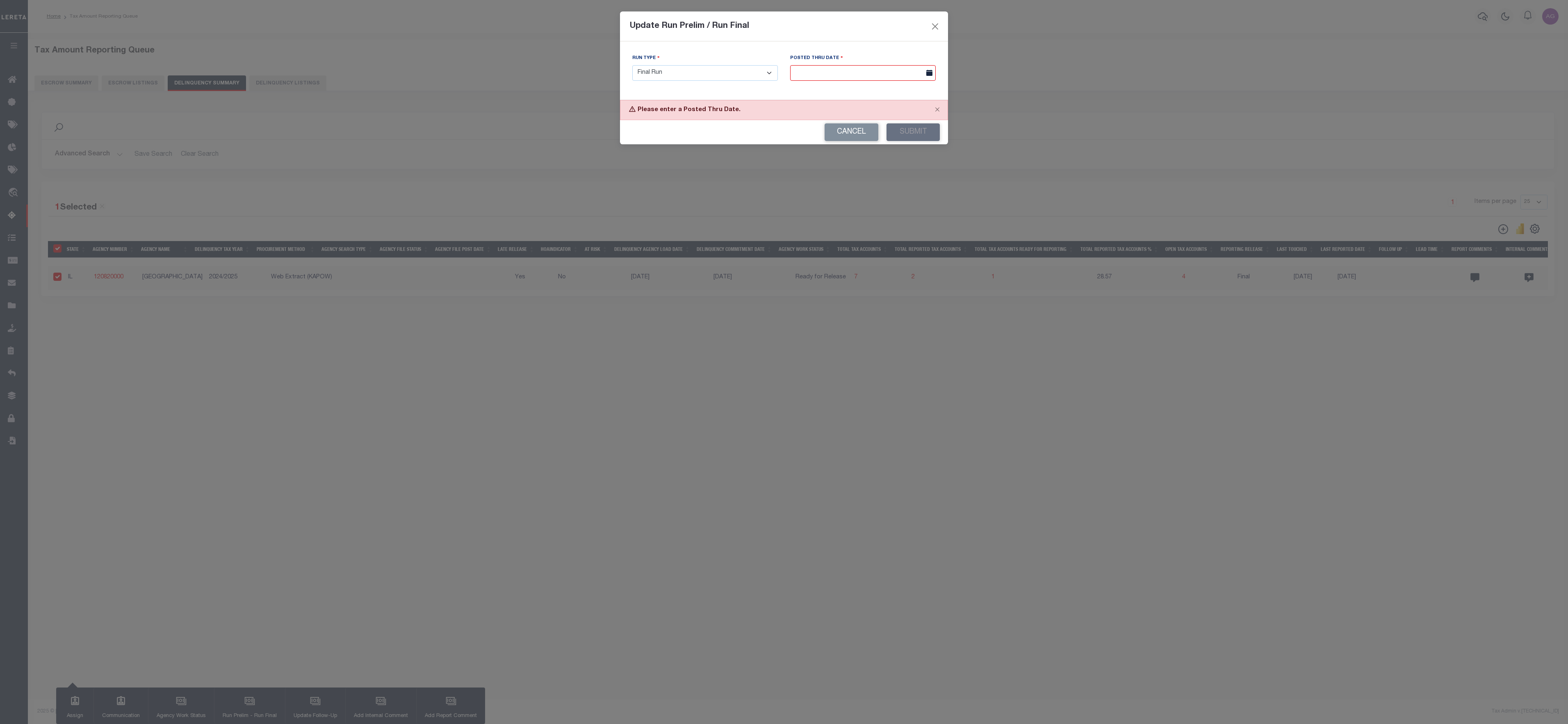
click at [889, 80] on body "Home Tax Amount Reporting Queue Profile" at bounding box center [784, 342] width 1568 height 684
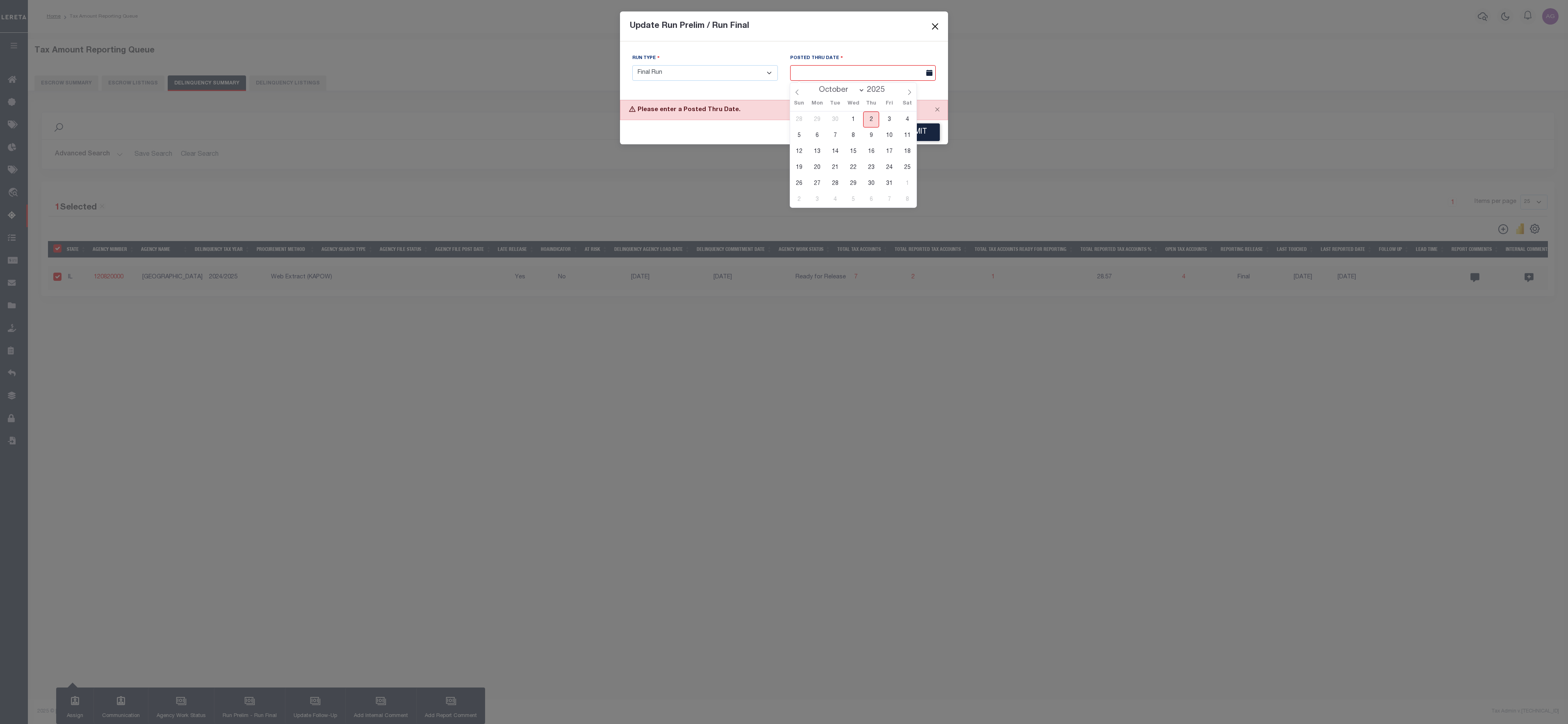
click at [869, 120] on span "2" at bounding box center [871, 119] width 16 height 16
type input "[DATE]"
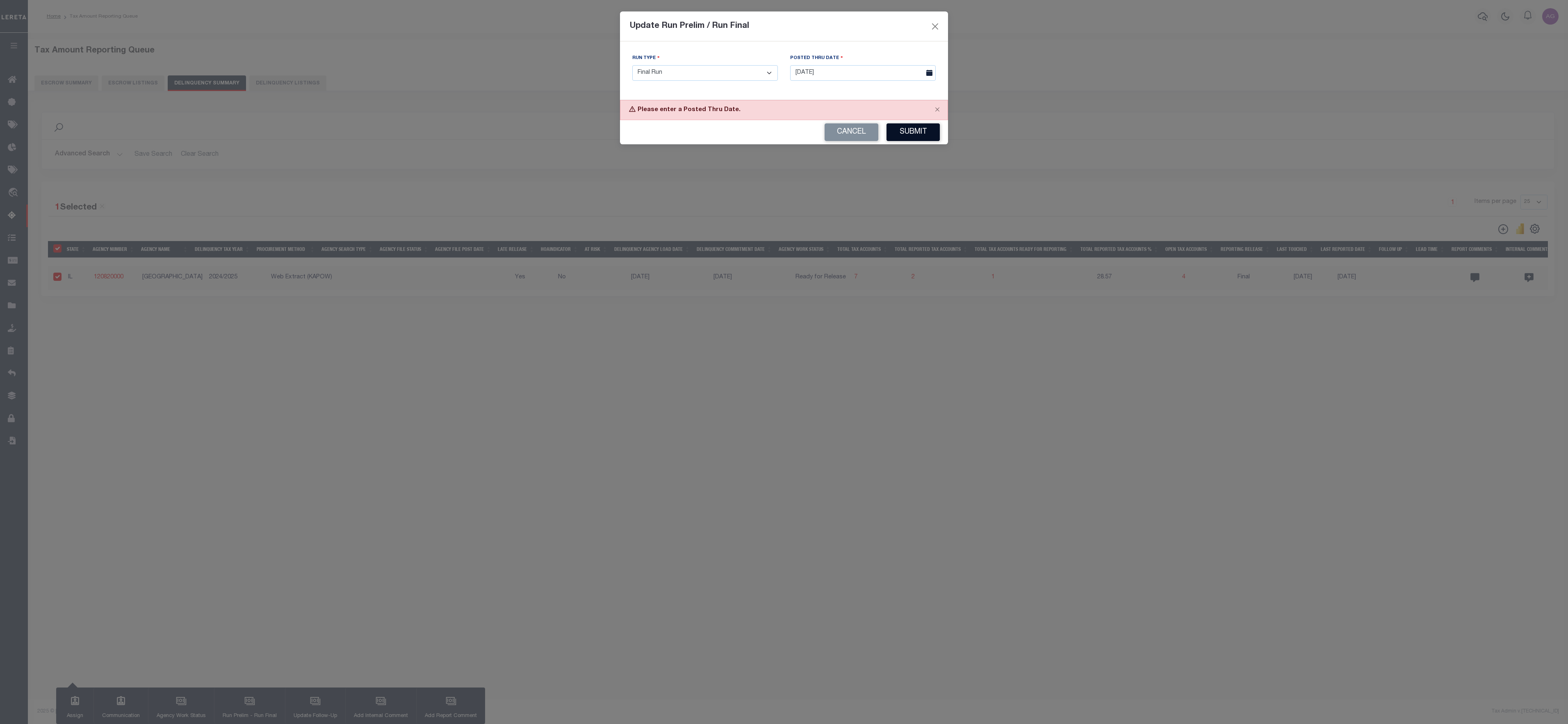
click at [920, 137] on button "Submit" at bounding box center [913, 132] width 53 height 17
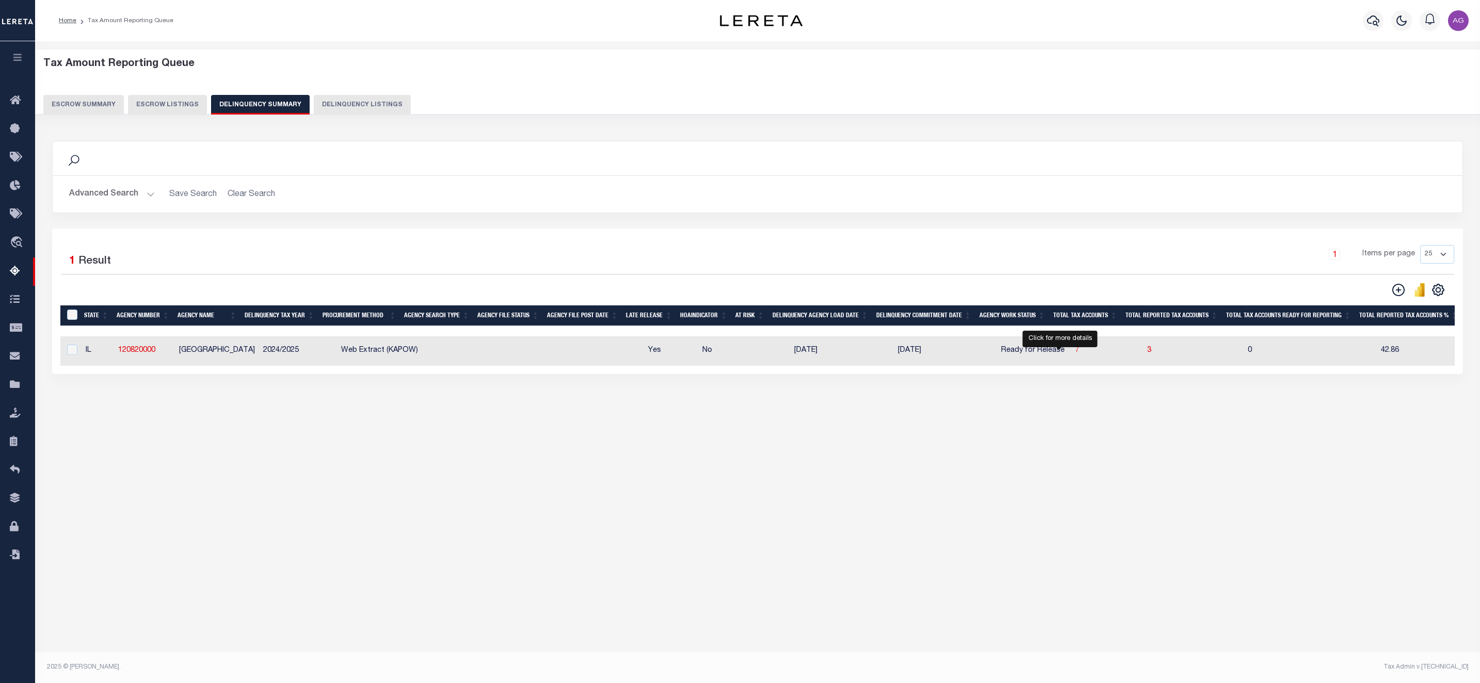
click at [1075, 354] on span "7" at bounding box center [1077, 350] width 4 height 7
select select "100"
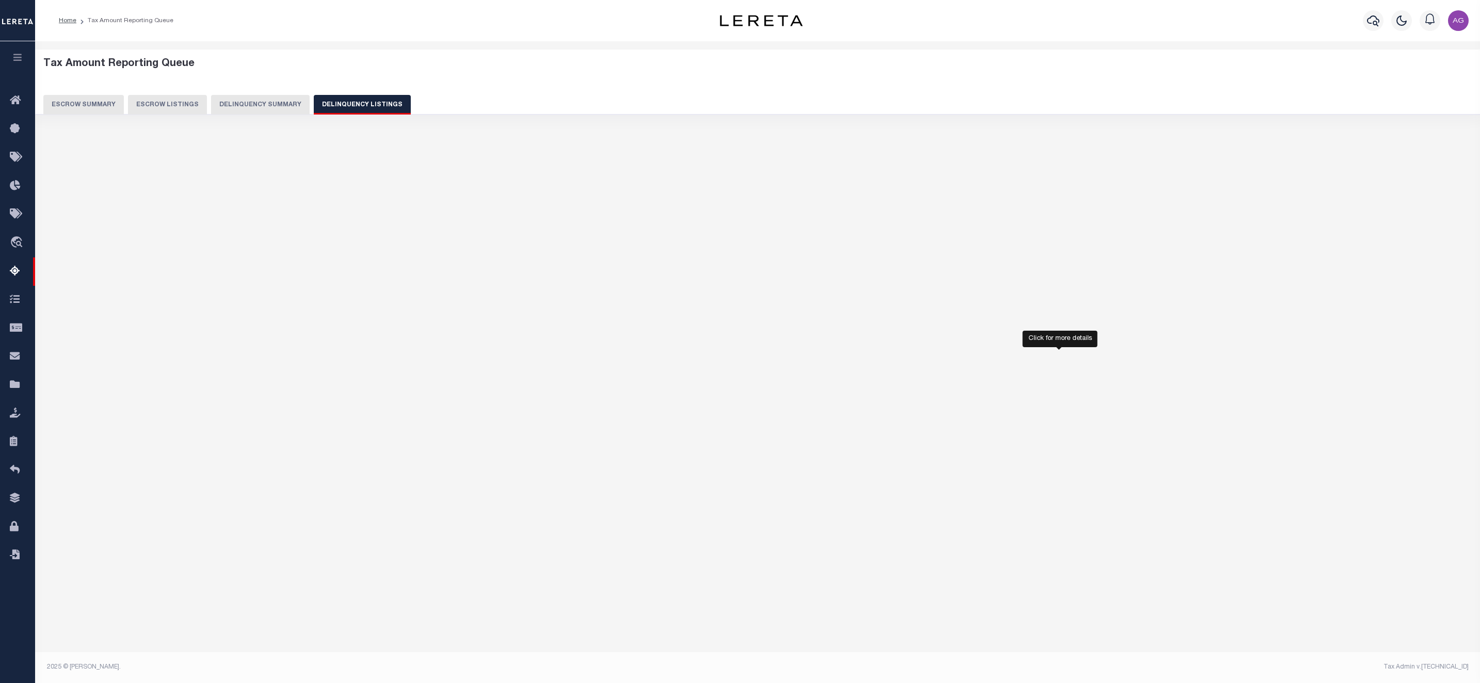
select select "100"
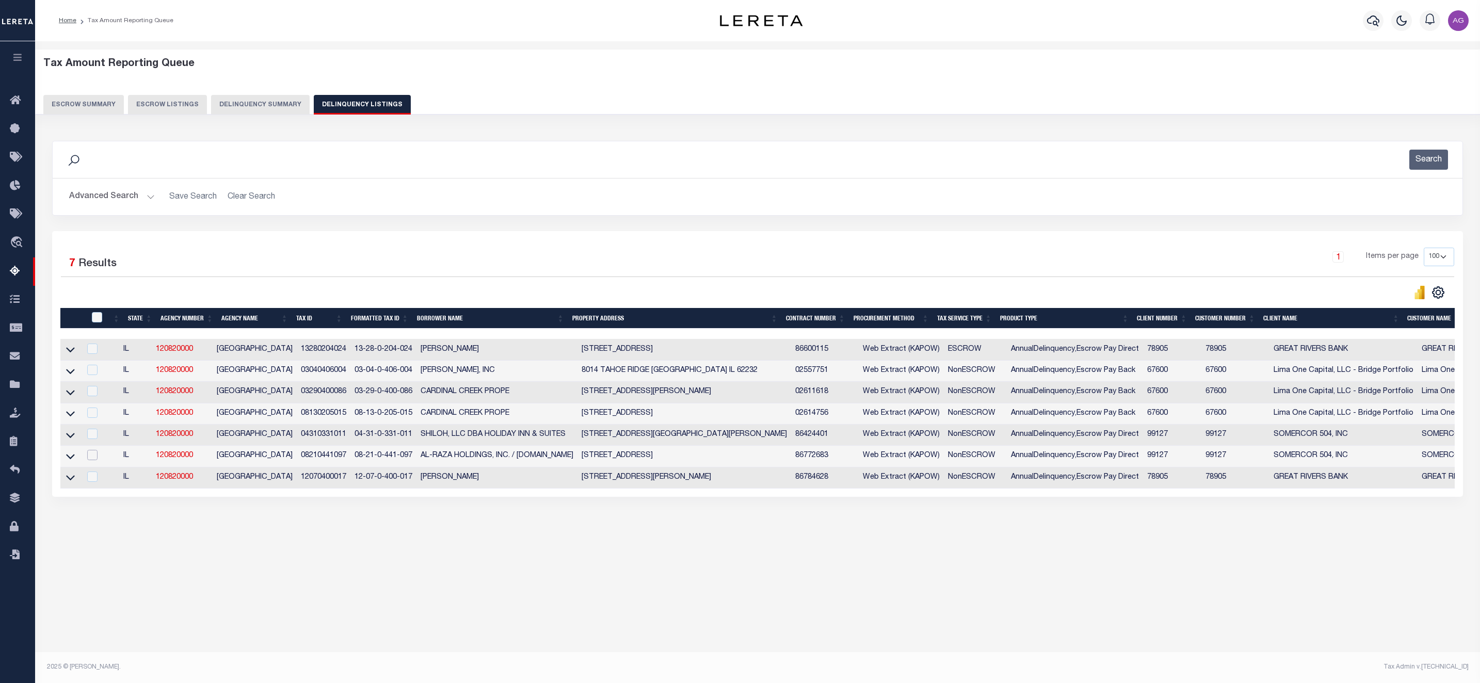
click at [94, 457] on input "checkbox" at bounding box center [92, 455] width 10 height 10
checkbox input "true"
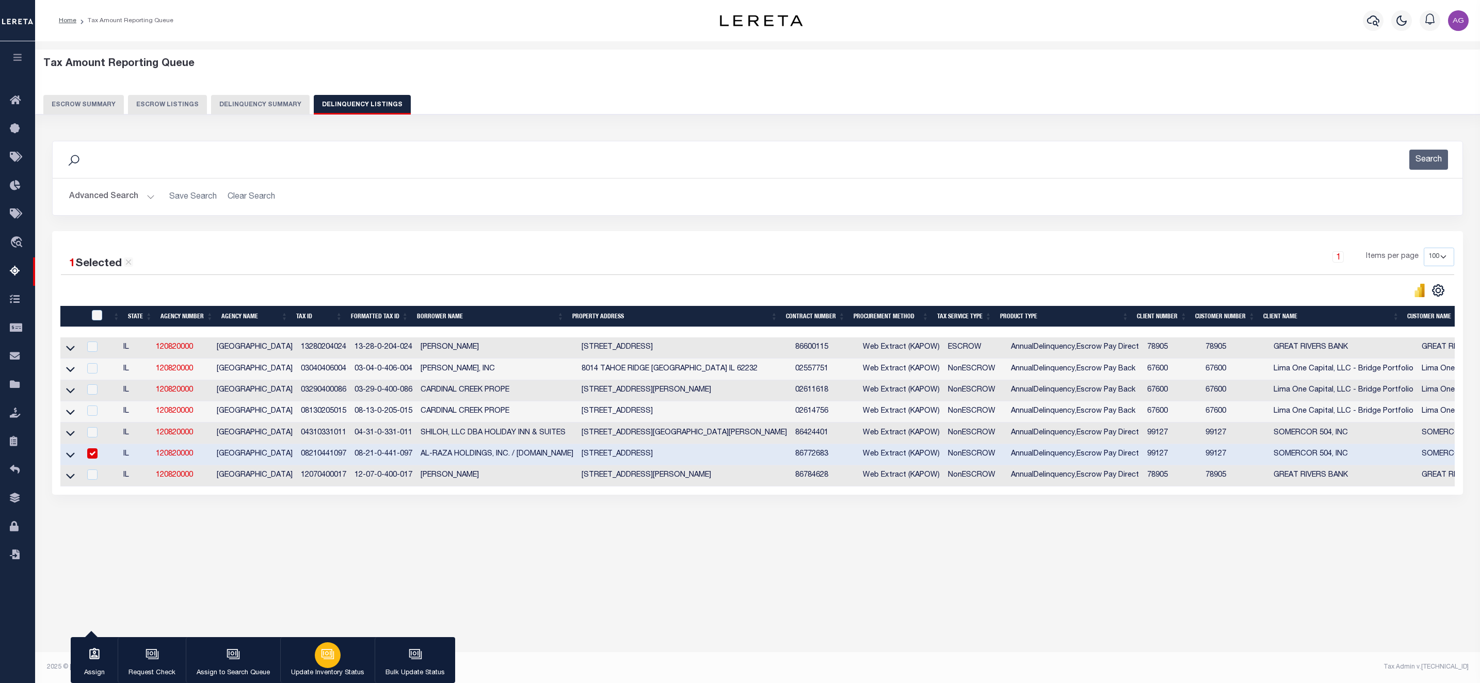
click at [324, 607] on icon "button" at bounding box center [327, 654] width 13 height 13
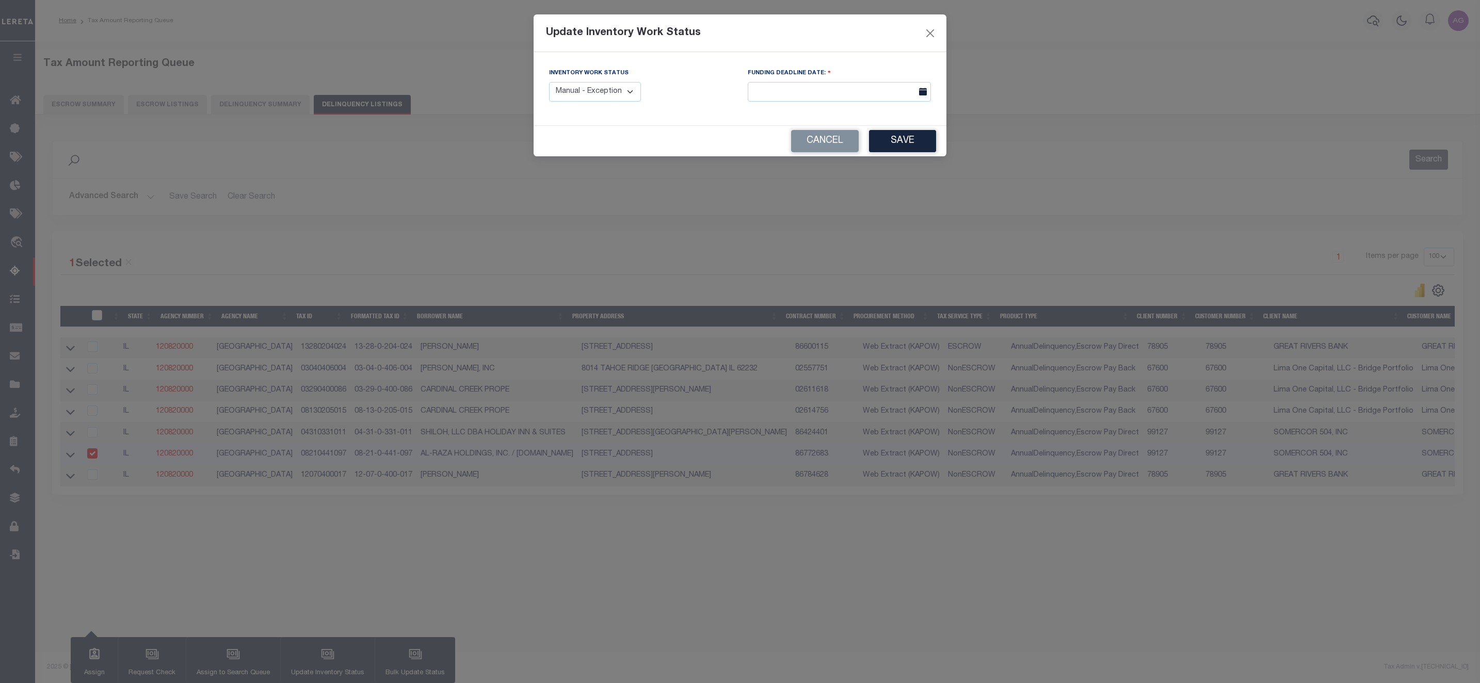
click at [607, 88] on select "Manual - Exception Pended - Awaiting Search Late Add Exception Completed" at bounding box center [595, 92] width 92 height 20
select select "4"
click at [549, 83] on select "Manual - Exception Pended - Awaiting Search Late Add Exception Completed" at bounding box center [595, 92] width 92 height 20
click at [915, 144] on button "Save" at bounding box center [902, 141] width 67 height 22
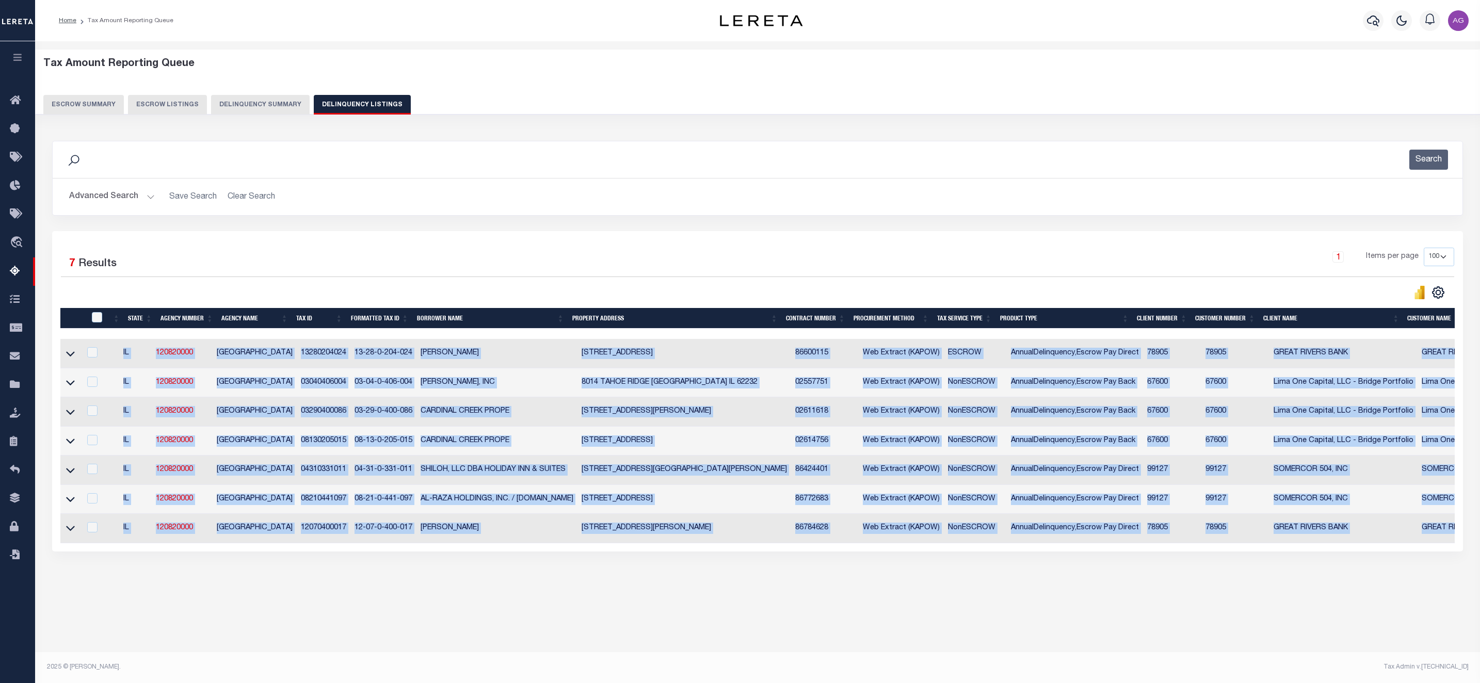
scroll to position [0, 333]
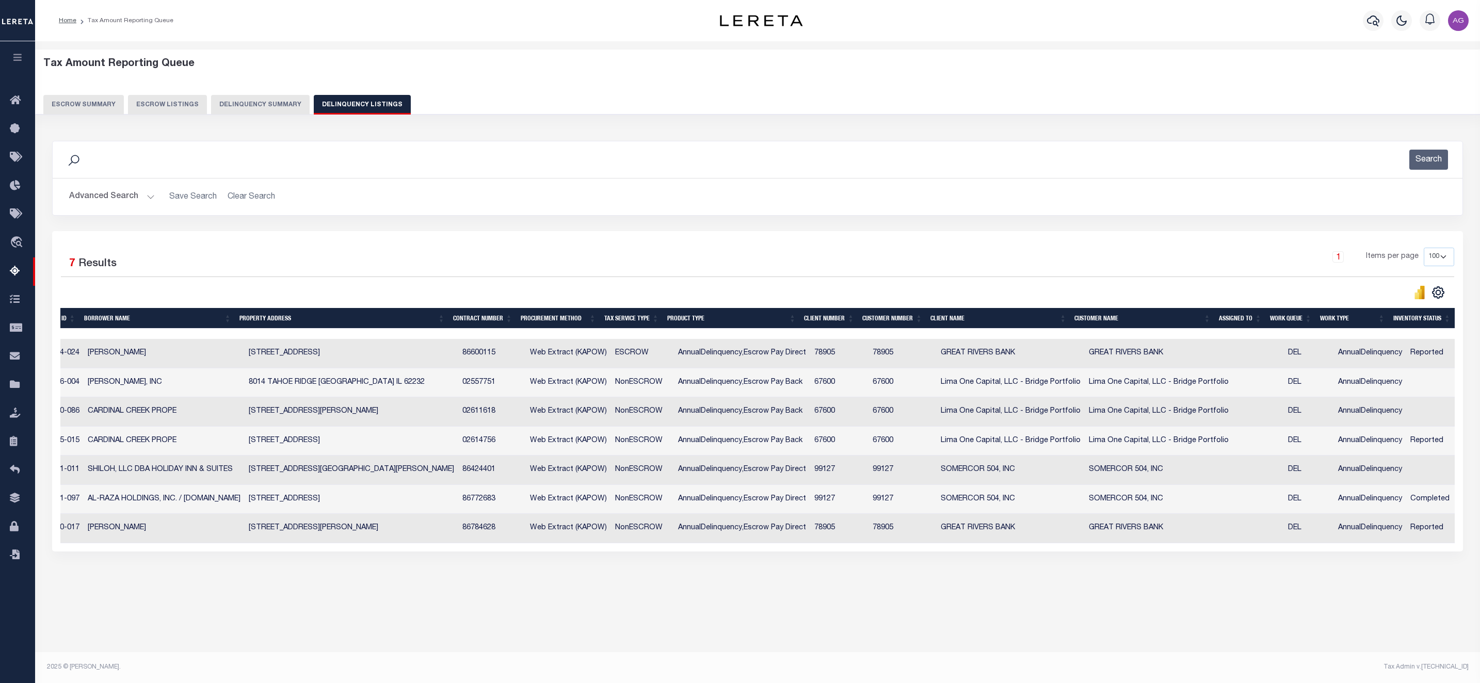
drag, startPoint x: 375, startPoint y: 575, endPoint x: 1323, endPoint y: 598, distance: 947.8
click at [1315, 557] on div "Data sync process is currently running, you may face some response delays. Sear…" at bounding box center [757, 357] width 1425 height 452
click at [1315, 598] on div "Tax Amount Reporting Queue Escrow Summary Escrow Listings In" at bounding box center [757, 333] width 1439 height 562
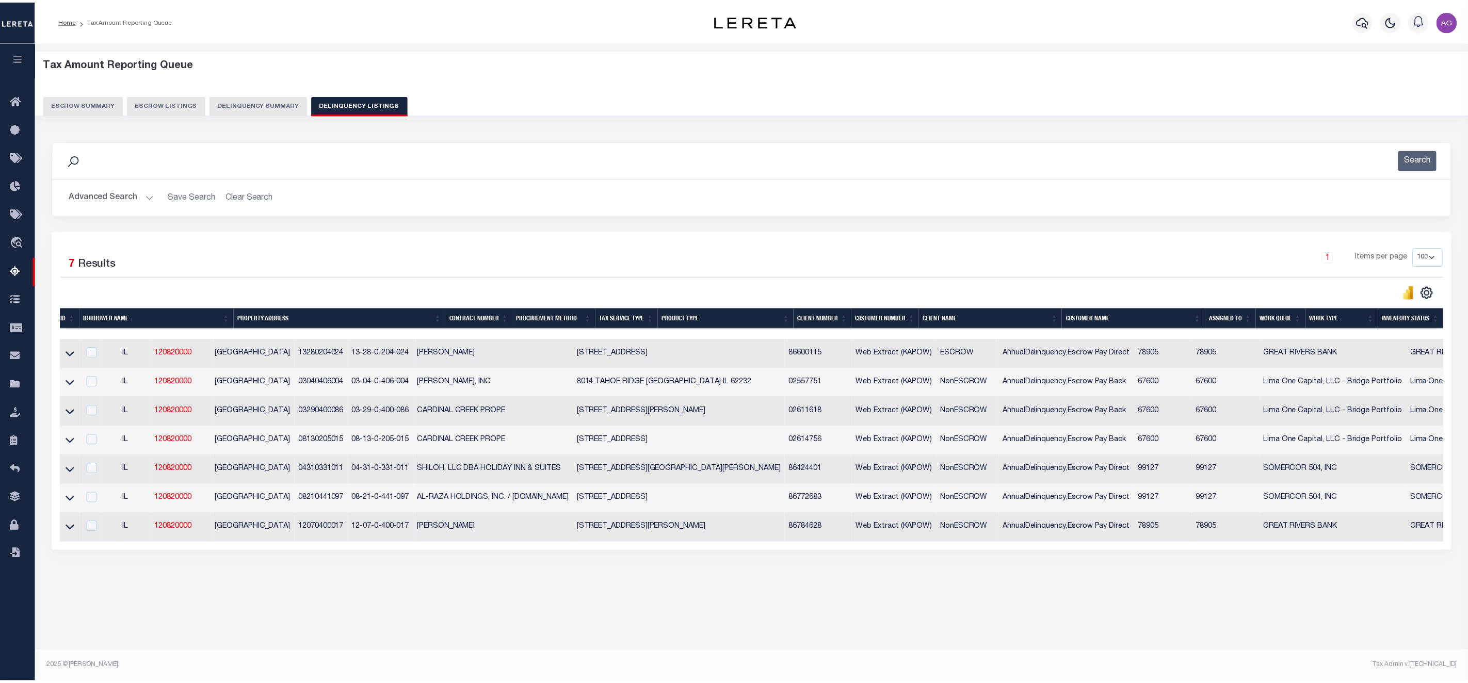
scroll to position [0, 0]
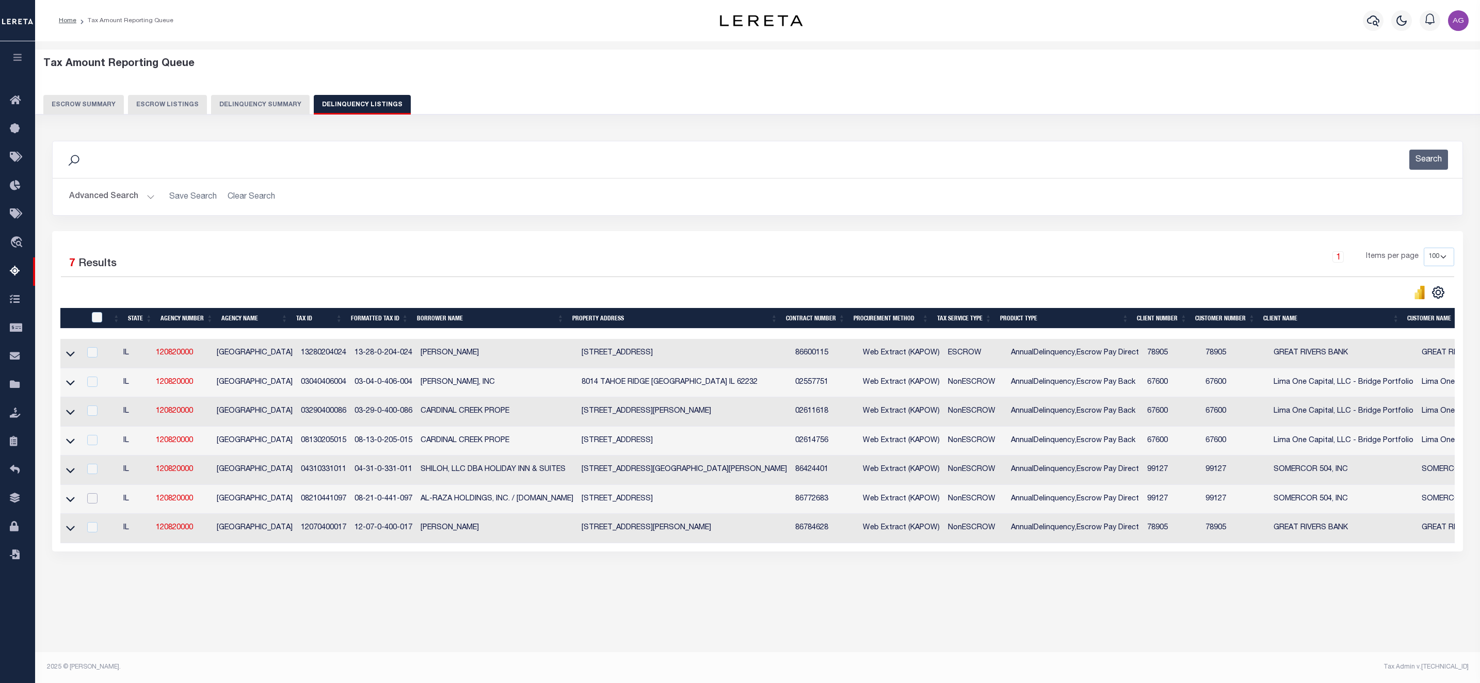
click at [98, 500] on input "checkbox" at bounding box center [92, 498] width 10 height 10
checkbox input "true"
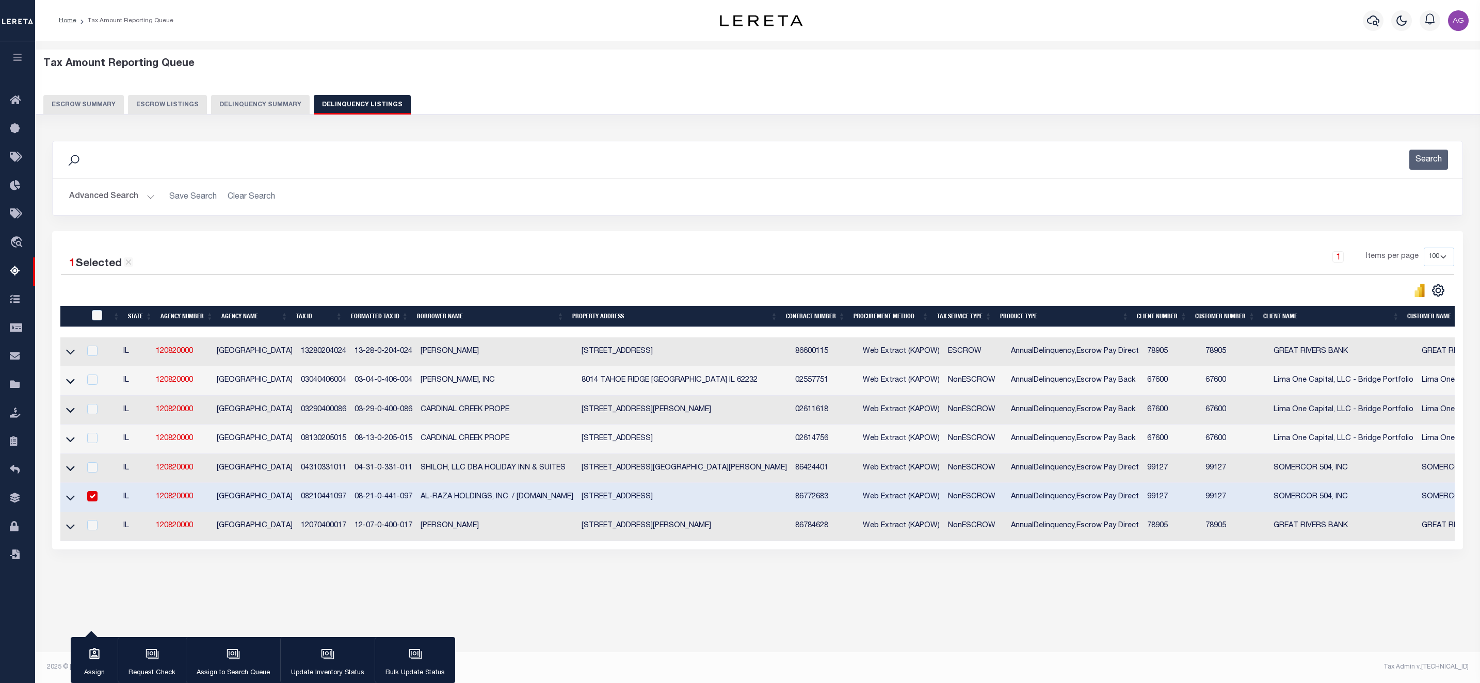
click at [273, 107] on button "Delinquency Summary" at bounding box center [260, 105] width 99 height 20
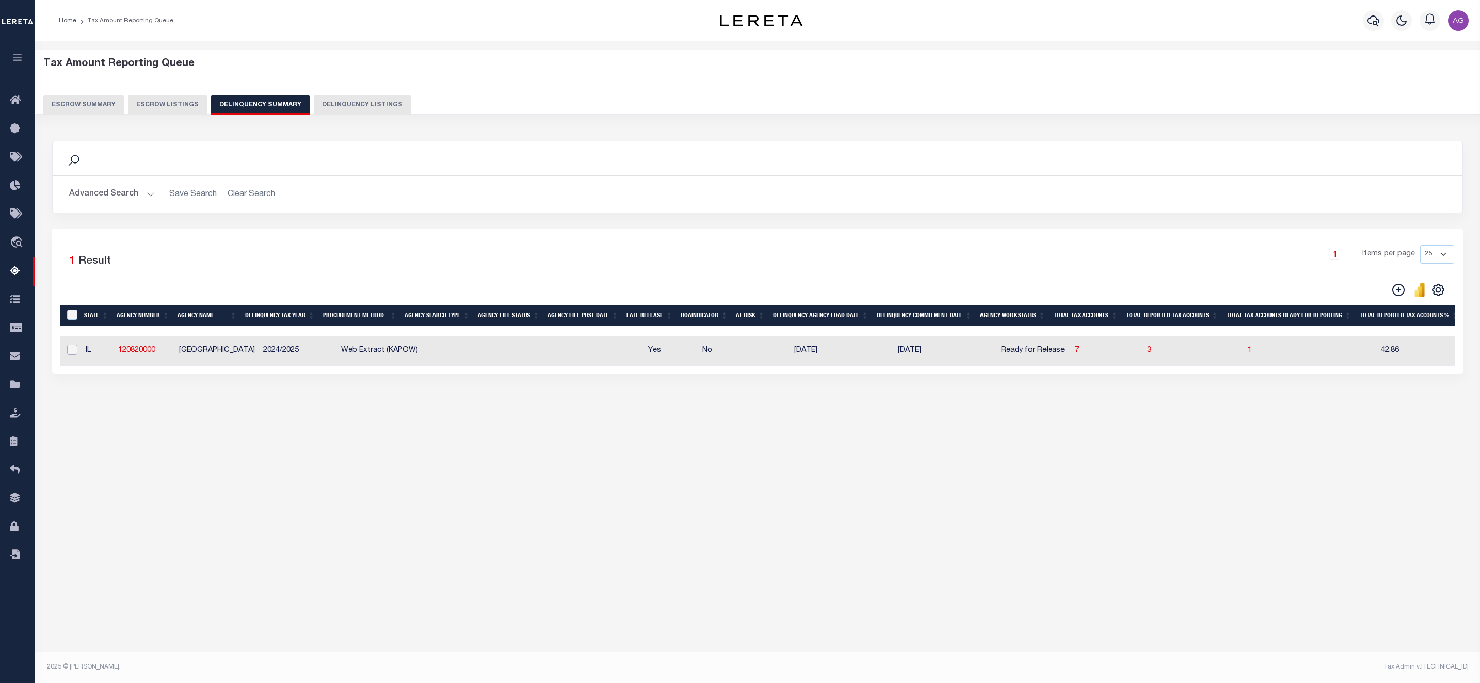
click at [73, 349] on input "checkbox" at bounding box center [72, 350] width 10 height 10
checkbox input "true"
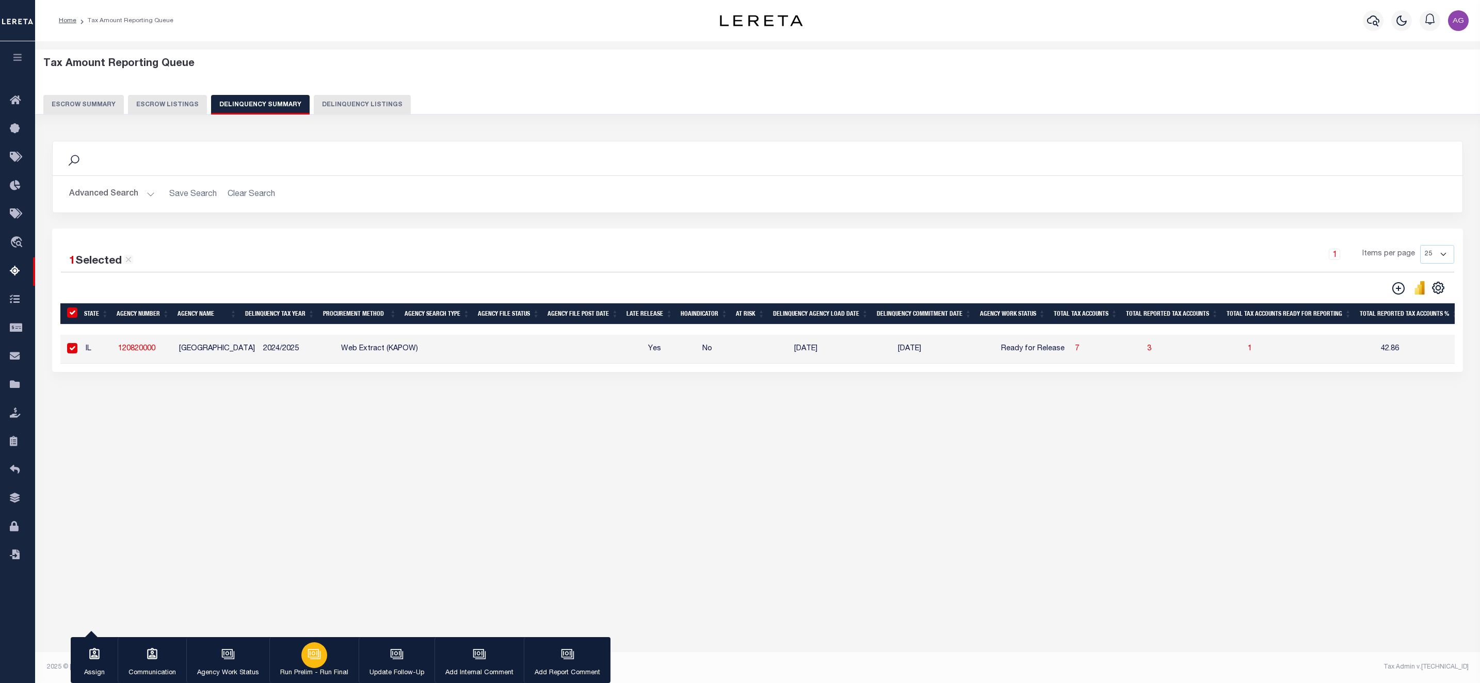
click at [312, 607] on icon "button" at bounding box center [314, 654] width 13 height 13
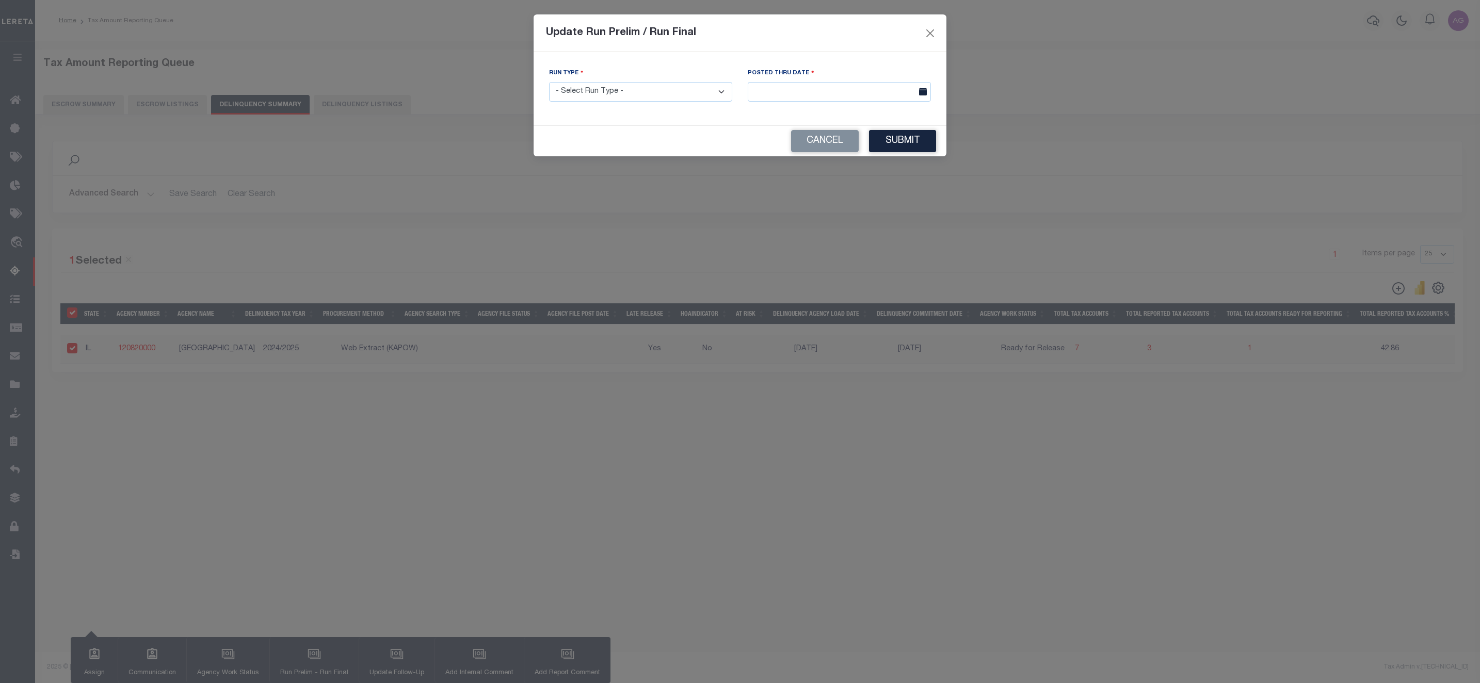
click at [616, 99] on select "- Select Run Type - Prelim Run Final Run" at bounding box center [640, 92] width 183 height 20
select select "F"
click at [549, 83] on select "- Select Run Type - Prelim Run Final Run" at bounding box center [640, 92] width 183 height 20
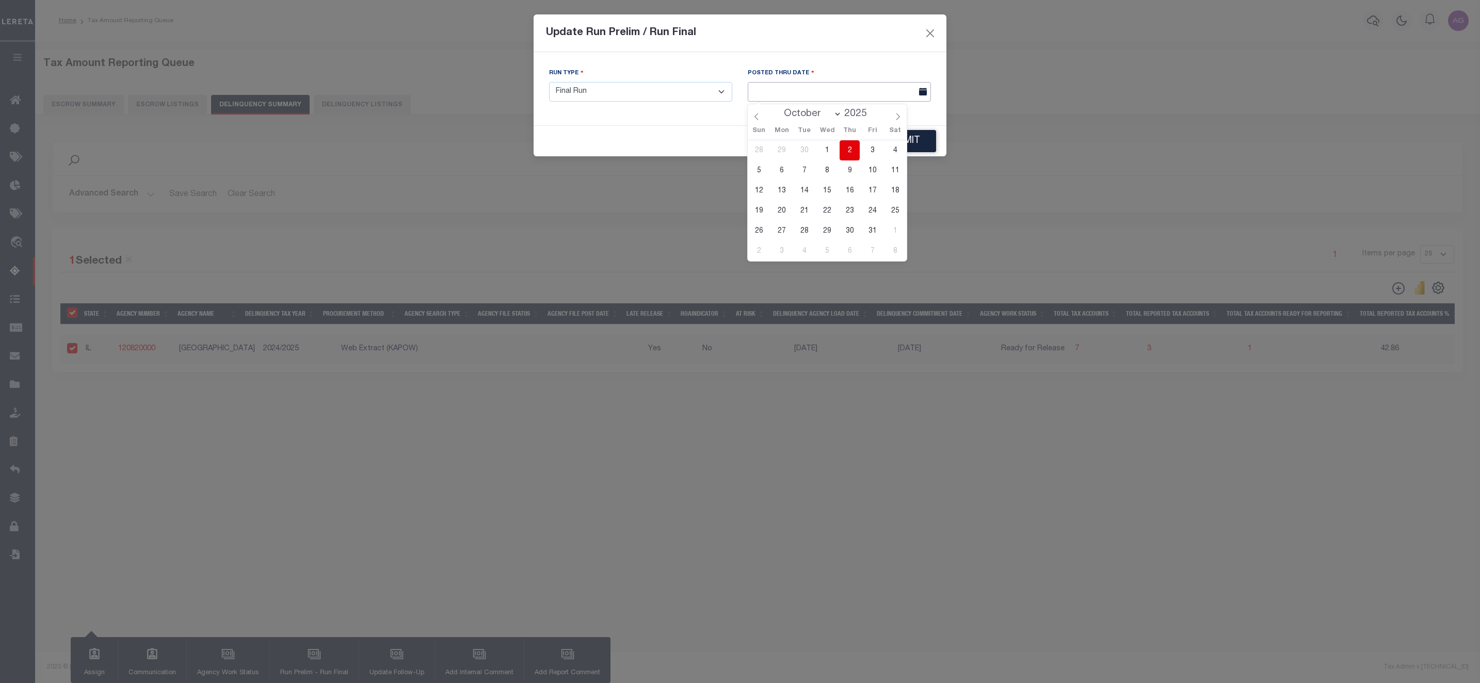
click at [830, 92] on input "text" at bounding box center [839, 92] width 183 height 20
click at [857, 144] on span "2" at bounding box center [850, 150] width 20 height 20
type input "[DATE]"
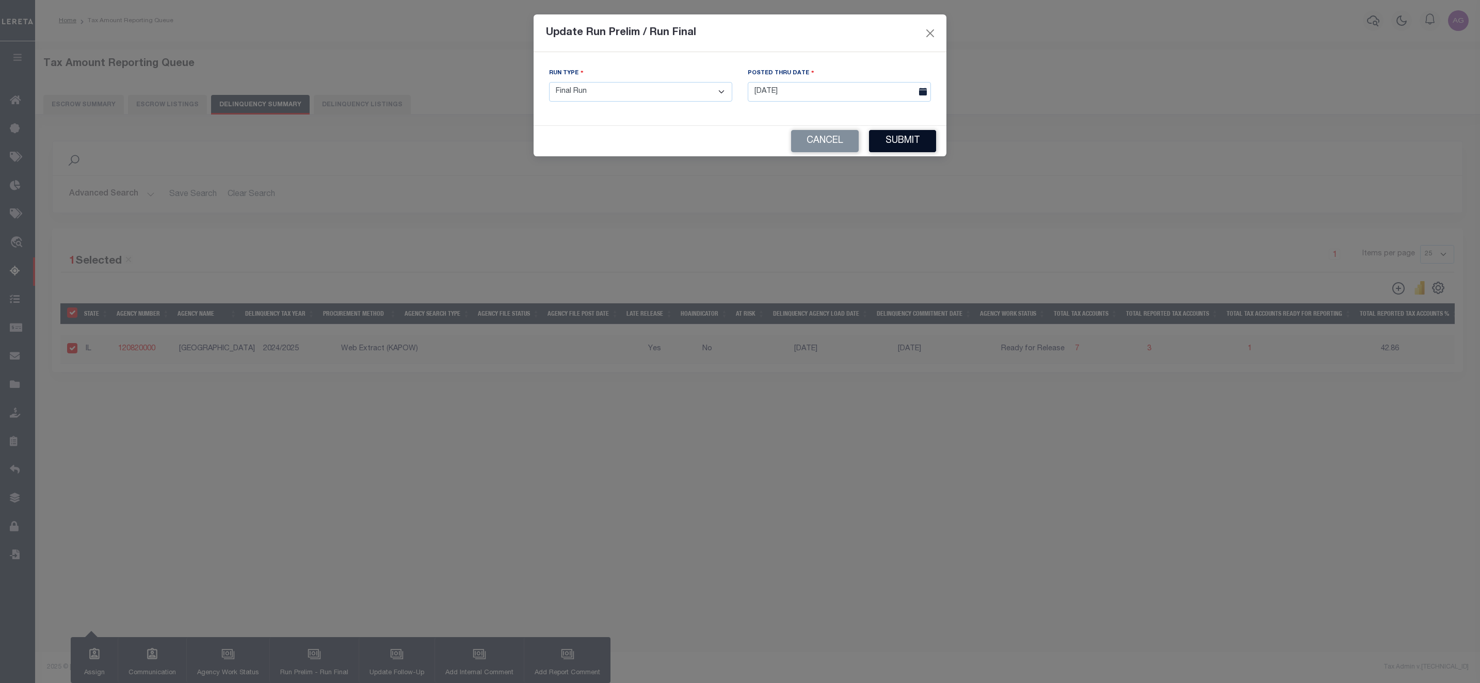
click at [915, 138] on button "Submit" at bounding box center [902, 141] width 67 height 22
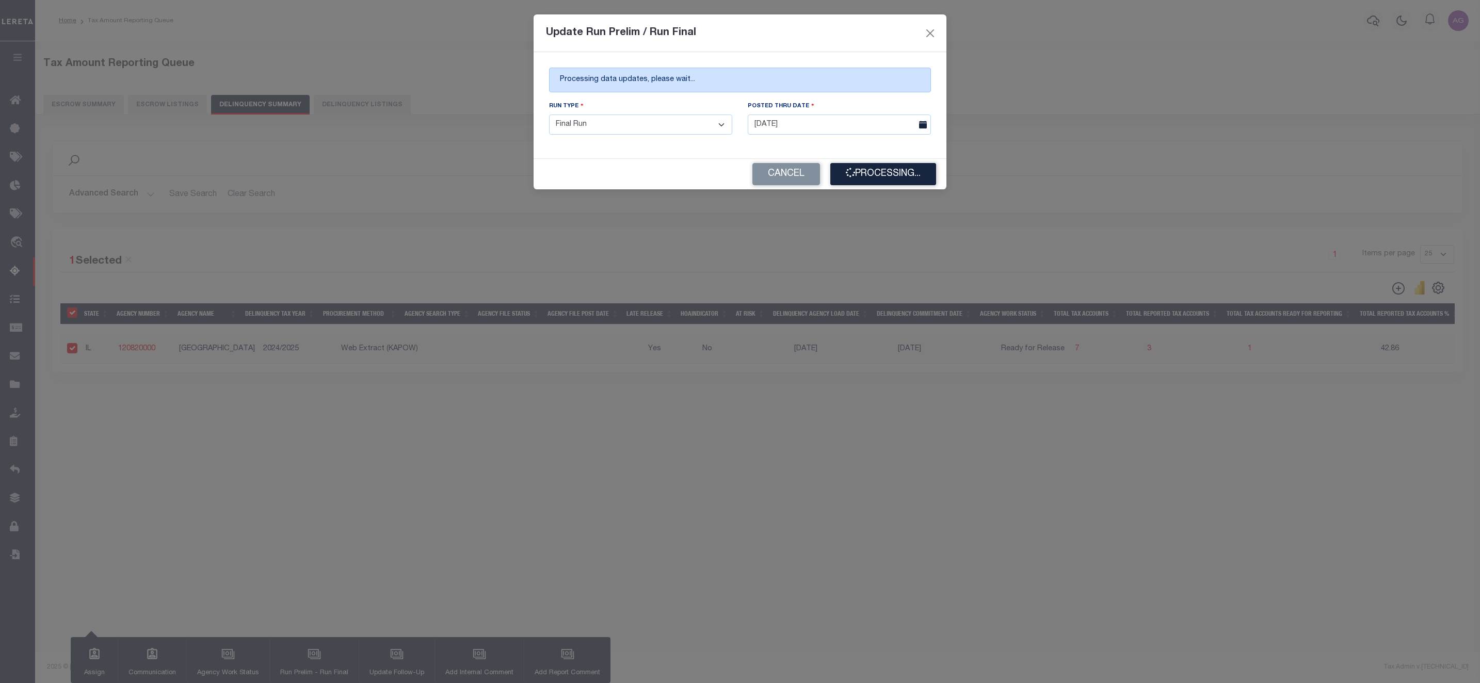
click at [1135, 422] on div "Update Run Prelim / Run Final Processing data updates, please wait... Run Type …" at bounding box center [740, 341] width 1480 height 683
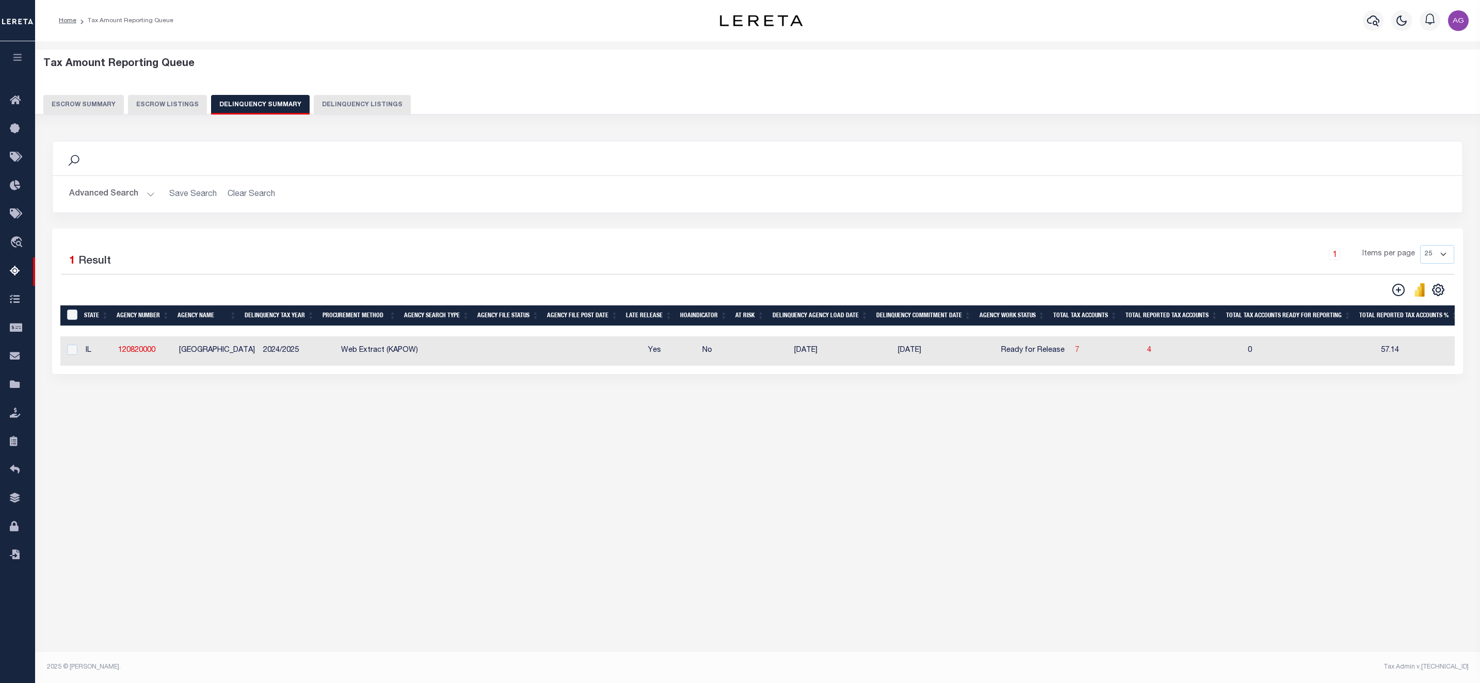
click at [1075, 351] on span "7" at bounding box center [1077, 350] width 4 height 7
select select "100"
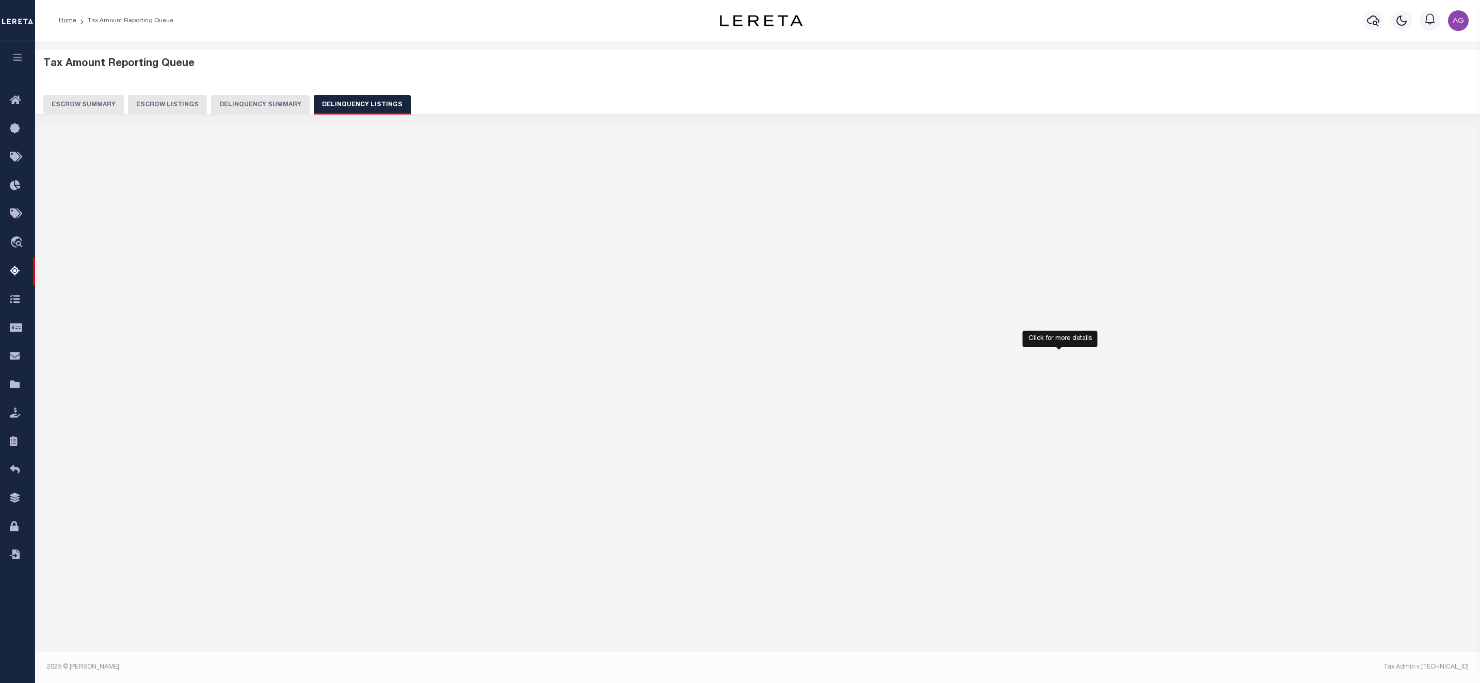
select select "100"
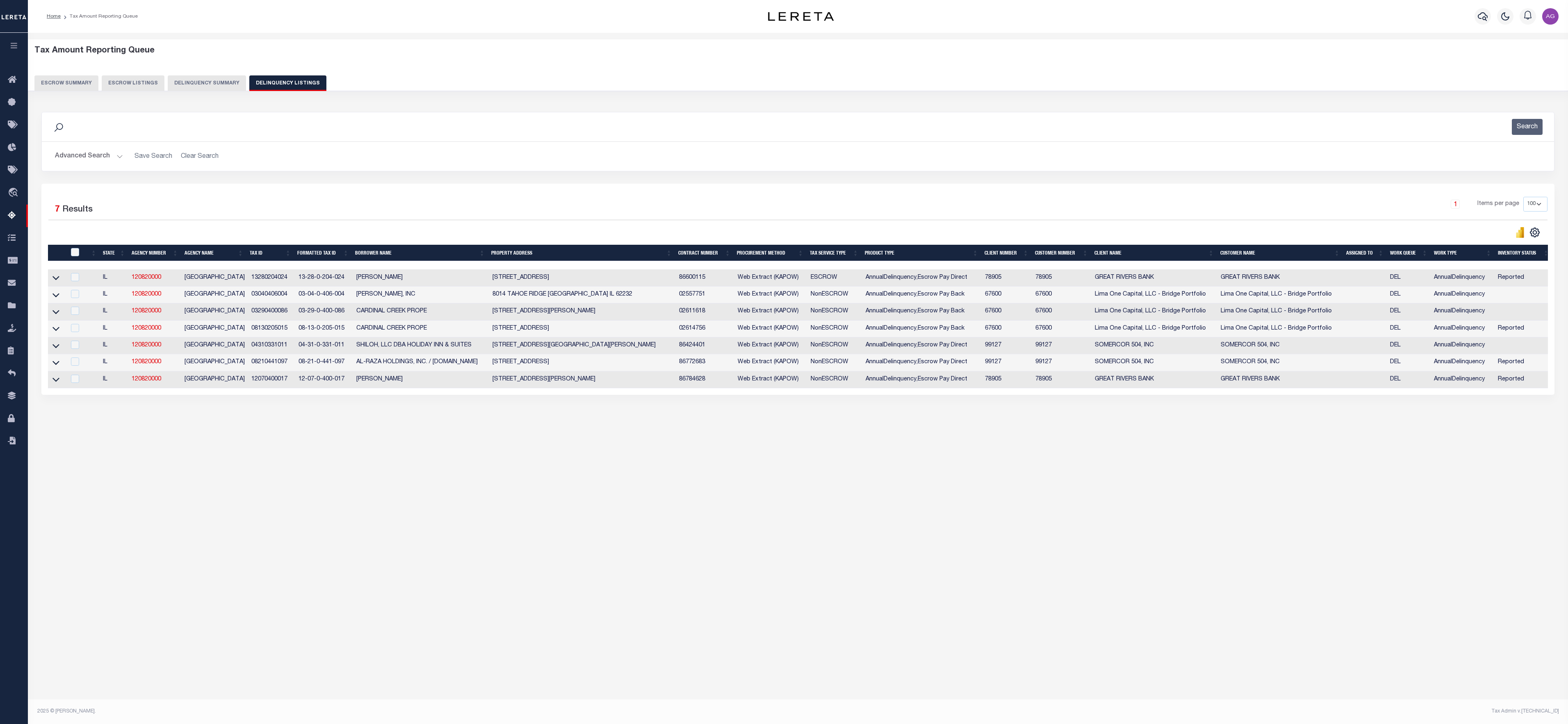
click at [218, 76] on button "Delinquency Summary" at bounding box center [207, 83] width 79 height 16
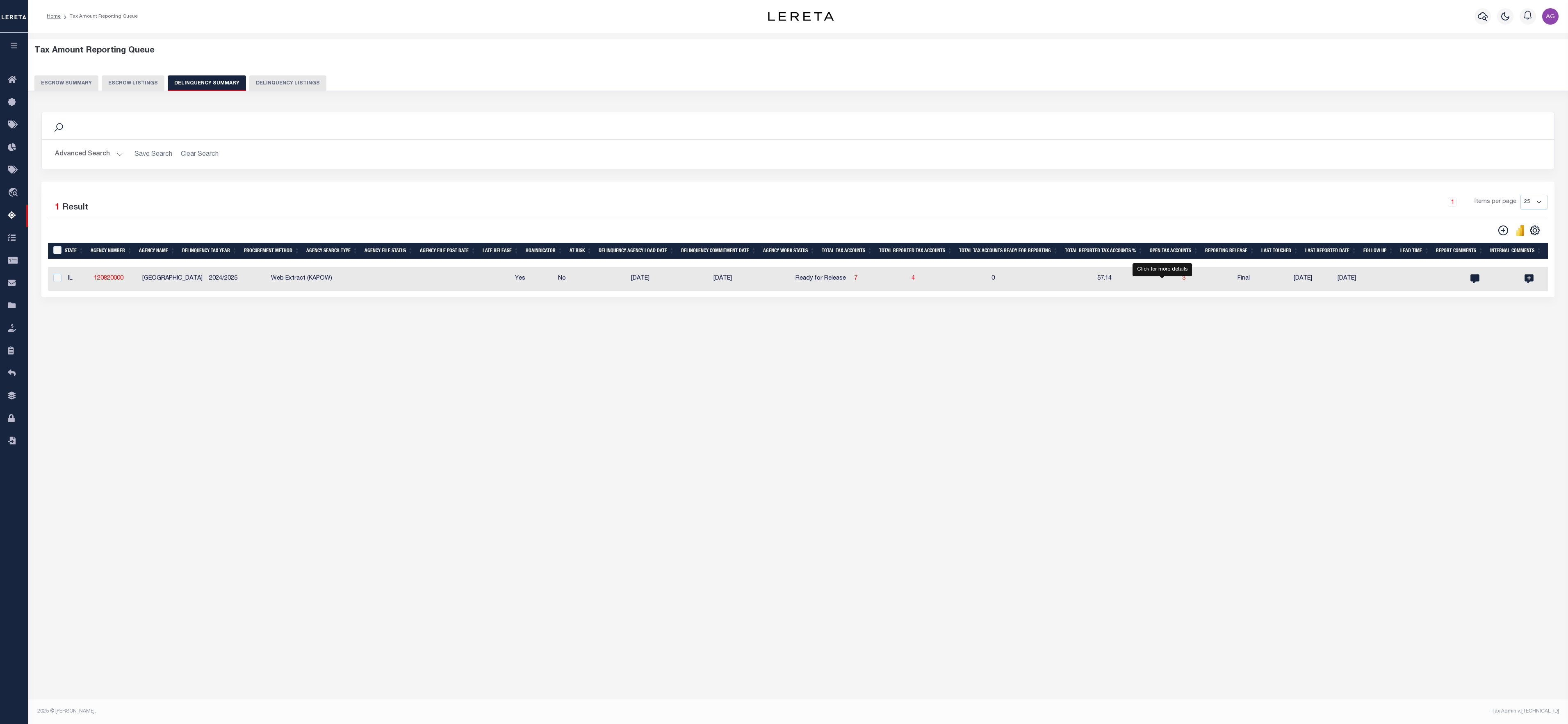
click at [1045, 281] on span "3" at bounding box center [1184, 278] width 3 height 6
select select "100"
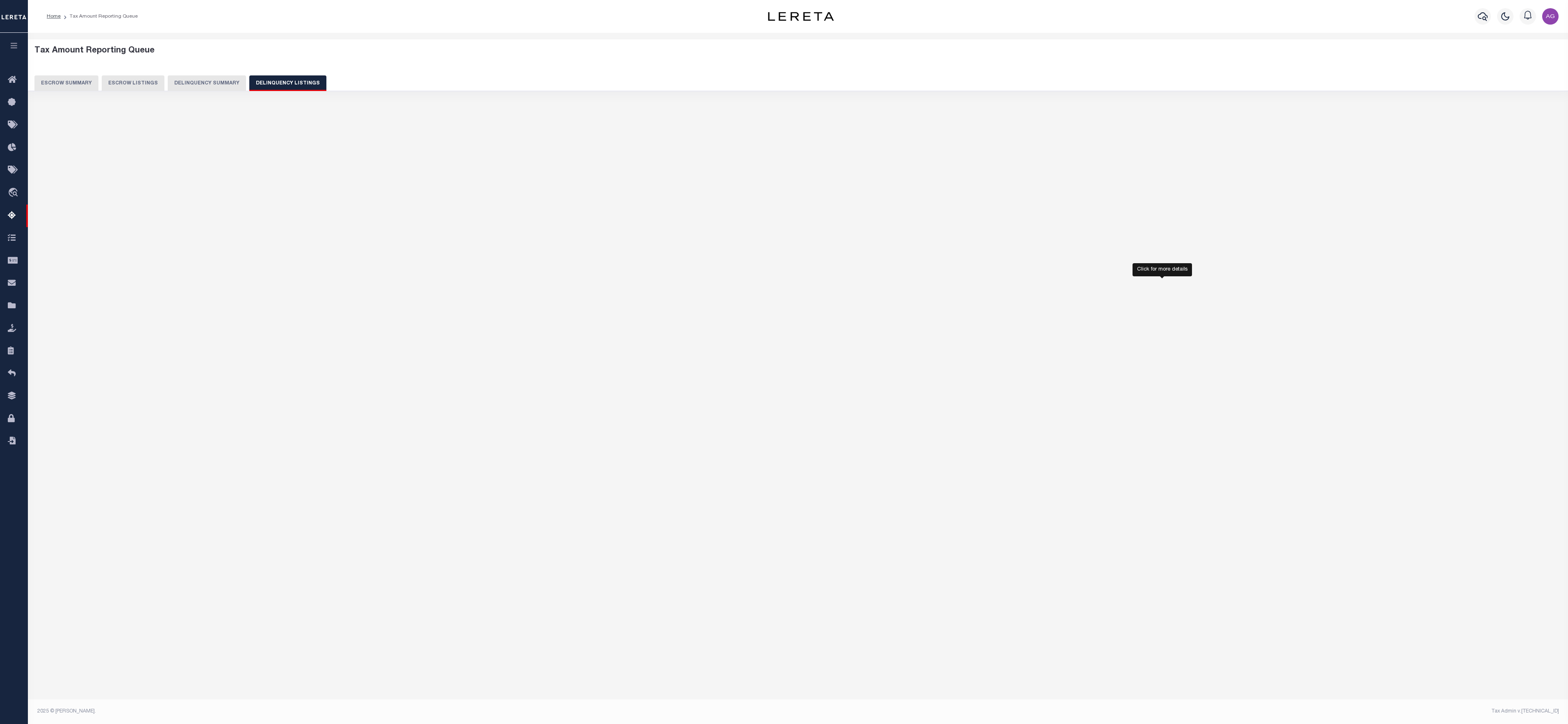
select select "100"
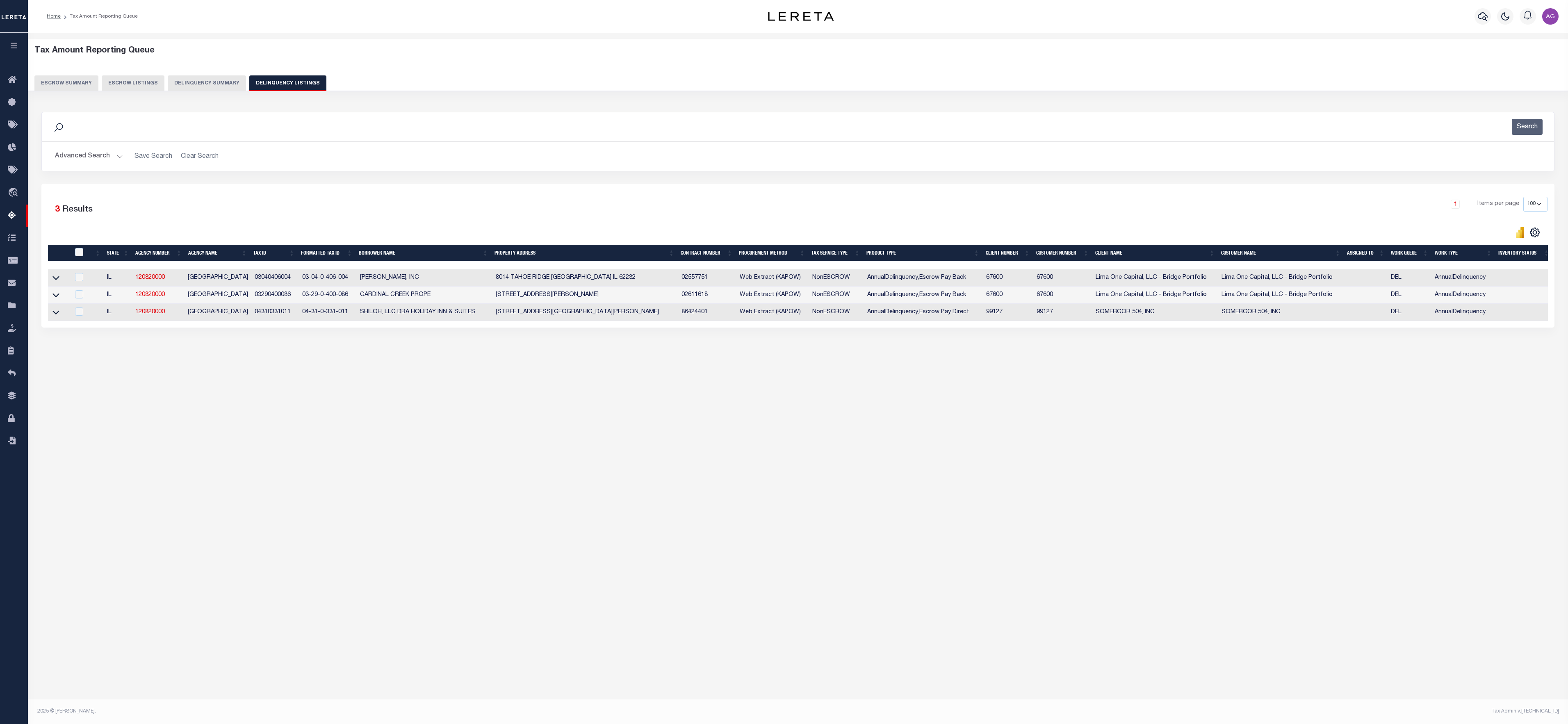
click at [209, 79] on button "Delinquency Summary" at bounding box center [207, 83] width 79 height 16
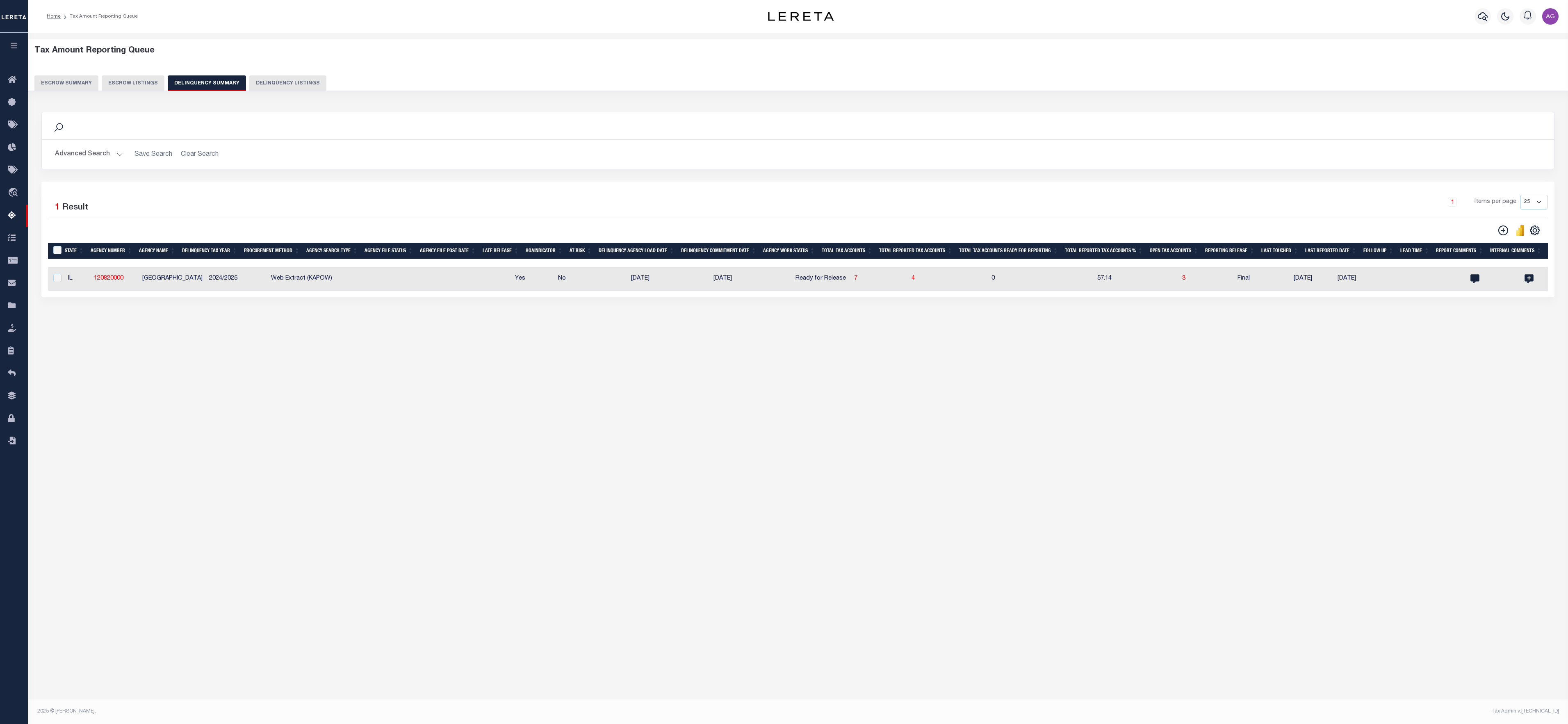
click at [68, 157] on button "Advanced Search" at bounding box center [89, 154] width 68 height 16
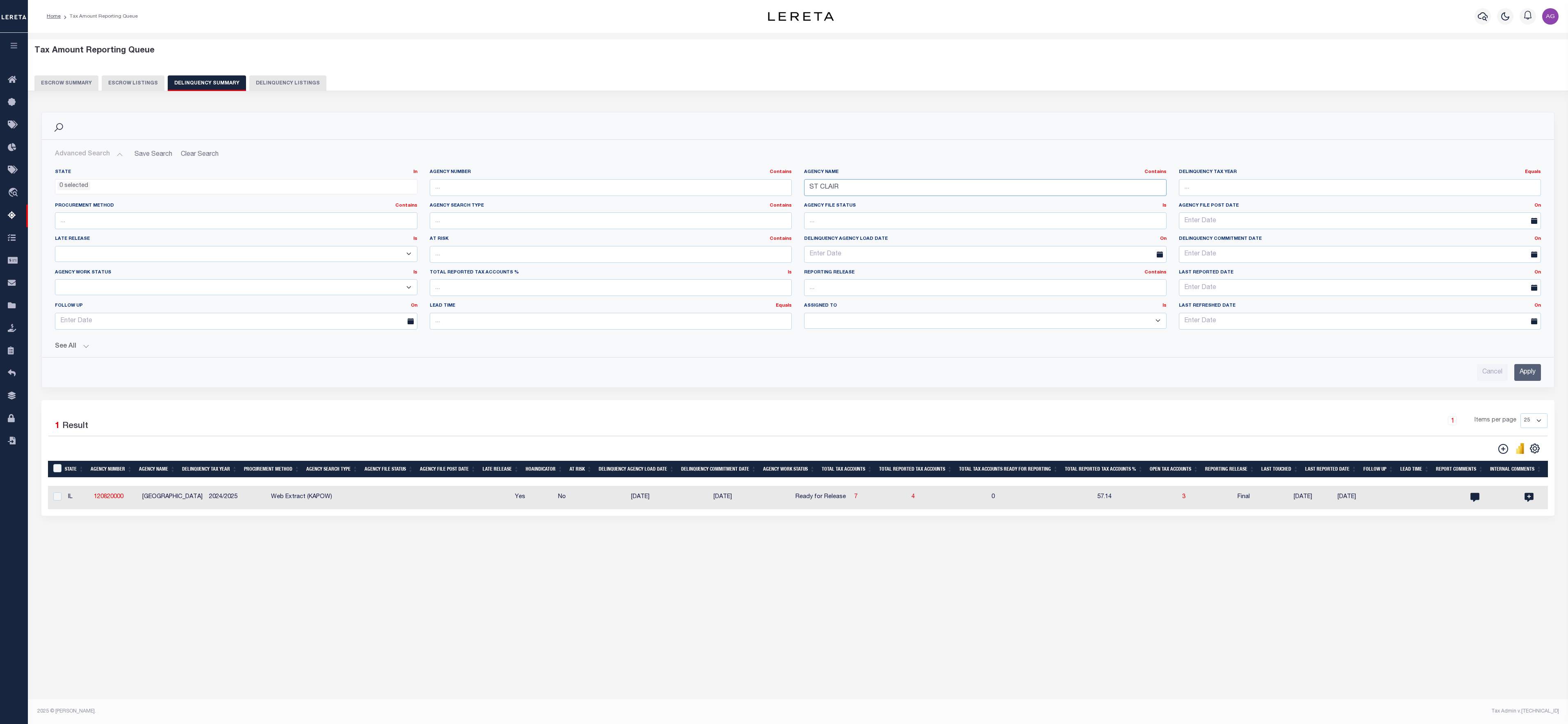
click at [848, 189] on input "ST CLAIR" at bounding box center [985, 188] width 362 height 17
click at [1045, 374] on input "Apply" at bounding box center [1528, 372] width 27 height 17
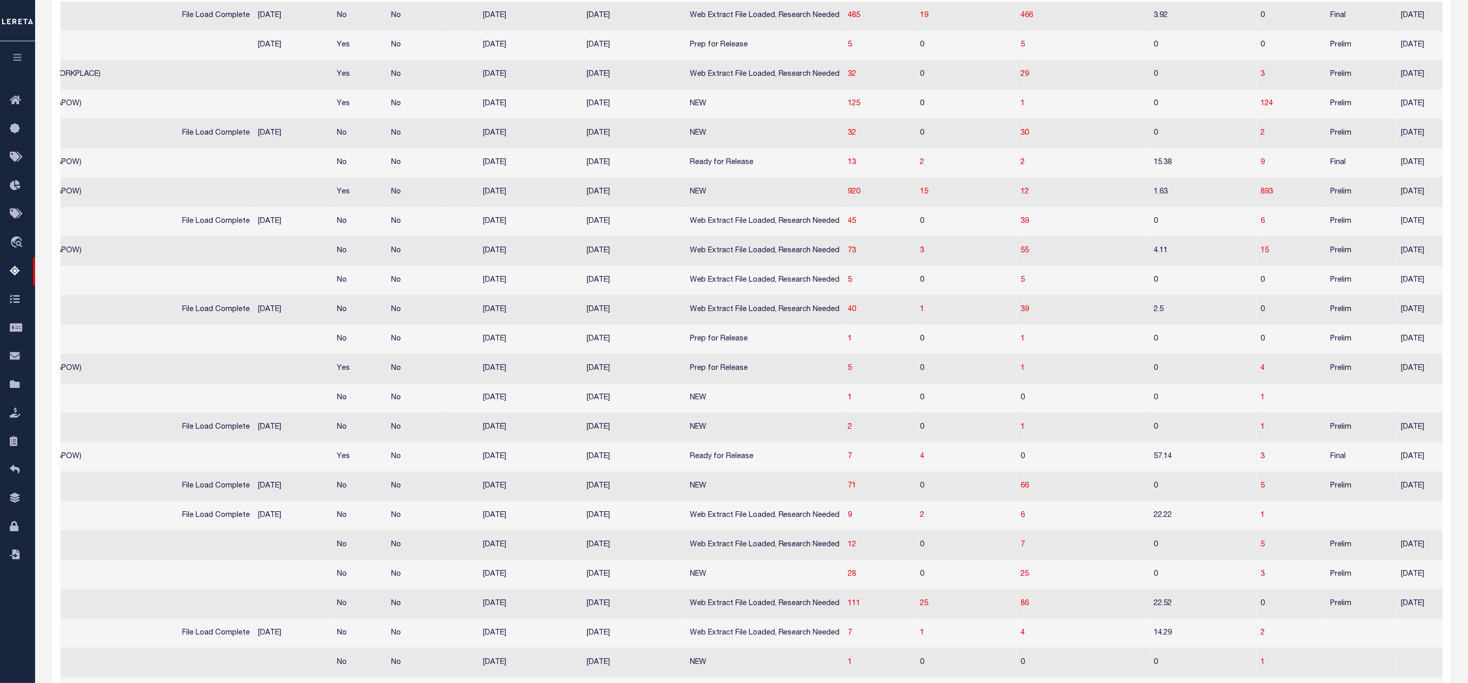
scroll to position [0, 395]
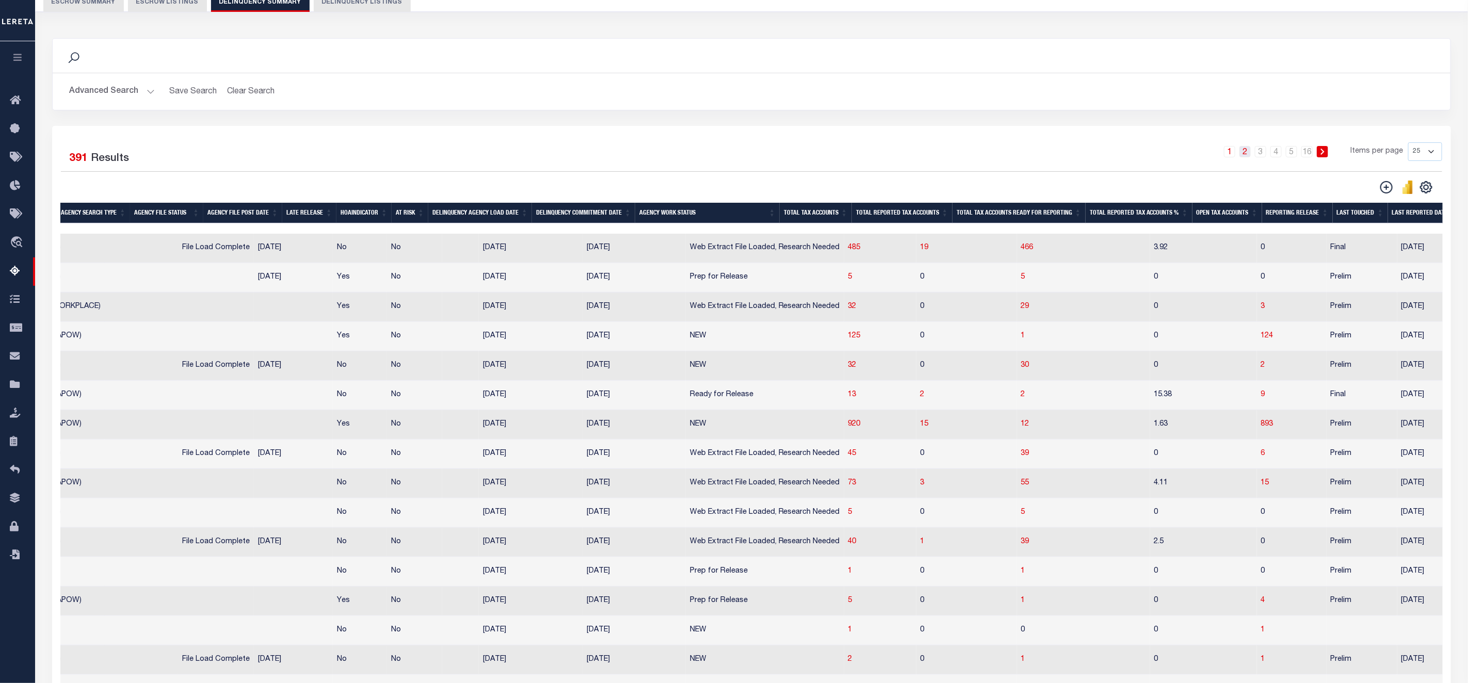
click at [1241, 148] on link "2" at bounding box center [1245, 151] width 11 height 11
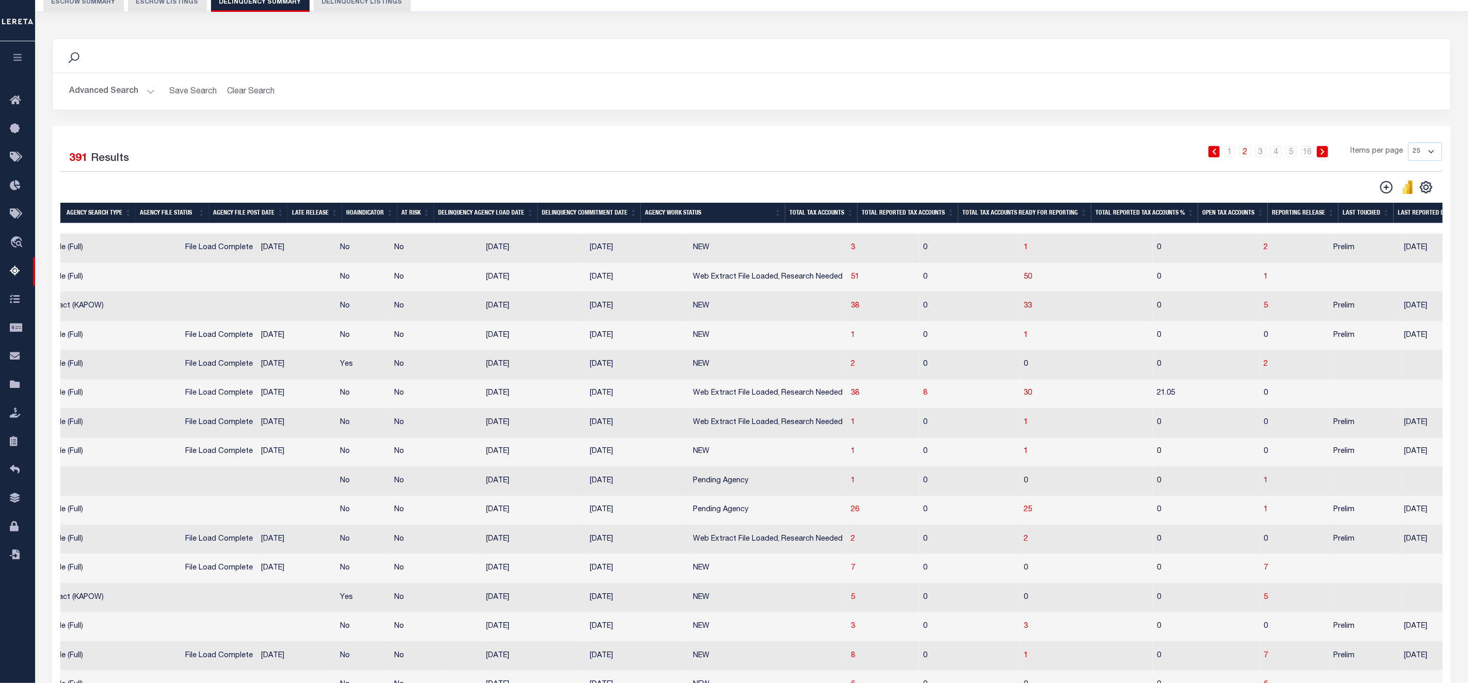
scroll to position [180, 0]
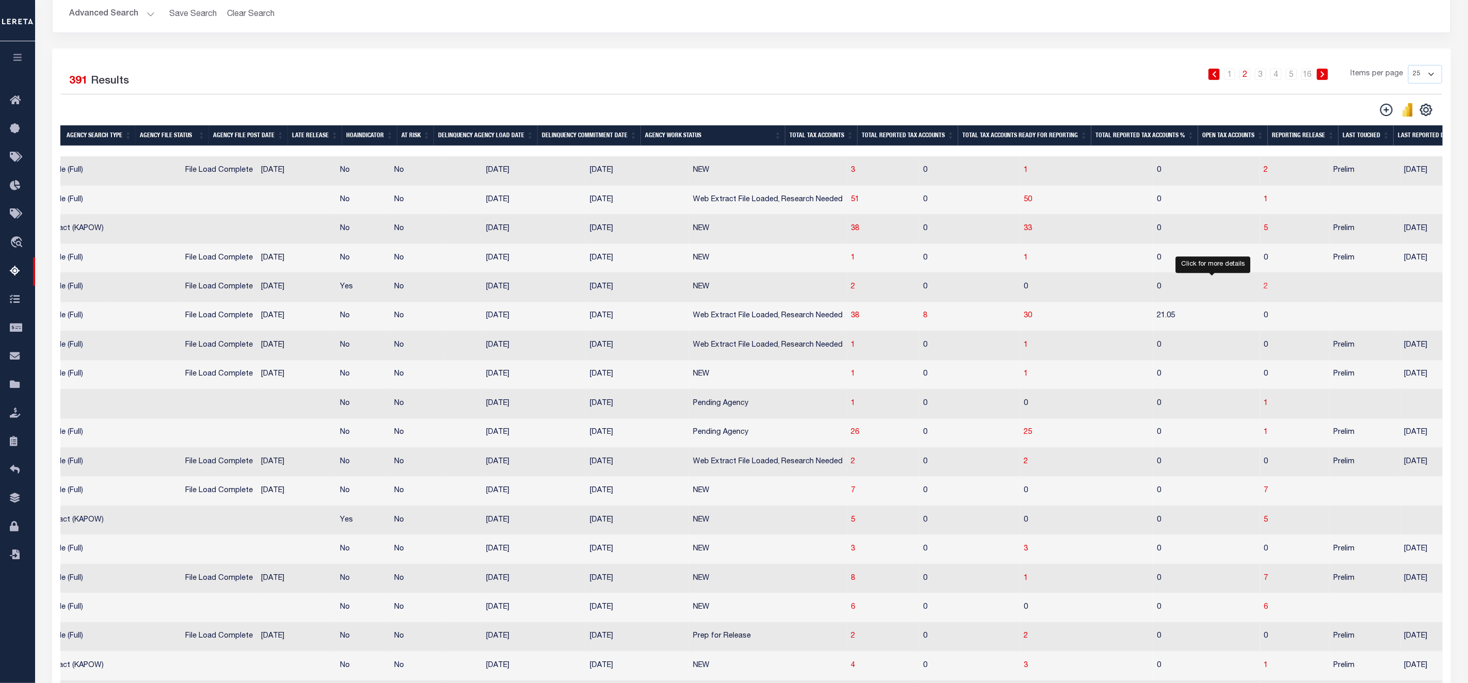
click at [1264, 290] on span "2" at bounding box center [1266, 286] width 4 height 7
select select "100"
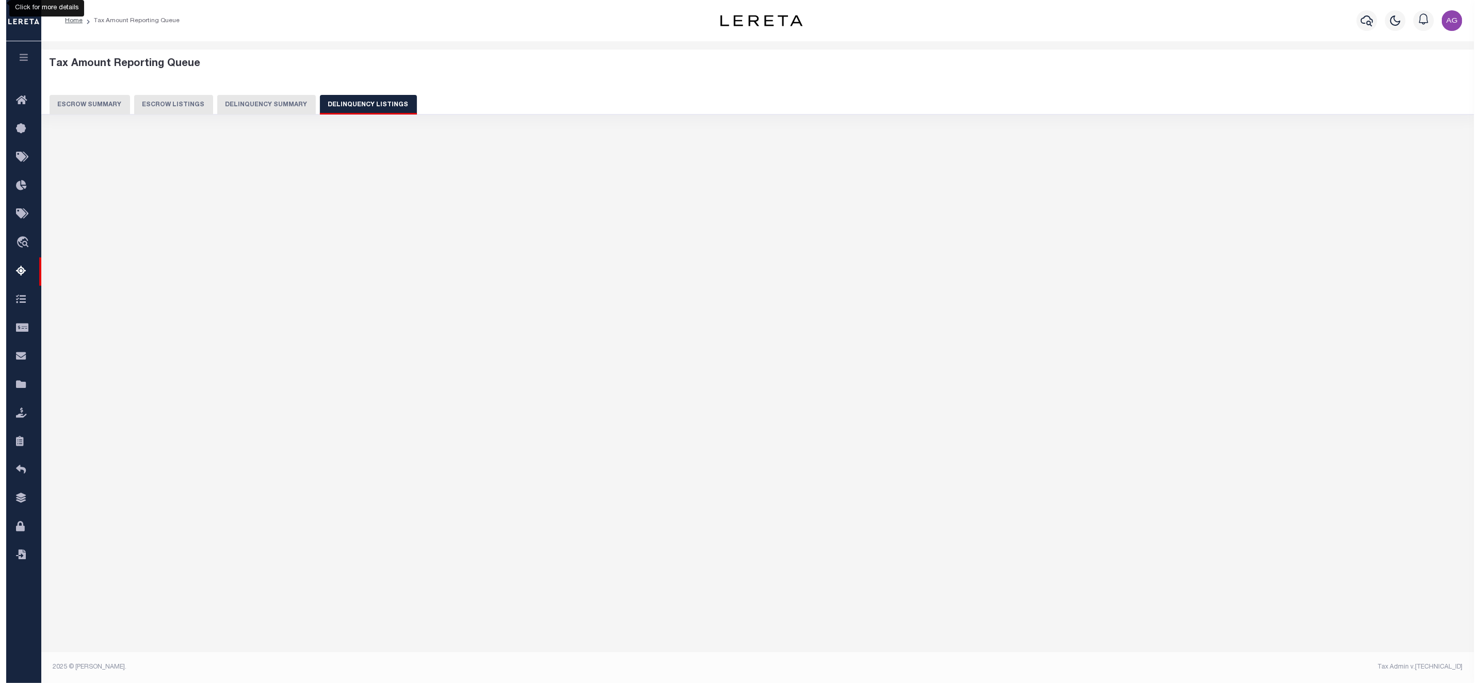
scroll to position [0, 0]
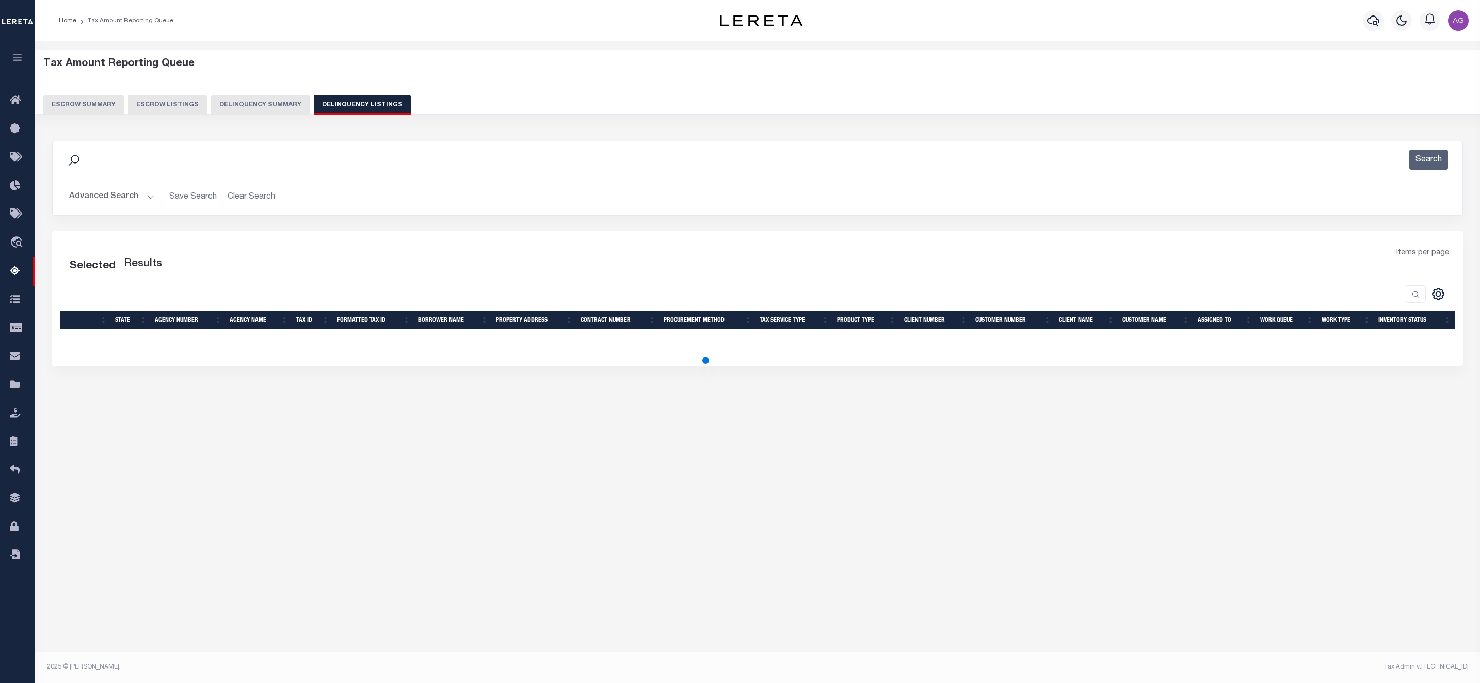
select select "100"
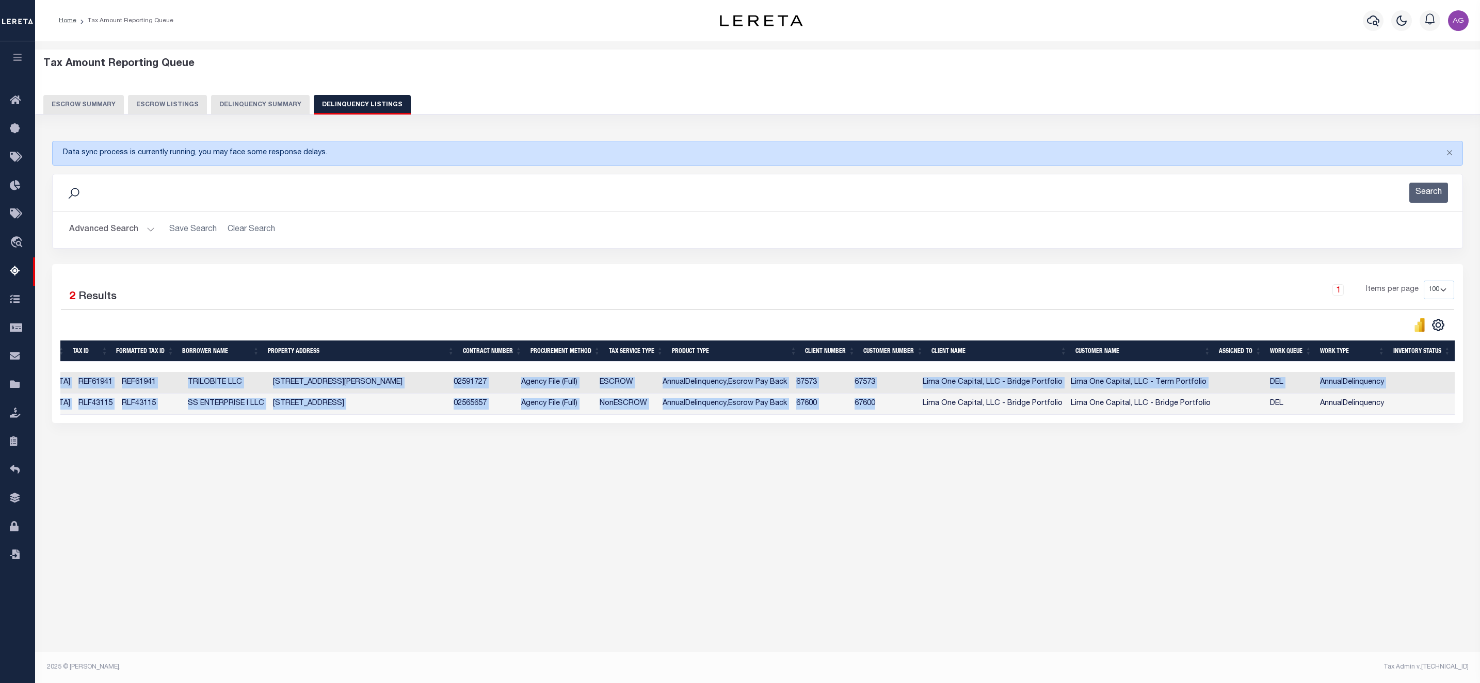
scroll to position [0, 226]
drag, startPoint x: 1140, startPoint y: 419, endPoint x: 1477, endPoint y: 417, distance: 337.0
click at [1315, 417] on div "Tax Amount Reporting Queue Escrow Summary Escrow Listings" at bounding box center [757, 278] width 1445 height 475
click at [1315, 472] on div "Tax Amount Reporting Queue Escrow Summary Escrow Listings In" at bounding box center [757, 268] width 1439 height 433
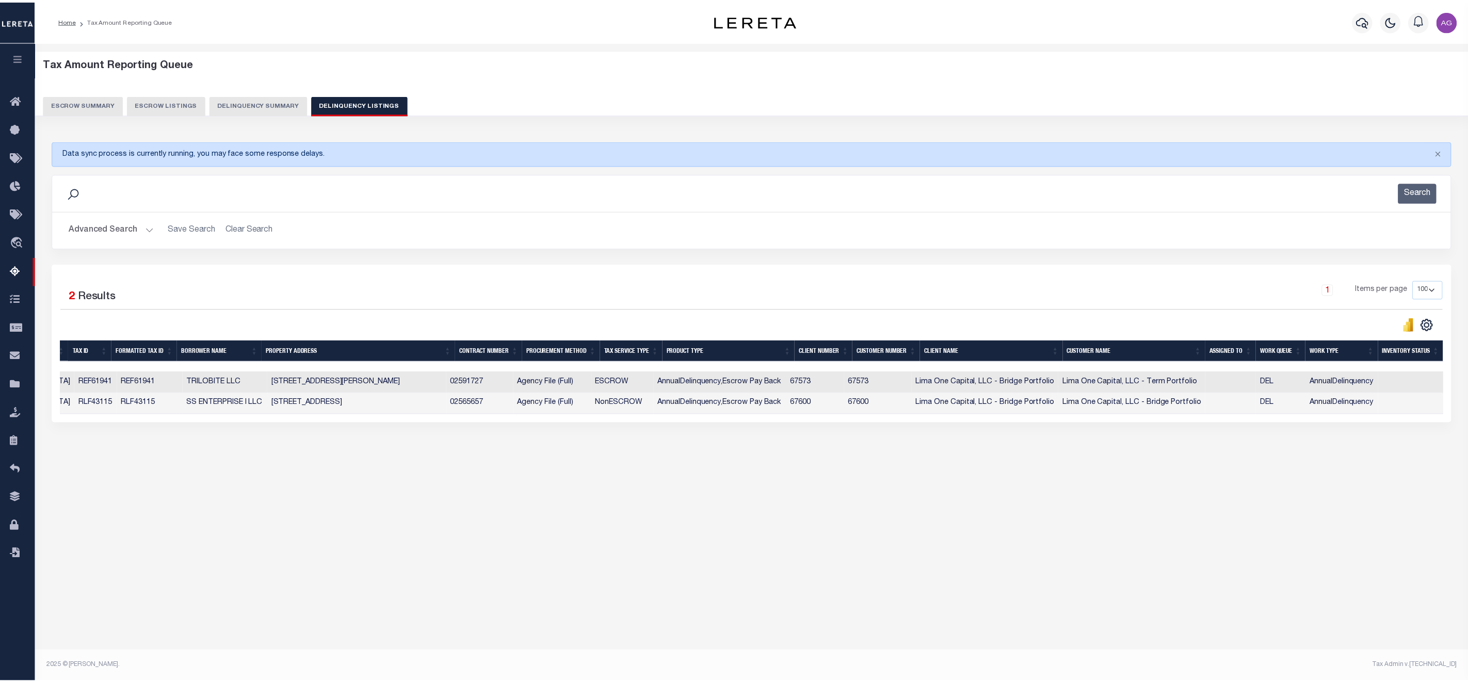
scroll to position [0, 0]
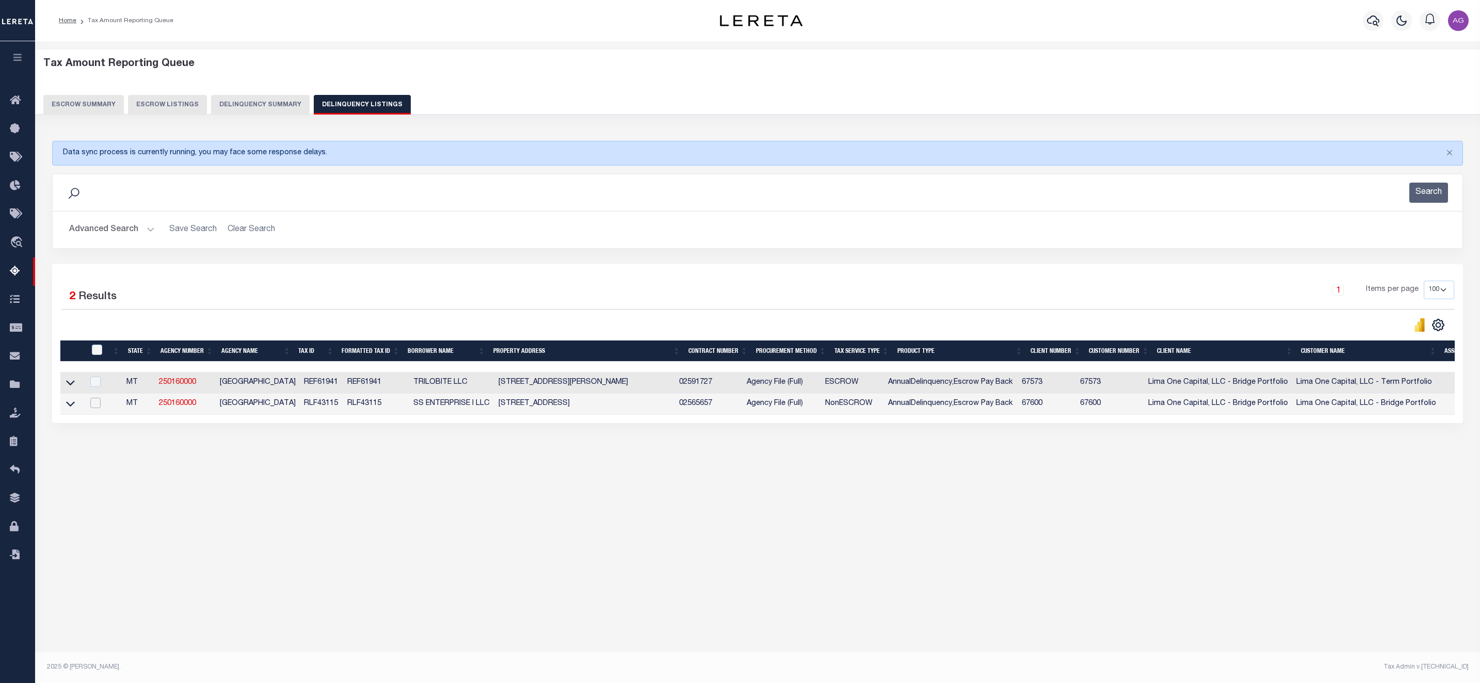
click at [101, 403] on input "checkbox" at bounding box center [95, 403] width 10 height 10
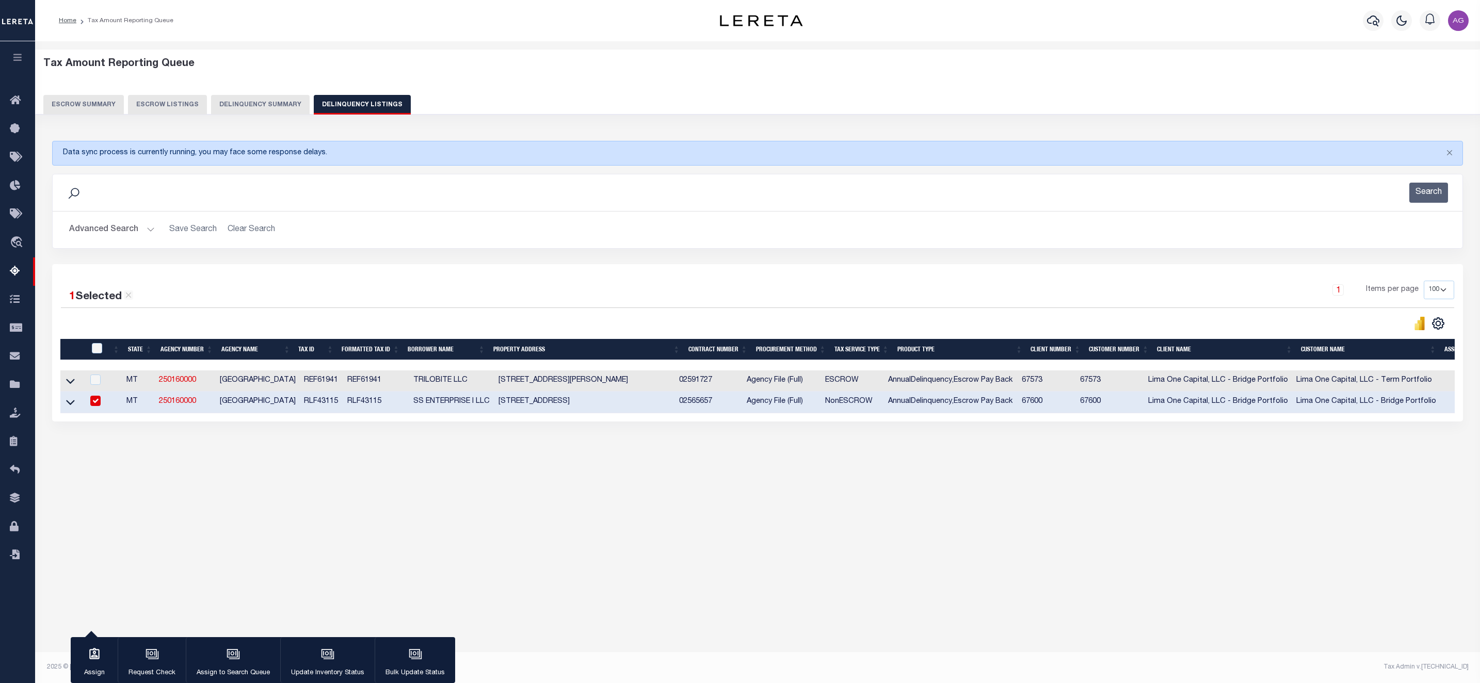
click at [95, 404] on input "checkbox" at bounding box center [95, 401] width 10 height 10
checkbox input "false"
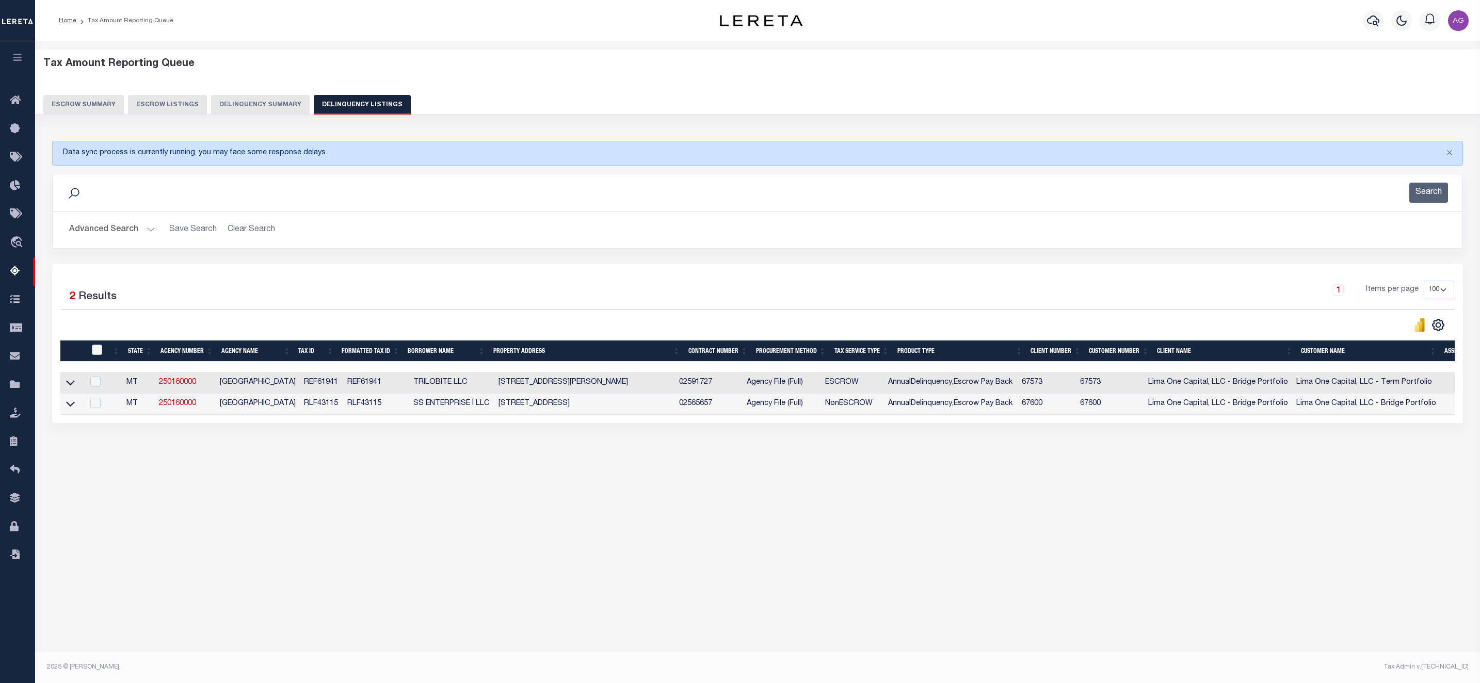
click at [253, 100] on button "Delinquency Summary" at bounding box center [260, 105] width 99 height 20
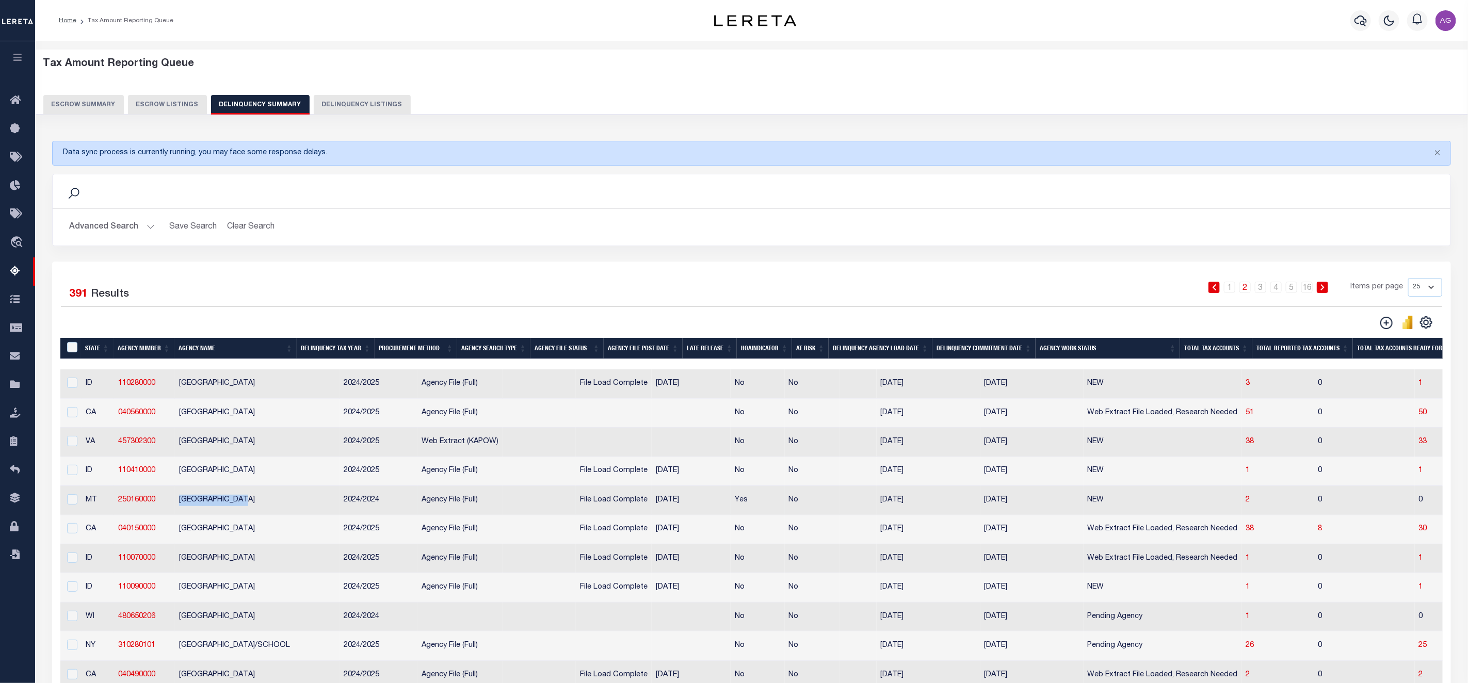
drag, startPoint x: 217, startPoint y: 509, endPoint x: 173, endPoint y: 509, distance: 43.3
click at [175, 509] on td "[GEOGRAPHIC_DATA]" at bounding box center [257, 500] width 165 height 29
checkbox input "true"
copy td "[GEOGRAPHIC_DATA]"
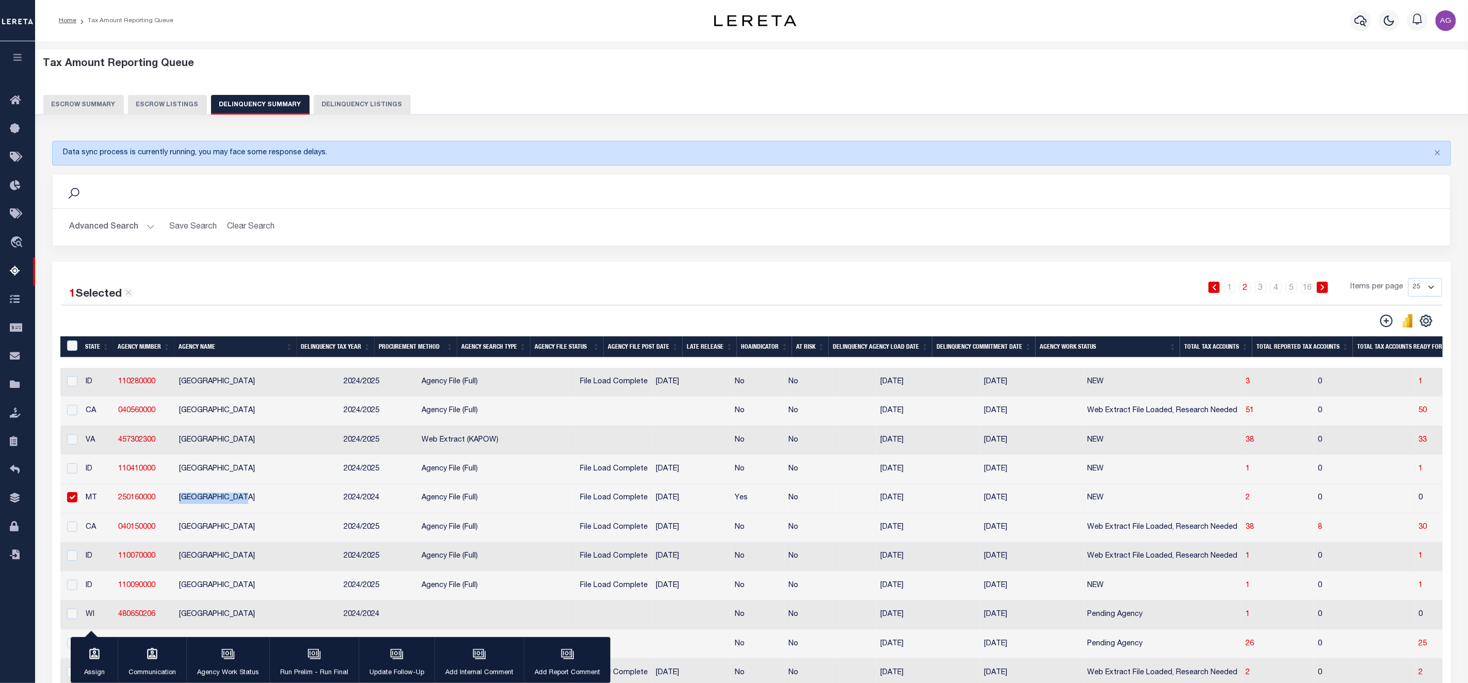
click at [121, 234] on button "Advanced Search" at bounding box center [112, 227] width 86 height 20
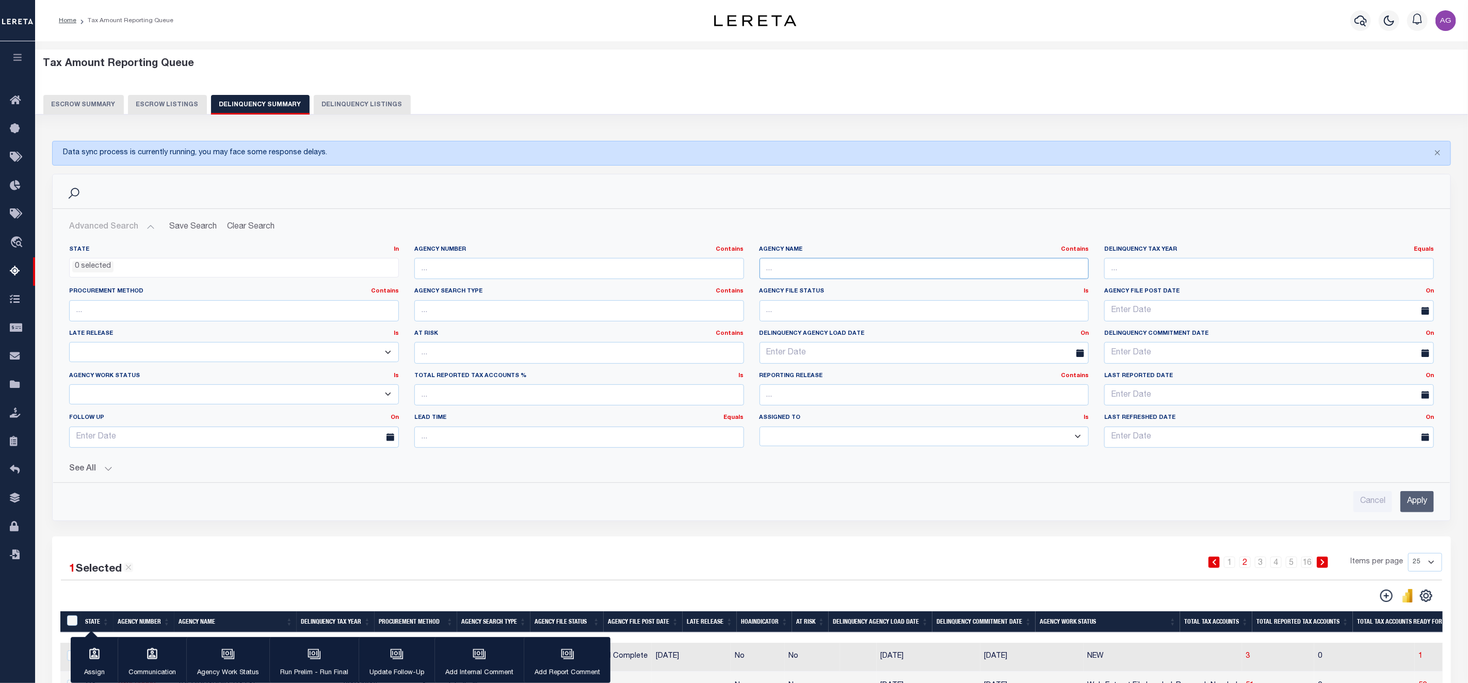
click at [818, 278] on input "text" at bounding box center [925, 268] width 330 height 21
paste input "[GEOGRAPHIC_DATA]"
type input "[GEOGRAPHIC_DATA]"
click at [1315, 508] on input "Apply" at bounding box center [1418, 501] width 34 height 21
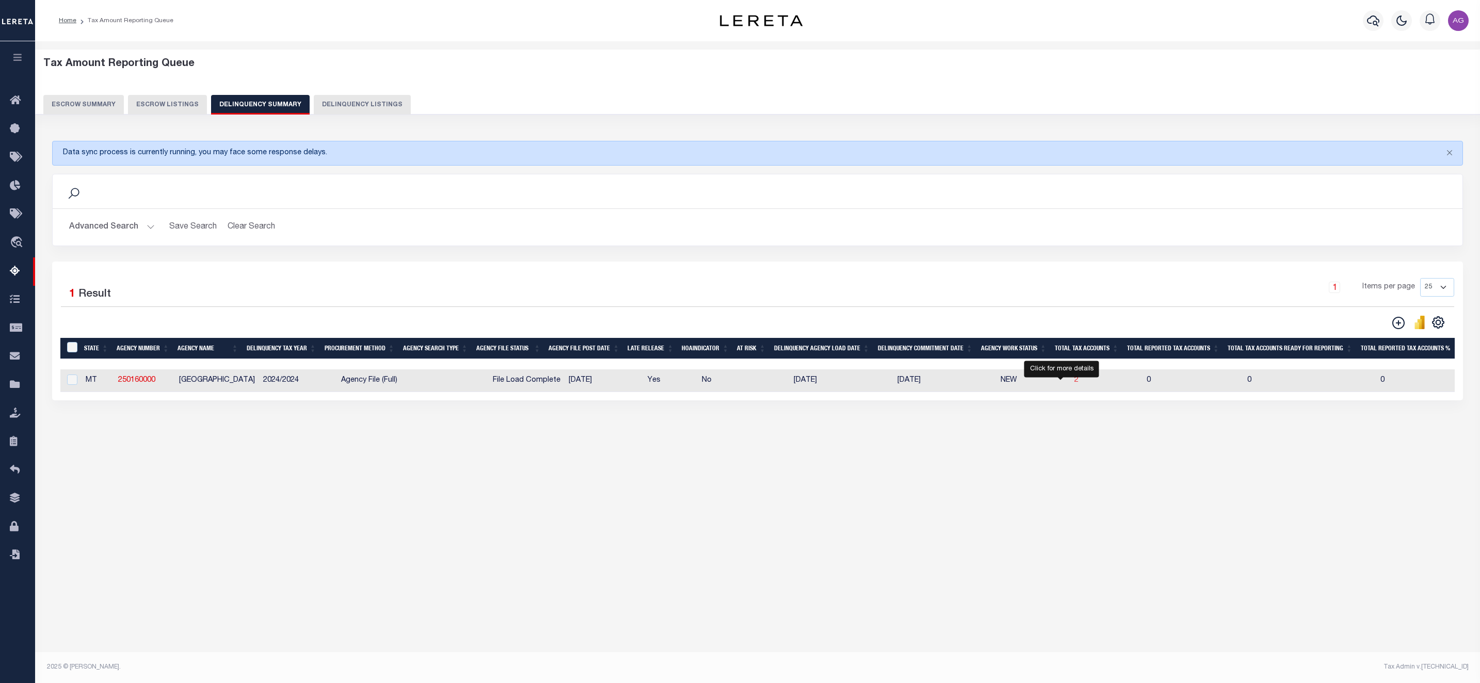
click at [1074, 384] on span "2" at bounding box center [1076, 380] width 4 height 7
select select "100"
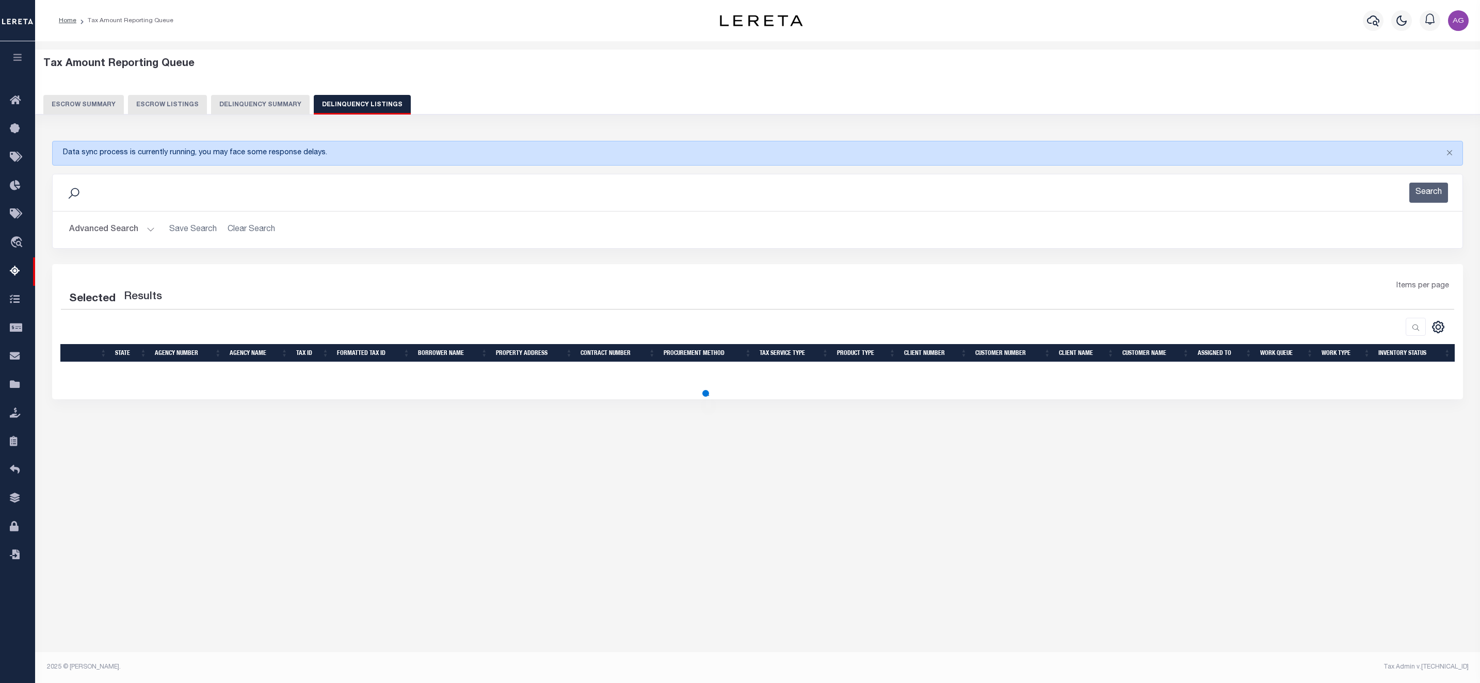
select select "100"
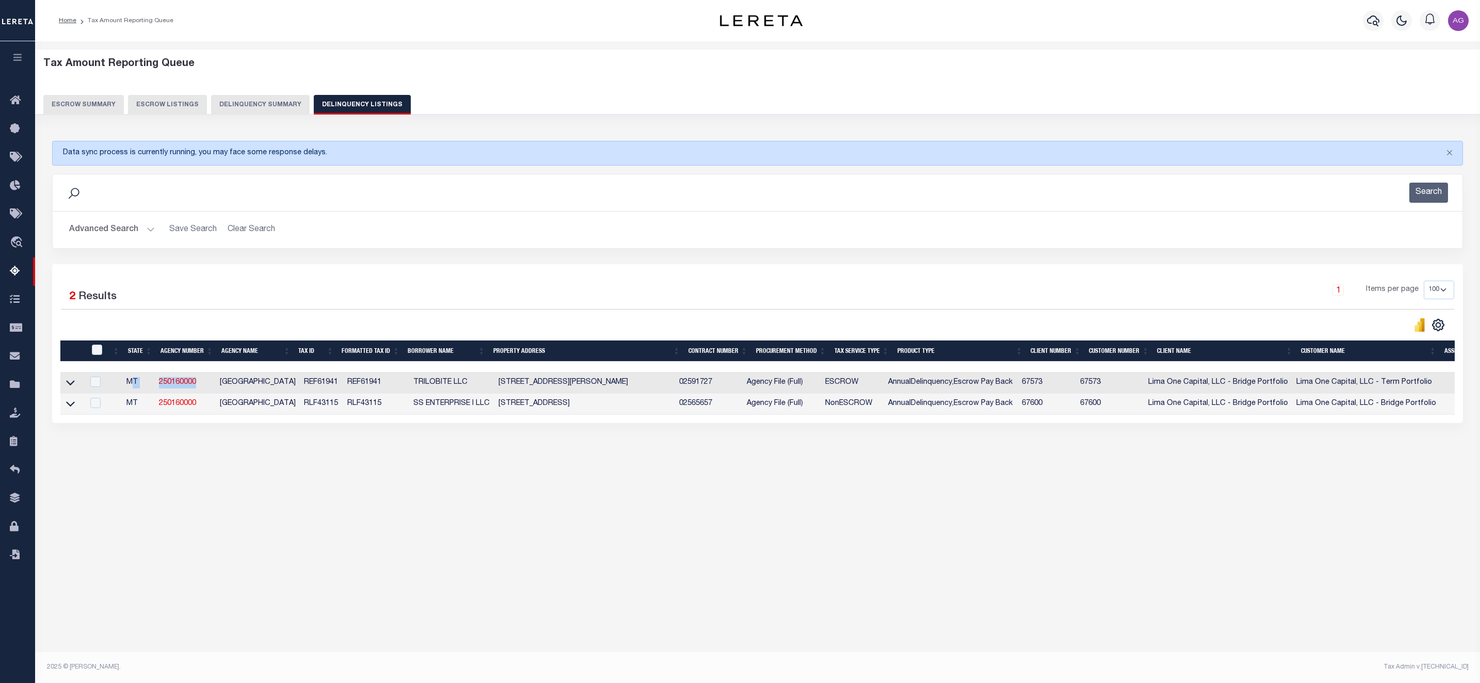
drag, startPoint x: 205, startPoint y: 384, endPoint x: 134, endPoint y: 384, distance: 71.2
click at [134, 384] on tr "MT 250160000 GALLATIN COUNTY REF61941 REF61941 TRILOBITE LLC 350 HALE BOPP AVEN…" at bounding box center [870, 382] width 1620 height 21
copy tr "T 250160000"
click at [335, 503] on div "Tax Amount Reporting Queue Escrow Summary Escrow Listings" at bounding box center [757, 278] width 1445 height 475
click at [94, 387] on input "checkbox" at bounding box center [95, 382] width 10 height 10
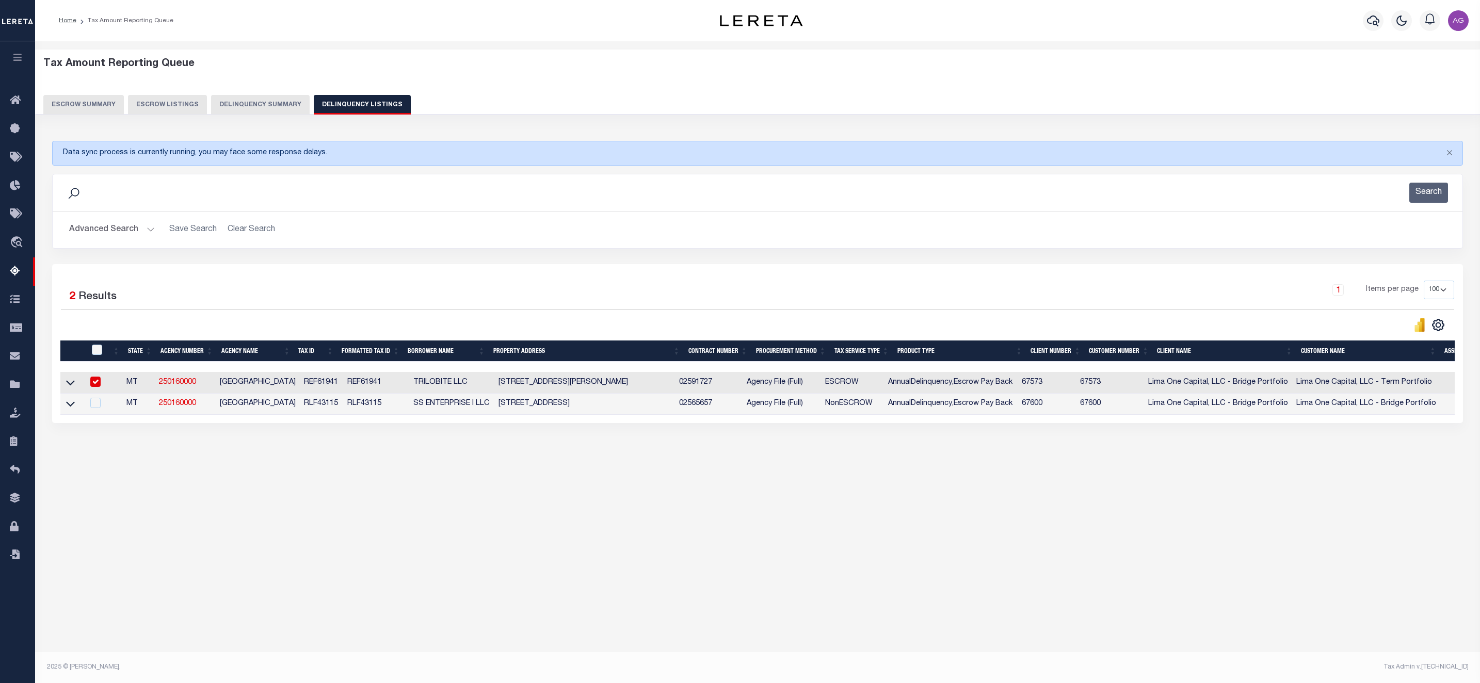
checkbox input "true"
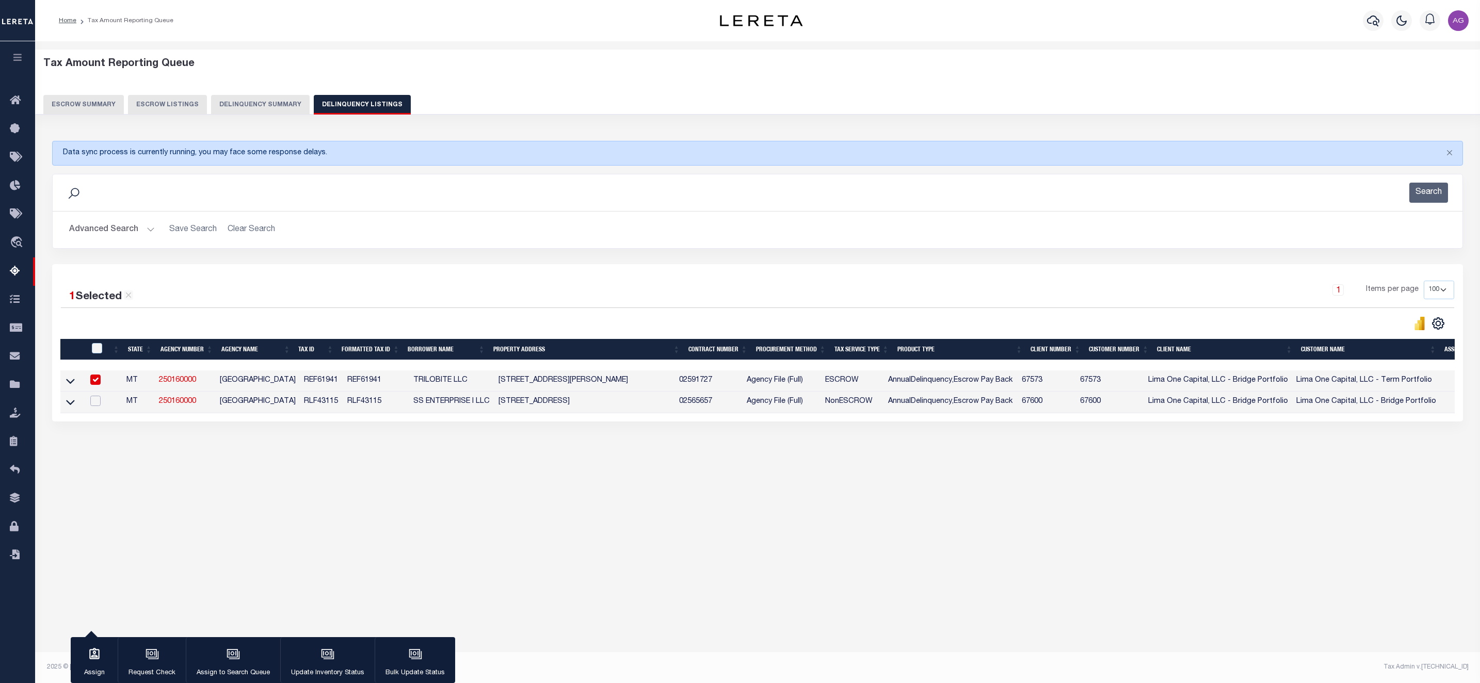
click at [93, 406] on input "checkbox" at bounding box center [95, 401] width 10 height 10
checkbox input "true"
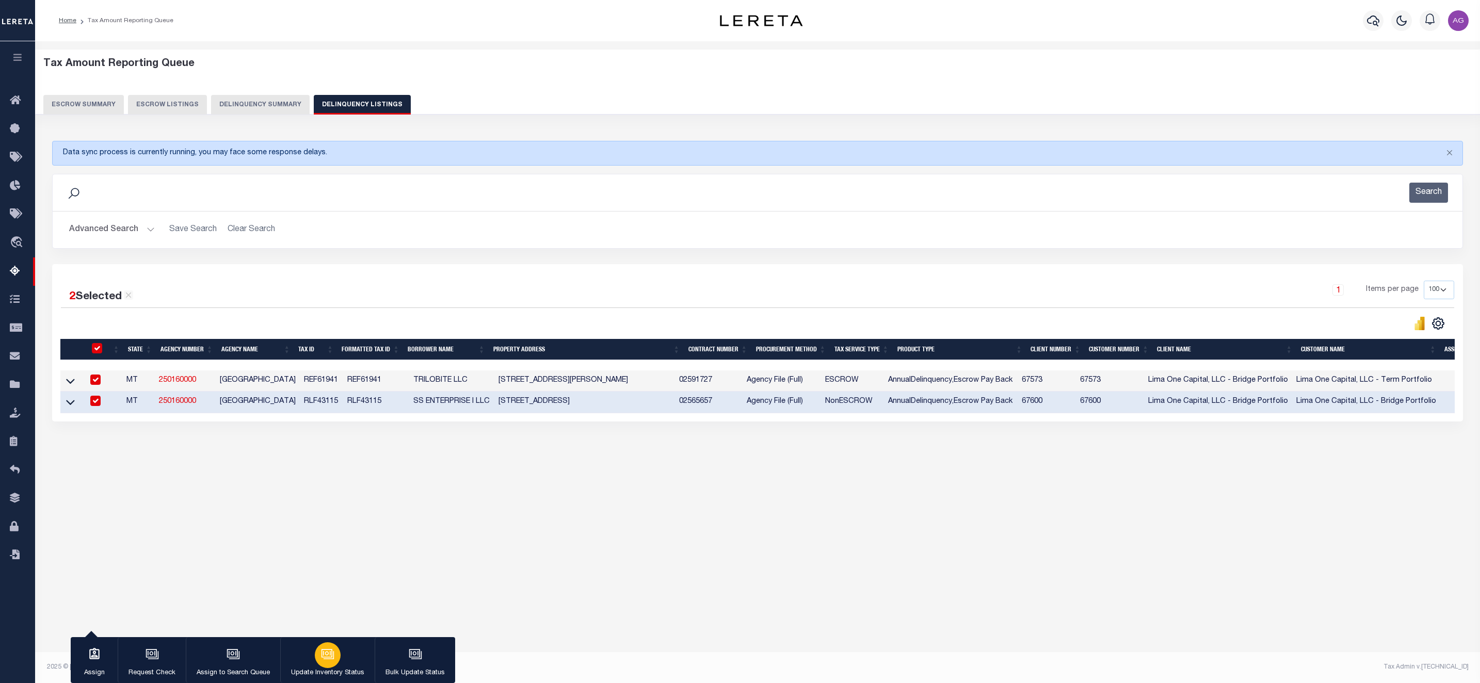
click at [331, 607] on icon "button" at bounding box center [327, 654] width 13 height 13
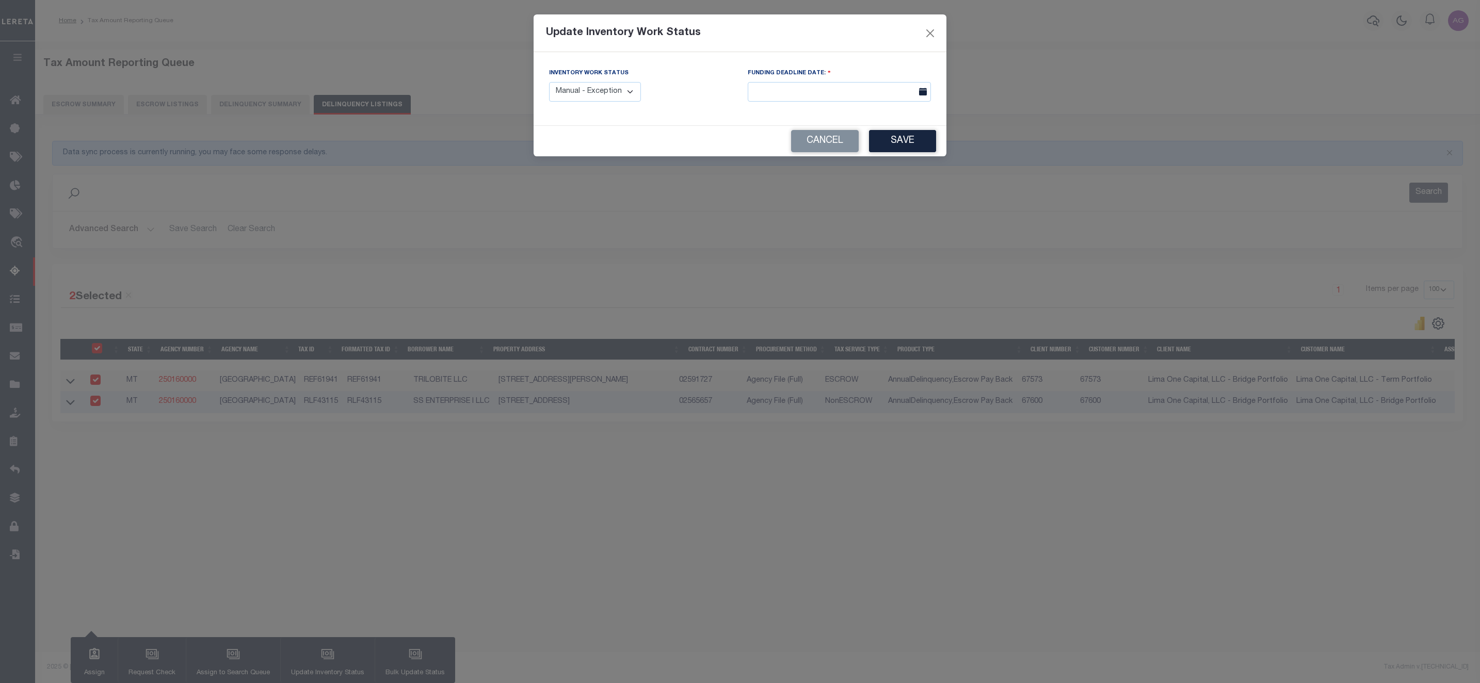
click at [601, 89] on select "Manual - Exception Pended - Awaiting Search Late Add Exception Completed" at bounding box center [595, 92] width 92 height 20
select select "4"
click at [549, 83] on select "Manual - Exception Pended - Awaiting Search Late Add Exception Completed" at bounding box center [595, 92] width 92 height 20
click at [909, 143] on button "Save" at bounding box center [902, 141] width 67 height 22
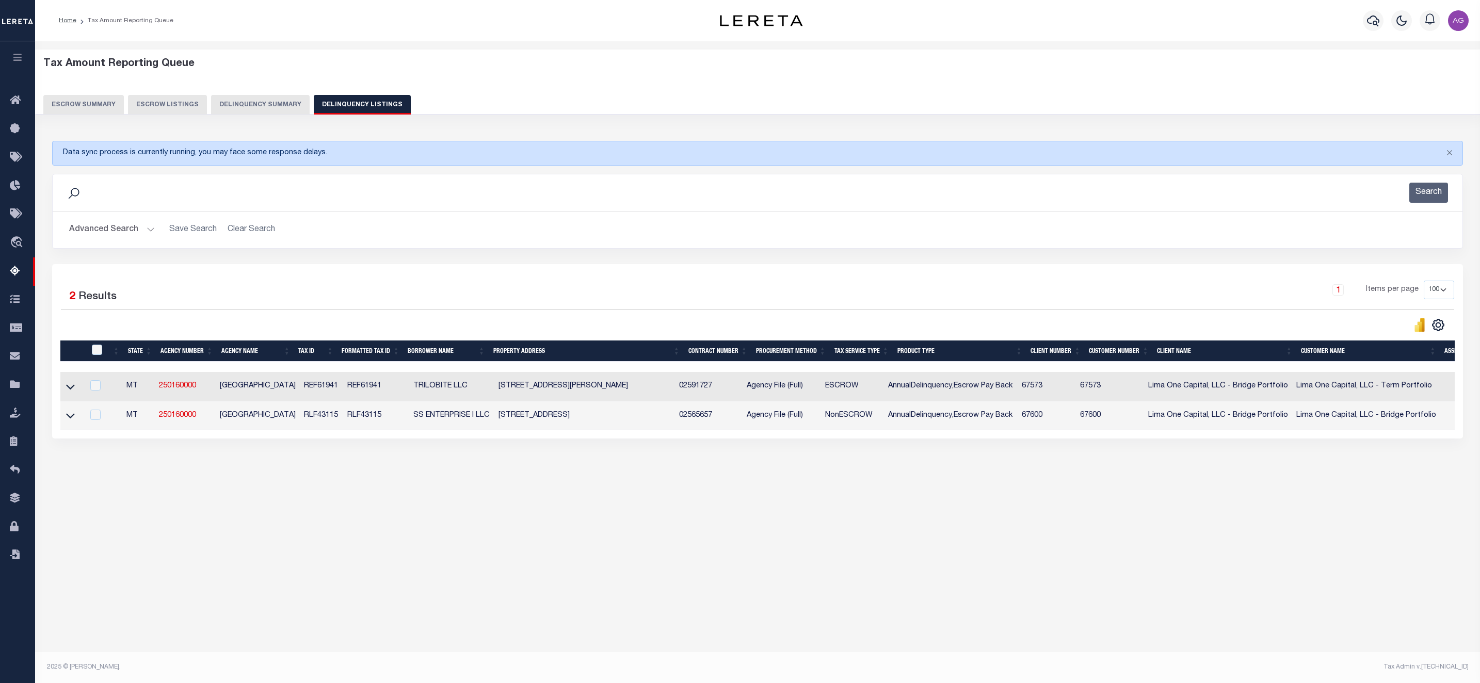
scroll to position [0, 226]
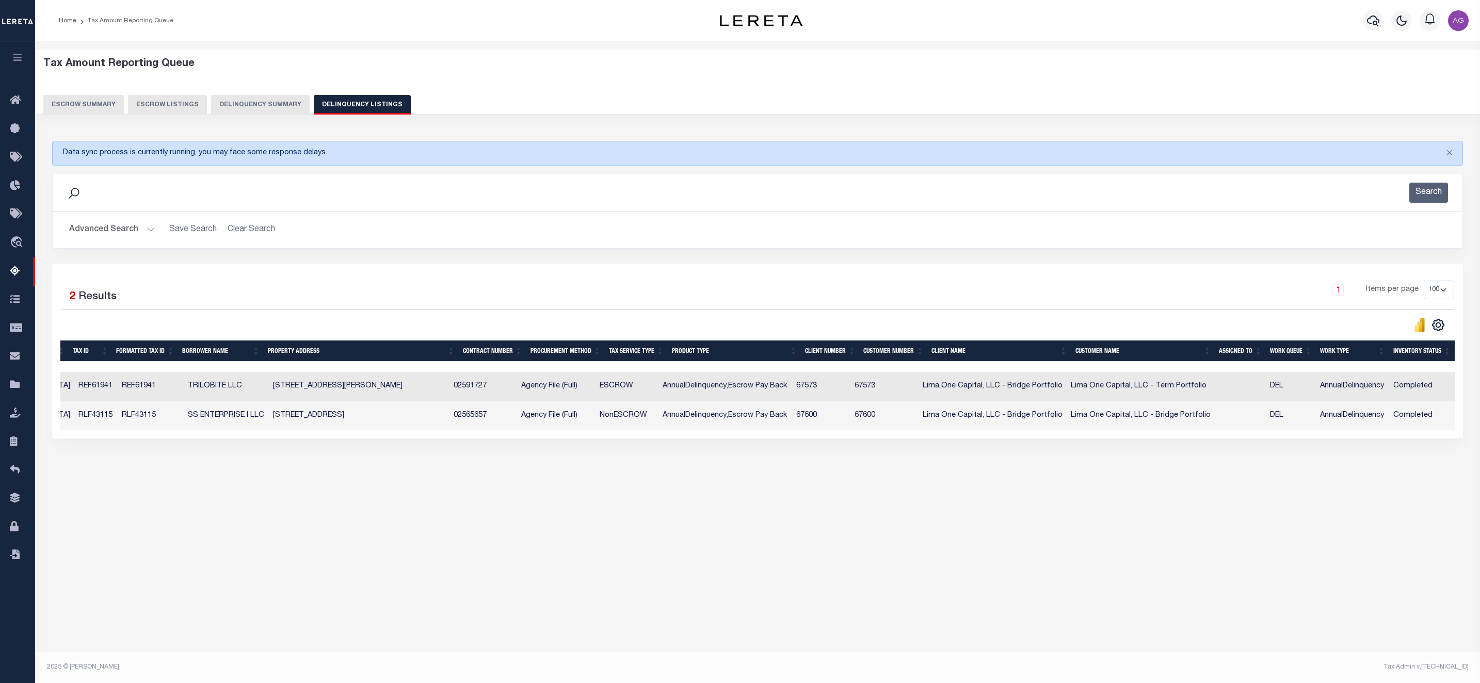
click at [275, 96] on button "Delinquency Summary" at bounding box center [260, 105] width 99 height 20
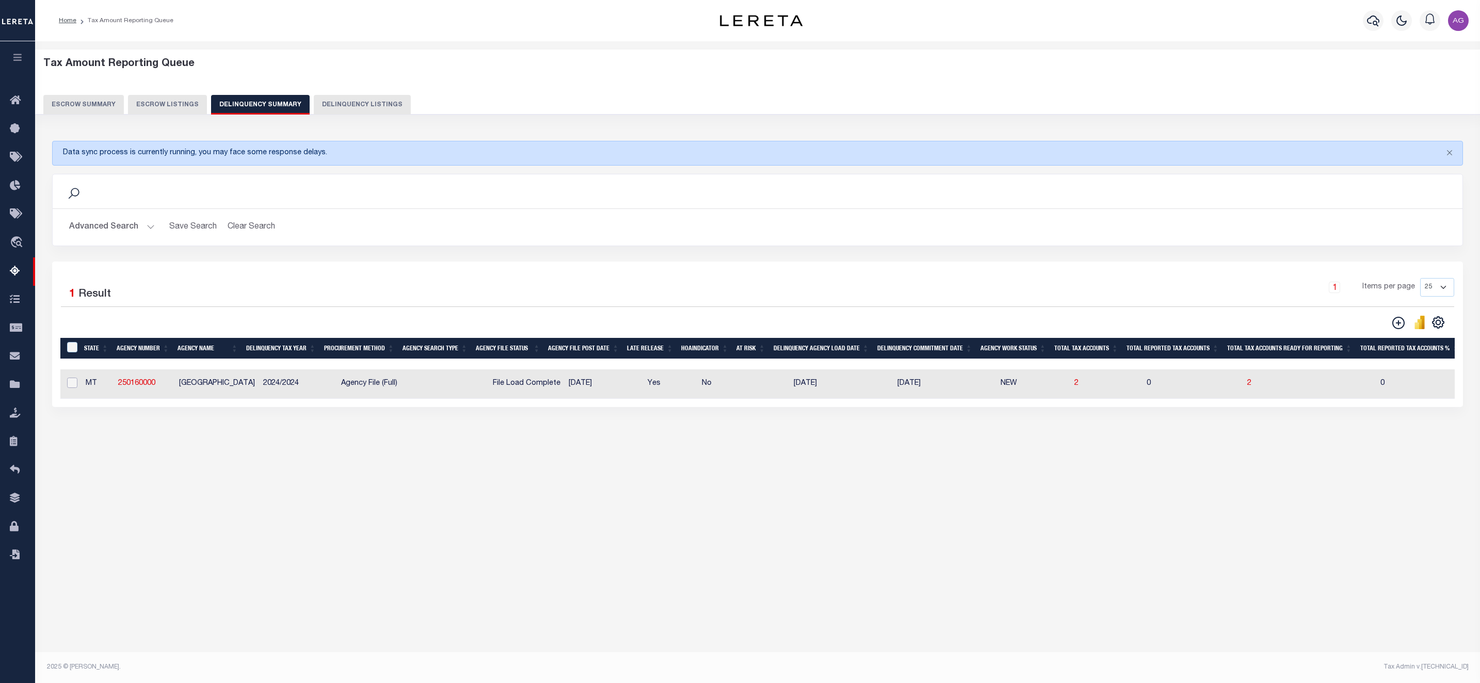
click at [73, 388] on input "checkbox" at bounding box center [72, 383] width 10 height 10
checkbox input "true"
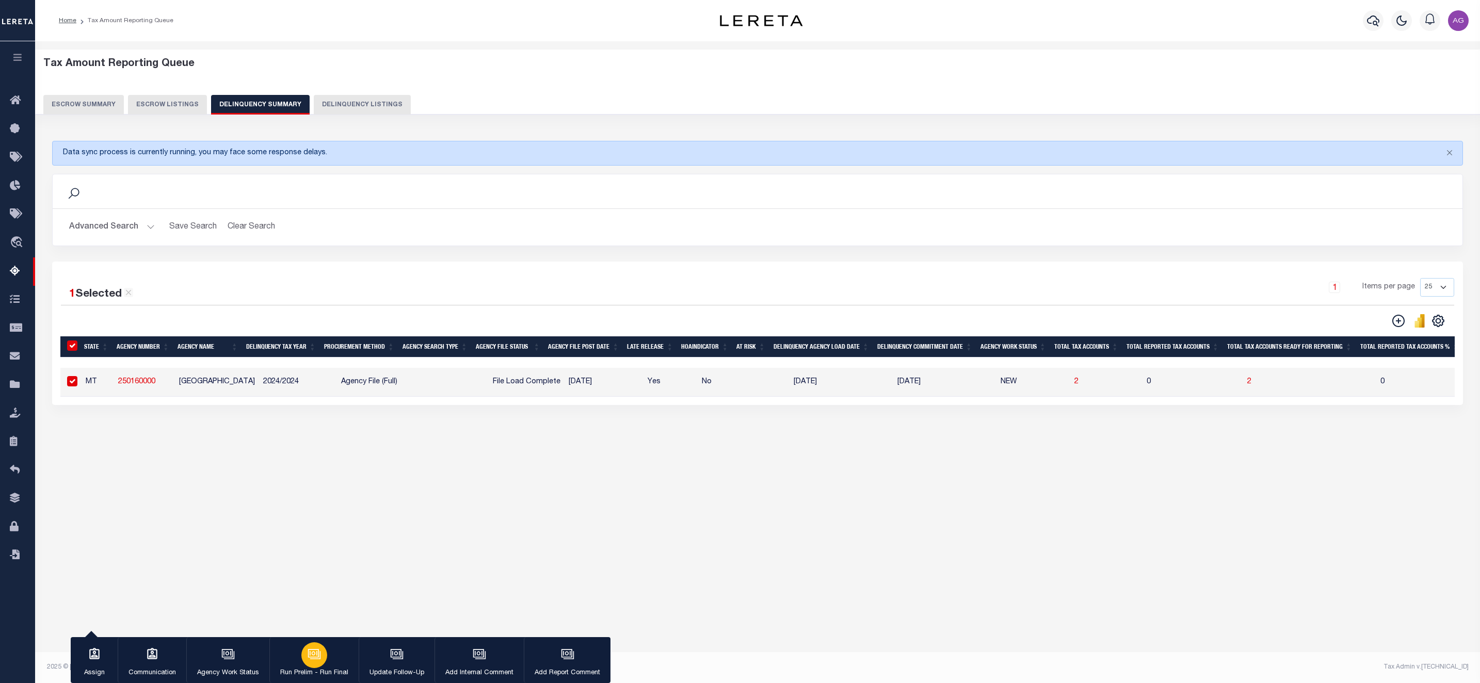
click at [311, 607] on icon "button" at bounding box center [315, 655] width 10 height 8
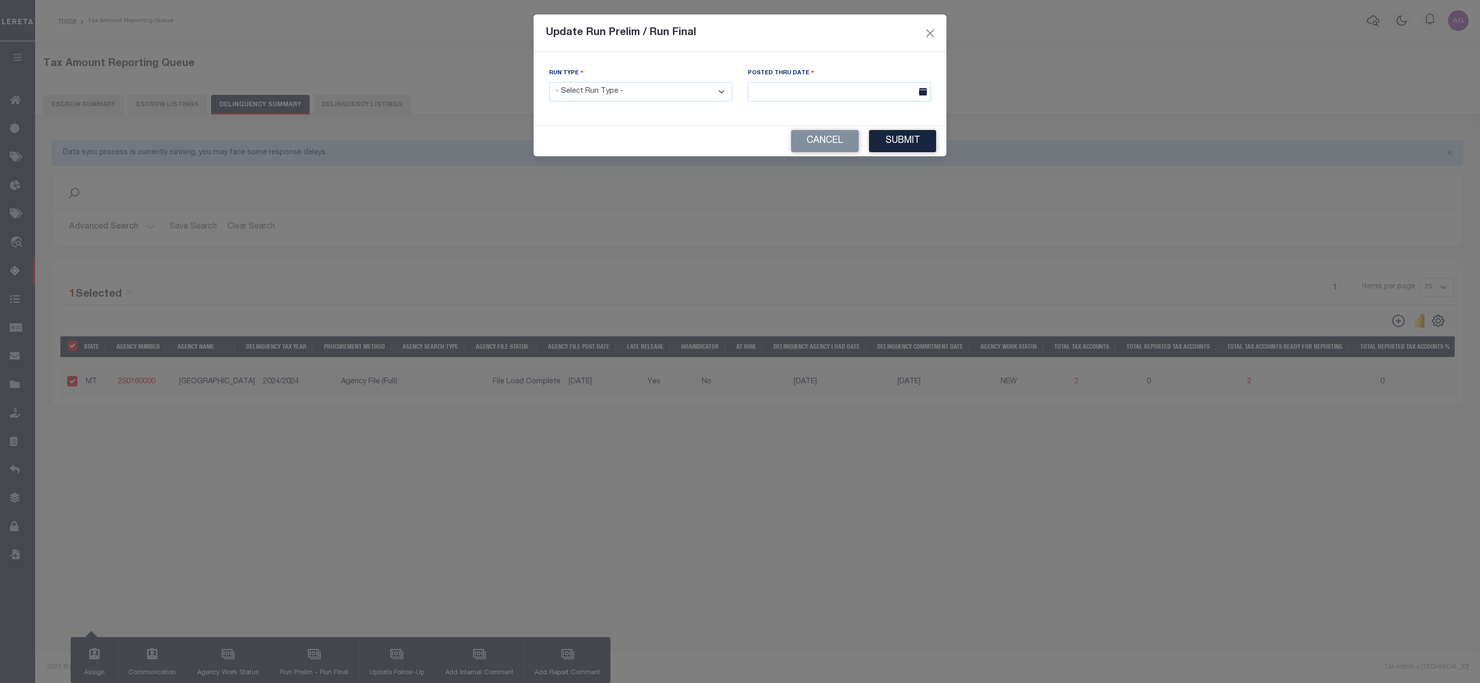
click at [684, 85] on select "- Select Run Type - Prelim Run Final Run" at bounding box center [640, 92] width 183 height 20
select select "F"
click at [549, 83] on select "- Select Run Type - Prelim Run Final Run" at bounding box center [640, 92] width 183 height 20
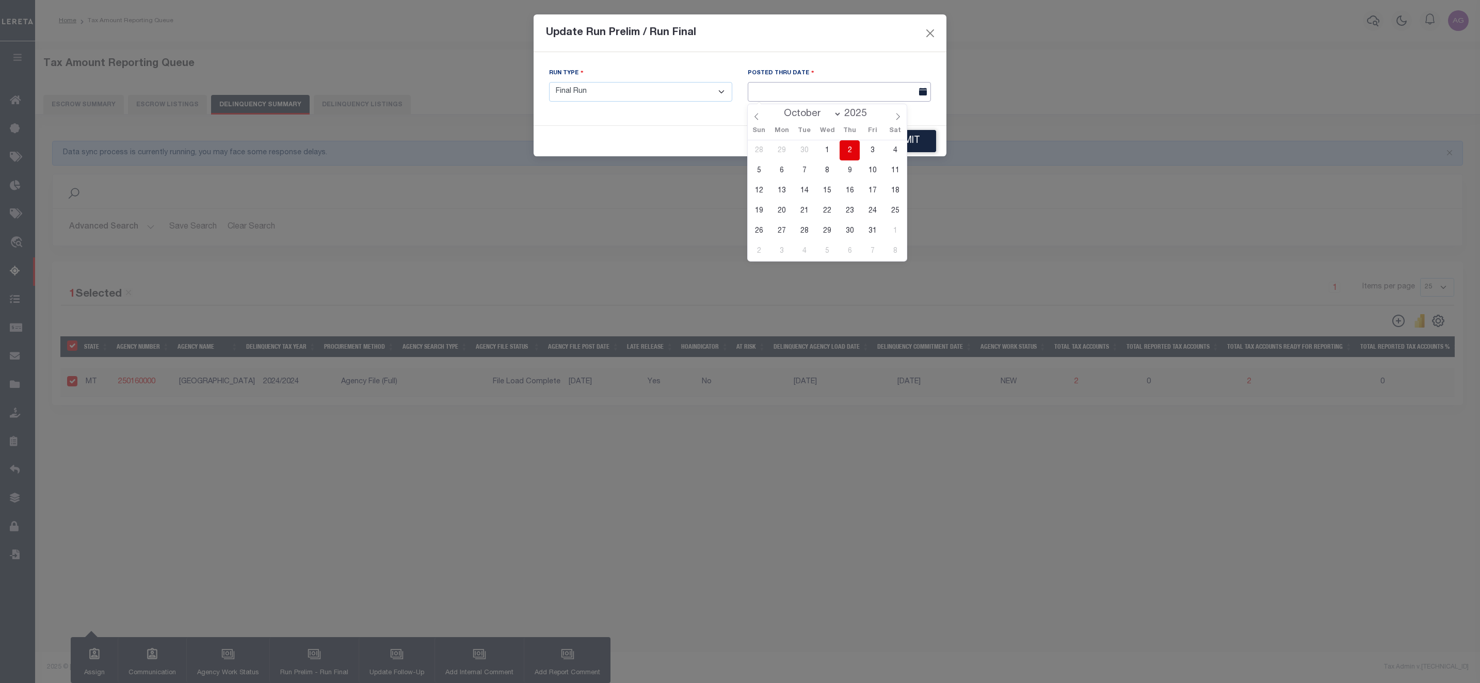
click at [877, 98] on input "text" at bounding box center [839, 92] width 183 height 20
click at [852, 151] on span "2" at bounding box center [850, 150] width 20 height 20
type input "[DATE]"
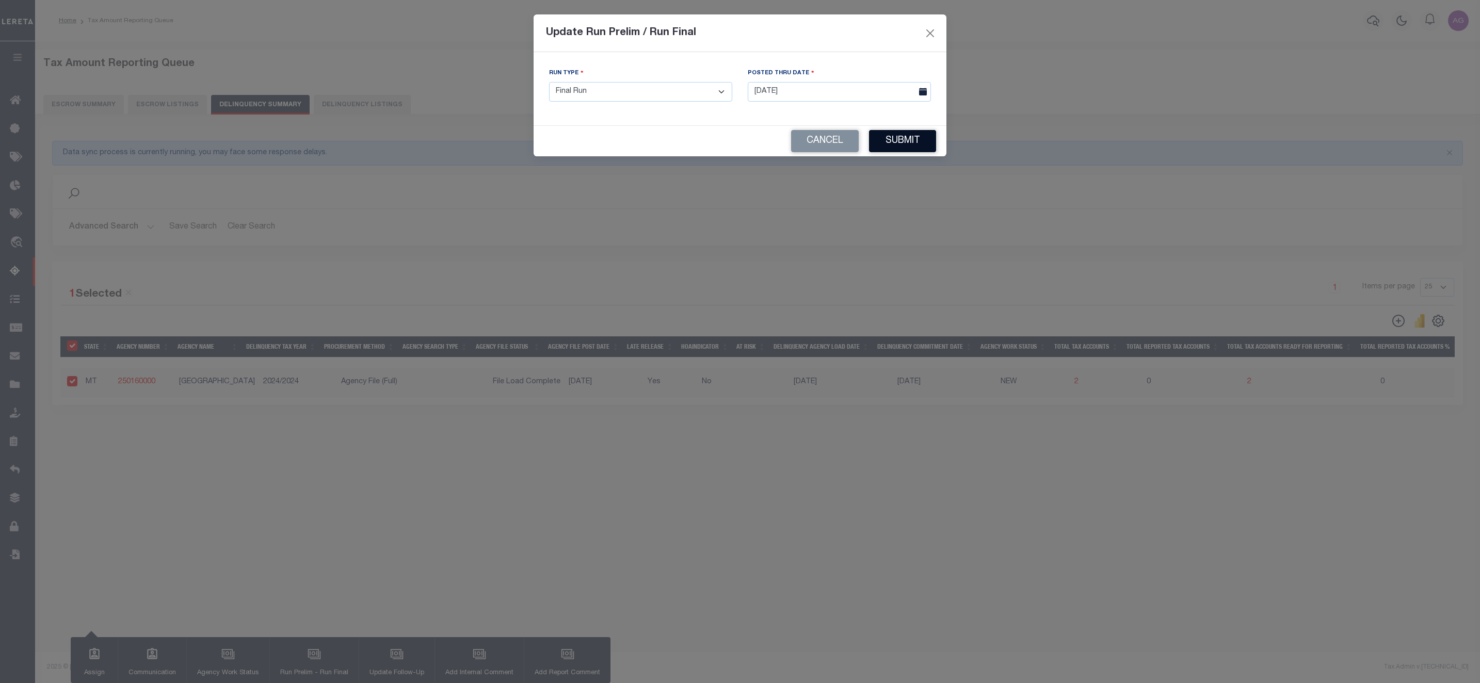
click at [896, 144] on button "Submit" at bounding box center [902, 141] width 67 height 22
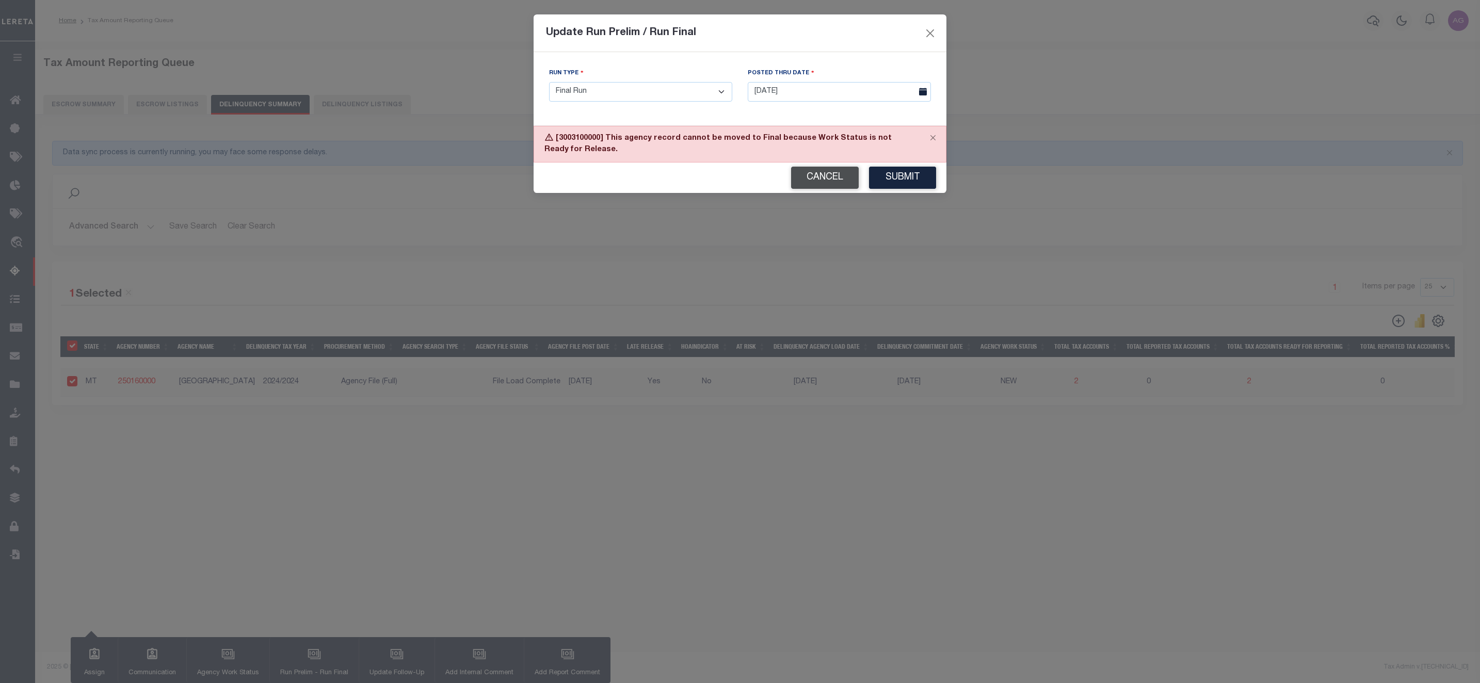
click at [829, 176] on button "Cancel" at bounding box center [825, 178] width 68 height 22
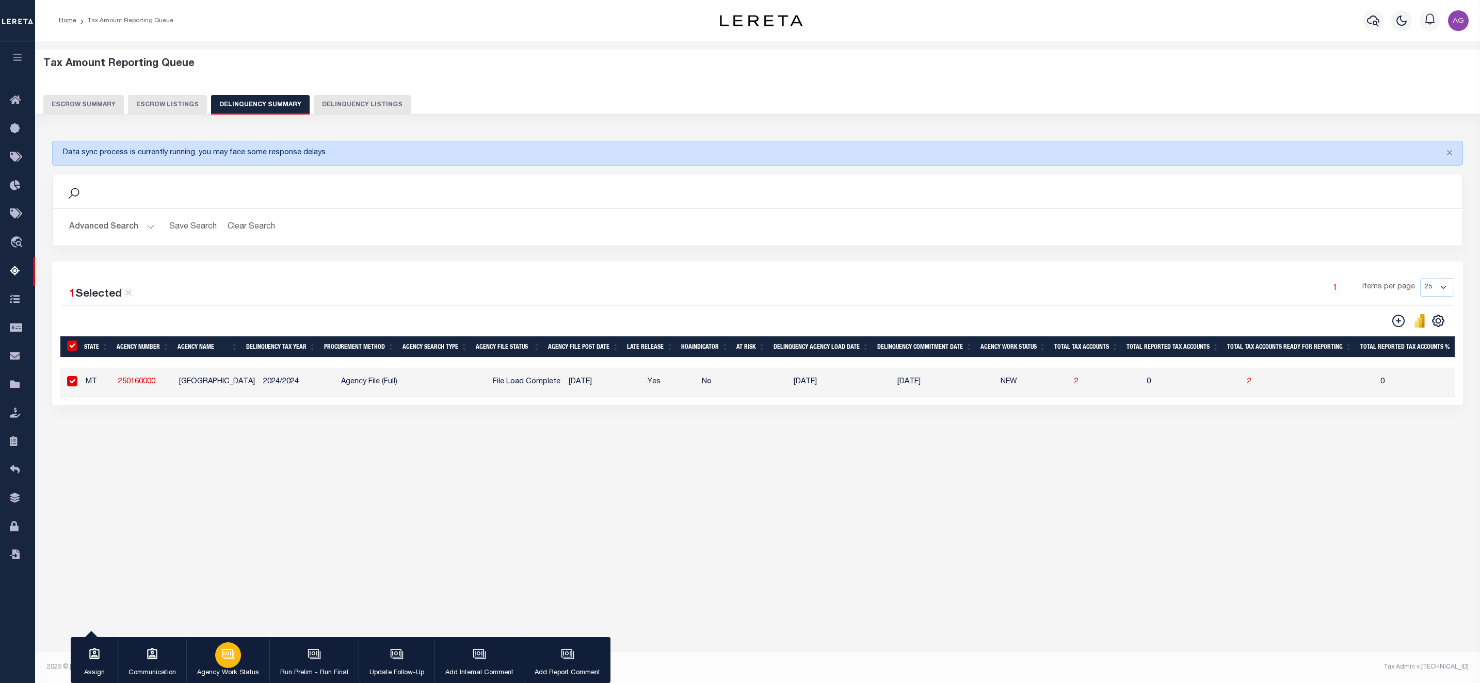
click at [235, 607] on div "button" at bounding box center [228, 655] width 26 height 26
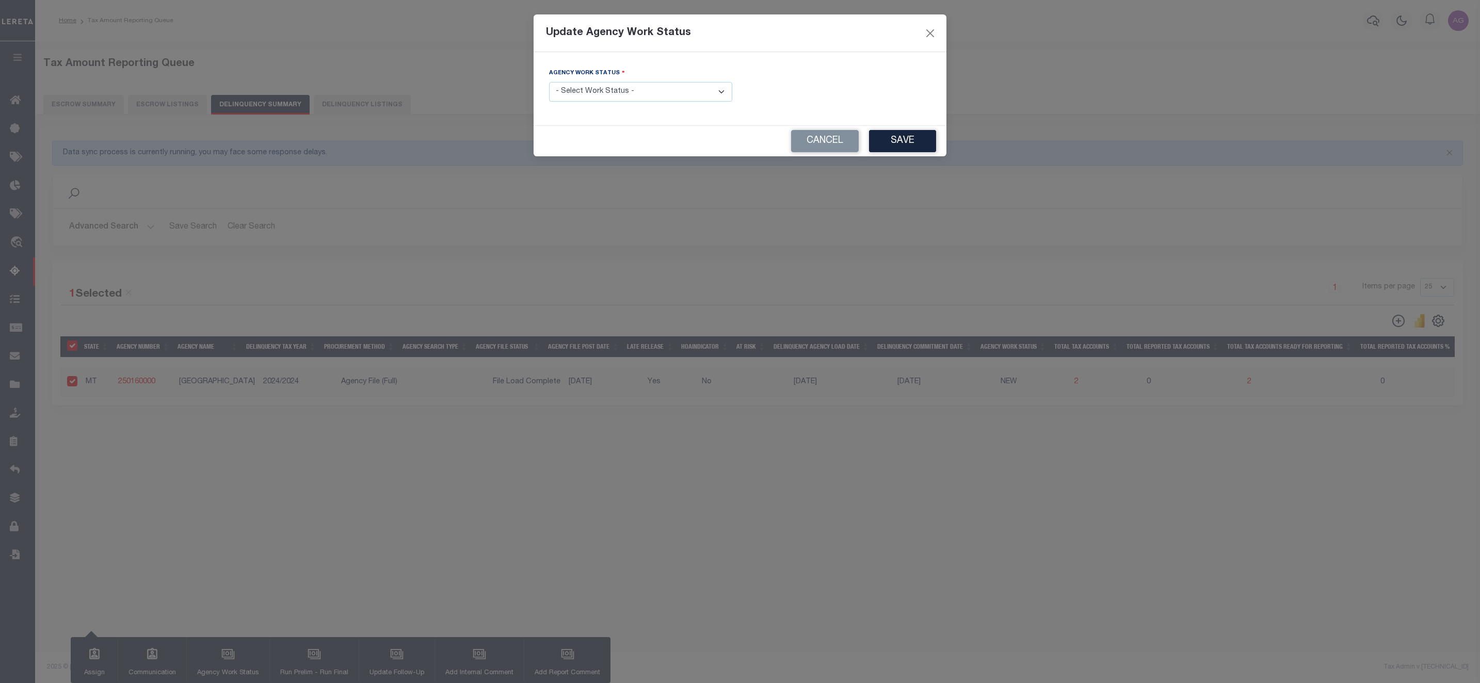
click at [688, 95] on select "- Select Work Status - In Progress Pending Agency Follow-up Pending QC Ready fo…" at bounding box center [640, 92] width 183 height 20
select select "6"
click at [549, 83] on select "- Select Work Status - In Progress Pending Agency Follow-up Pending QC Ready fo…" at bounding box center [640, 92] width 183 height 20
click at [912, 138] on button "Save" at bounding box center [902, 141] width 67 height 22
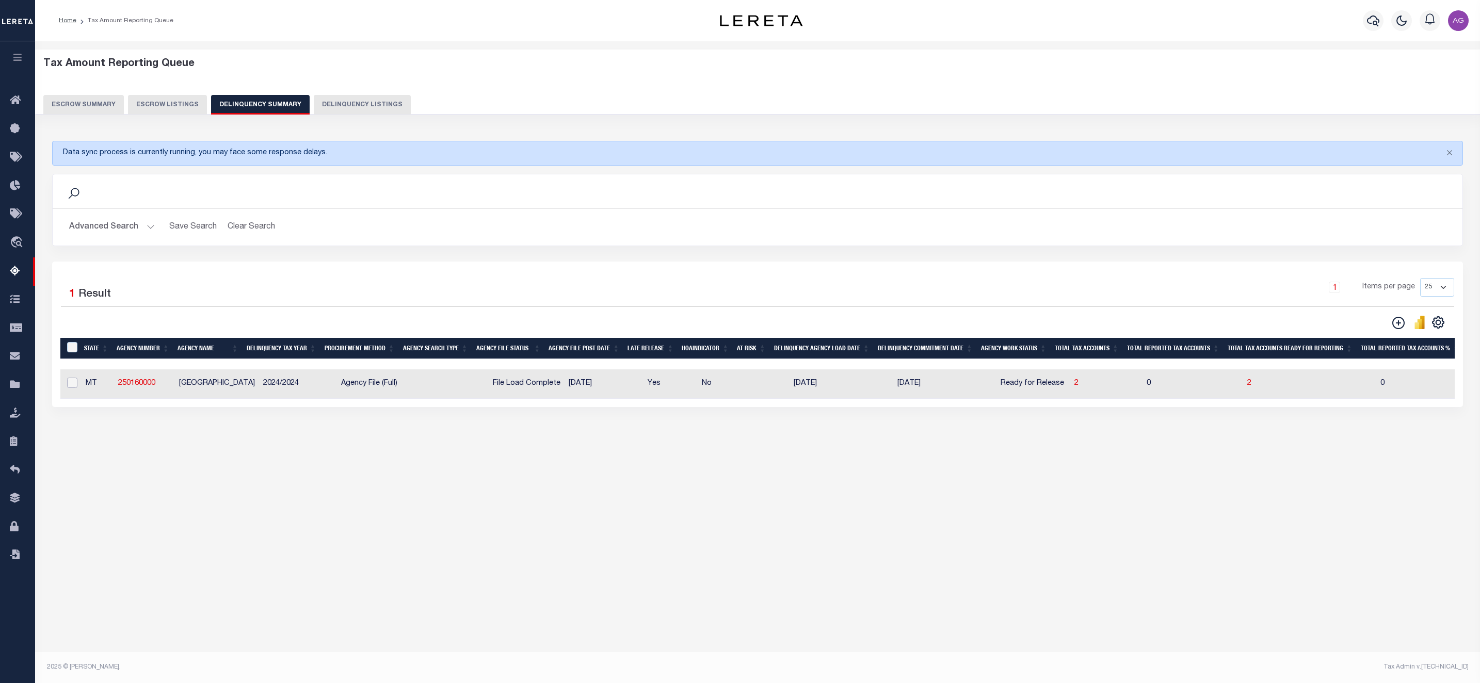
click at [74, 387] on input "checkbox" at bounding box center [72, 383] width 10 height 10
checkbox input "true"
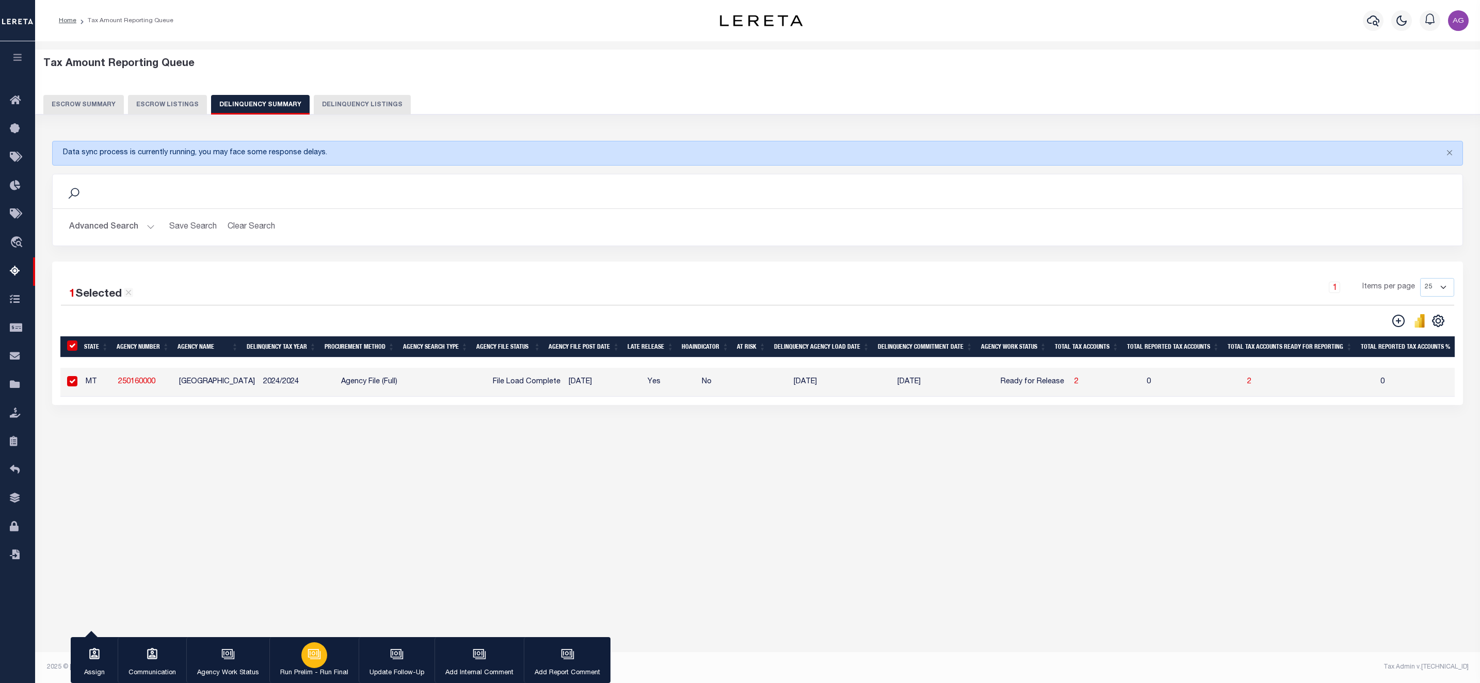
click at [333, 607] on button "Run Prelim - Run Final" at bounding box center [313, 660] width 89 height 46
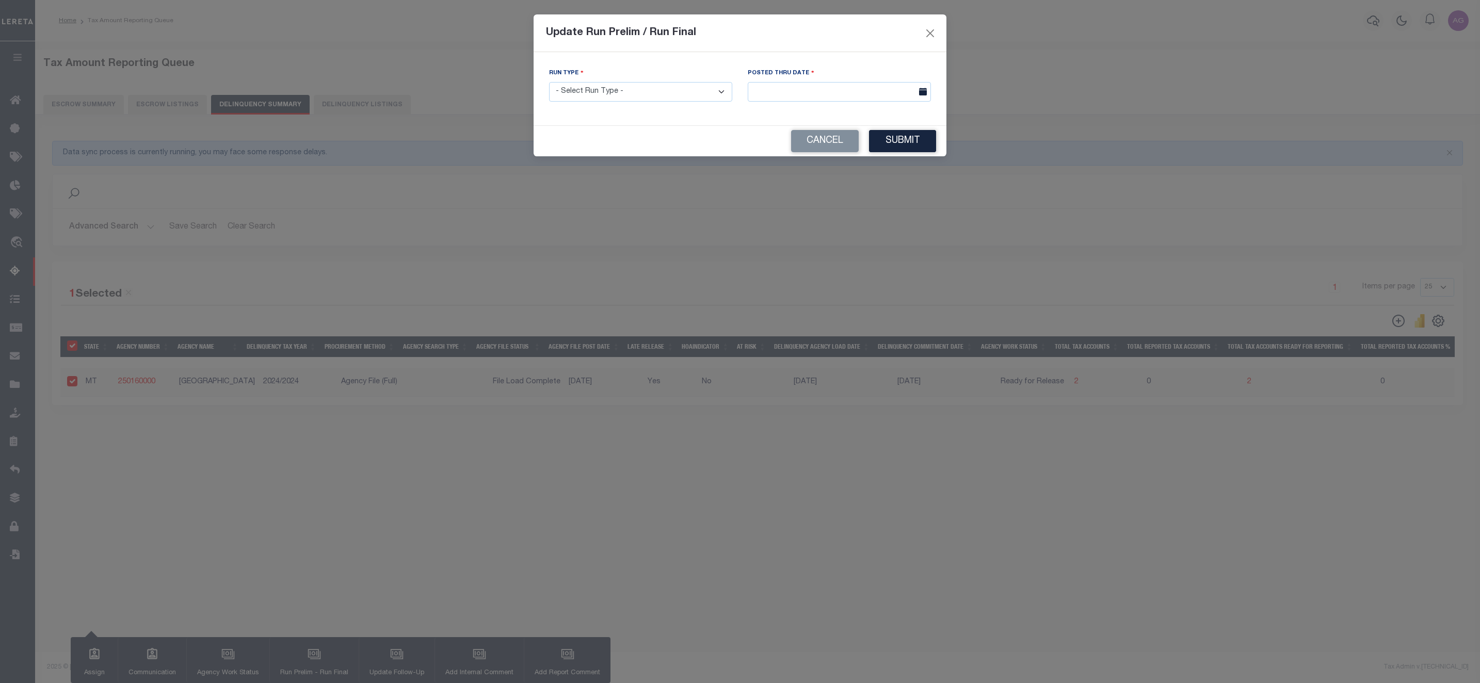
click at [326, 607] on div "Update Run Prelim / Run Final Processing data updates, please wait... Run Type …" at bounding box center [740, 341] width 1480 height 683
click at [644, 94] on select "- Select Run Type - Prelim Run Final Run" at bounding box center [640, 92] width 183 height 20
select select "F"
click at [549, 83] on select "- Select Run Type - Prelim Run Final Run" at bounding box center [640, 92] width 183 height 20
click at [874, 99] on body "Home Tax Amount Reporting Queue Profile" at bounding box center [740, 328] width 1480 height 656
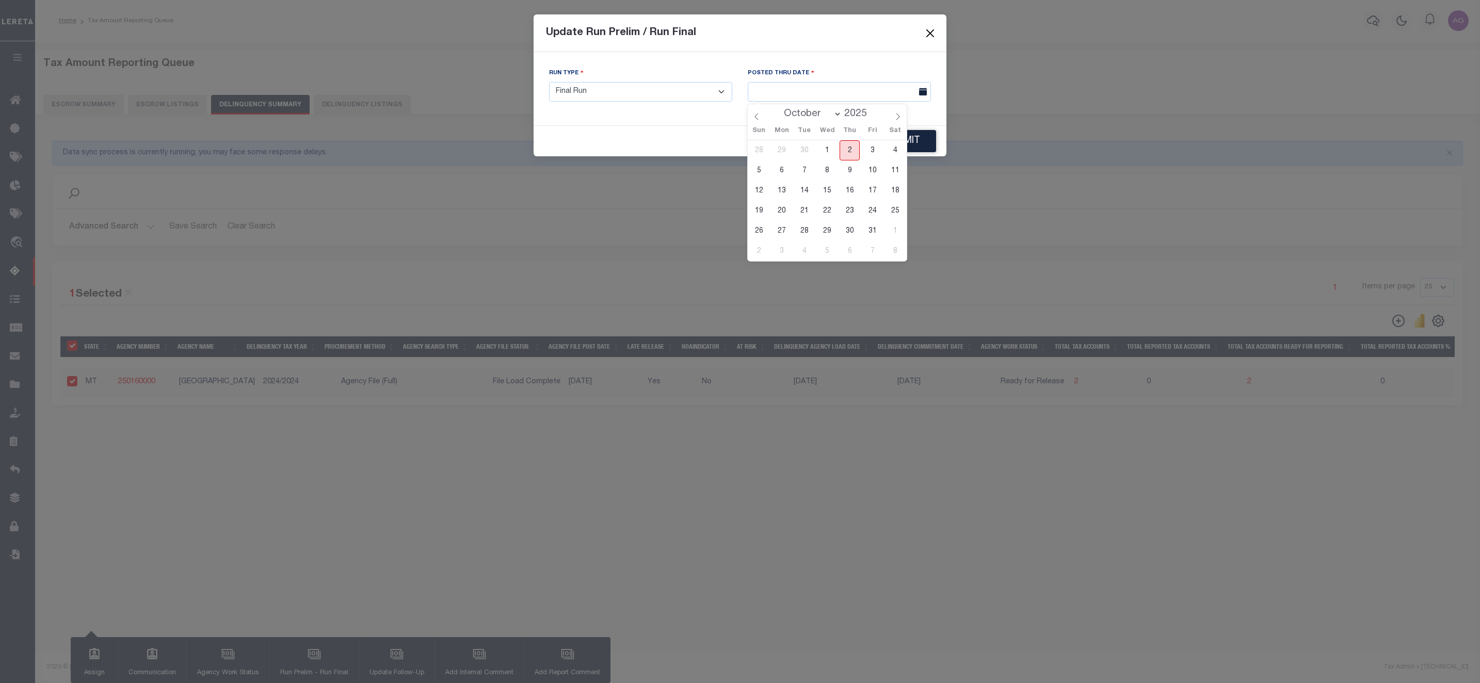
click at [852, 149] on span "2" at bounding box center [850, 150] width 20 height 20
type input "[DATE]"
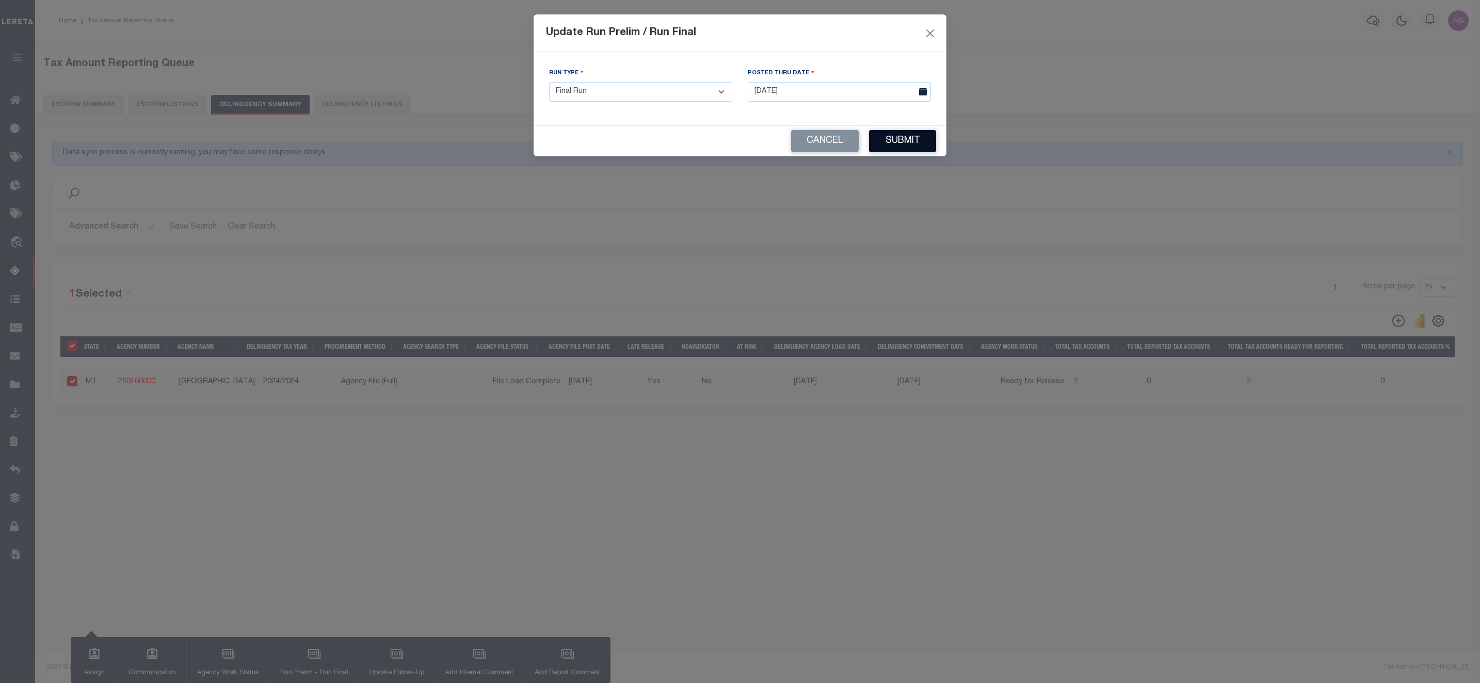
click at [918, 141] on button "Submit" at bounding box center [902, 141] width 67 height 22
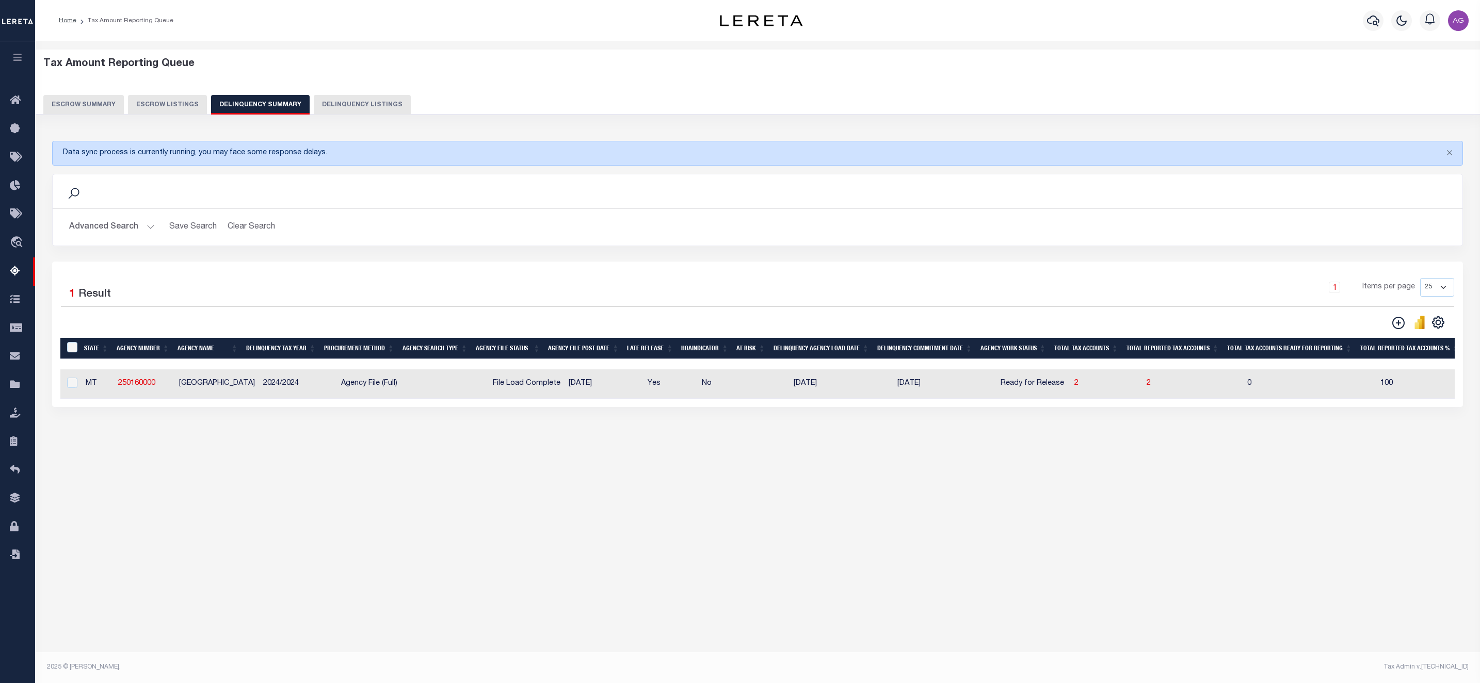
click at [963, 500] on div "Tax Amount Reporting Queue Escrow Summary Escrow Listings" at bounding box center [757, 270] width 1445 height 459
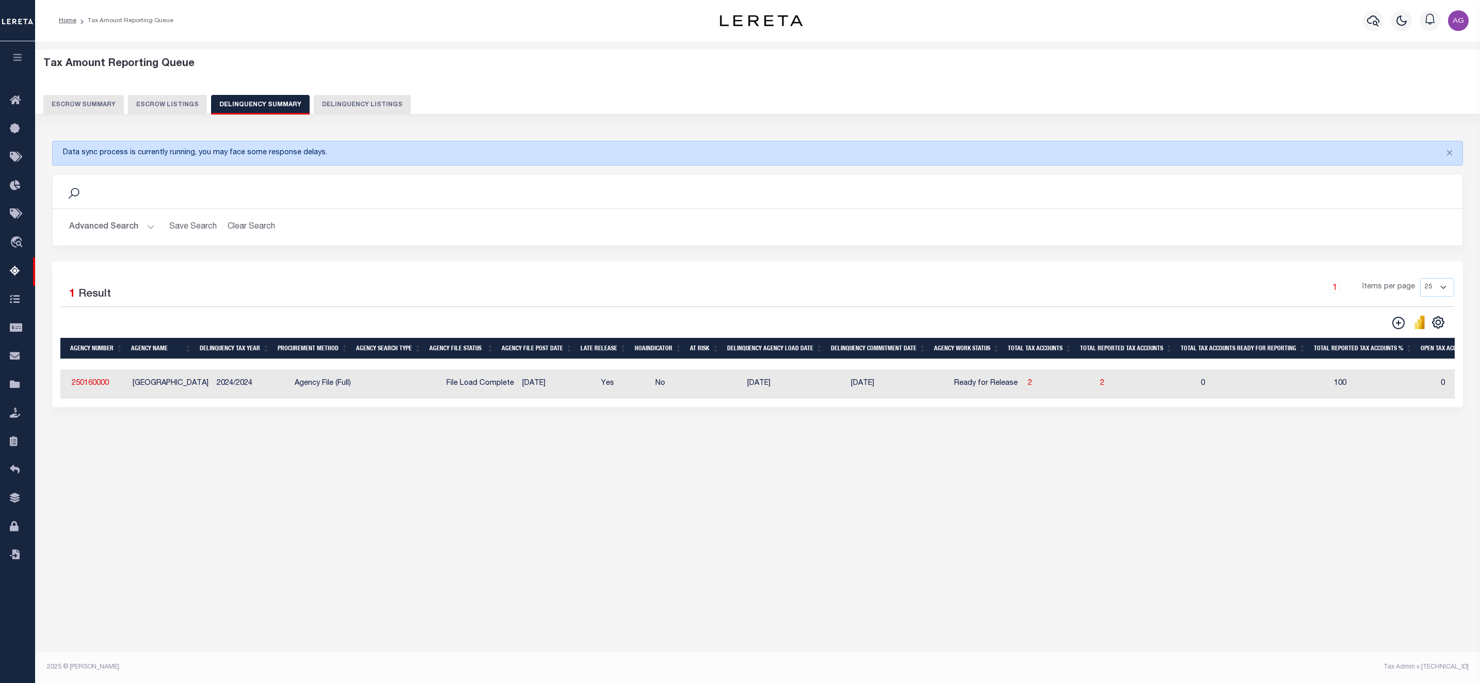
scroll to position [0, 0]
